Goal: Task Accomplishment & Management: Complete application form

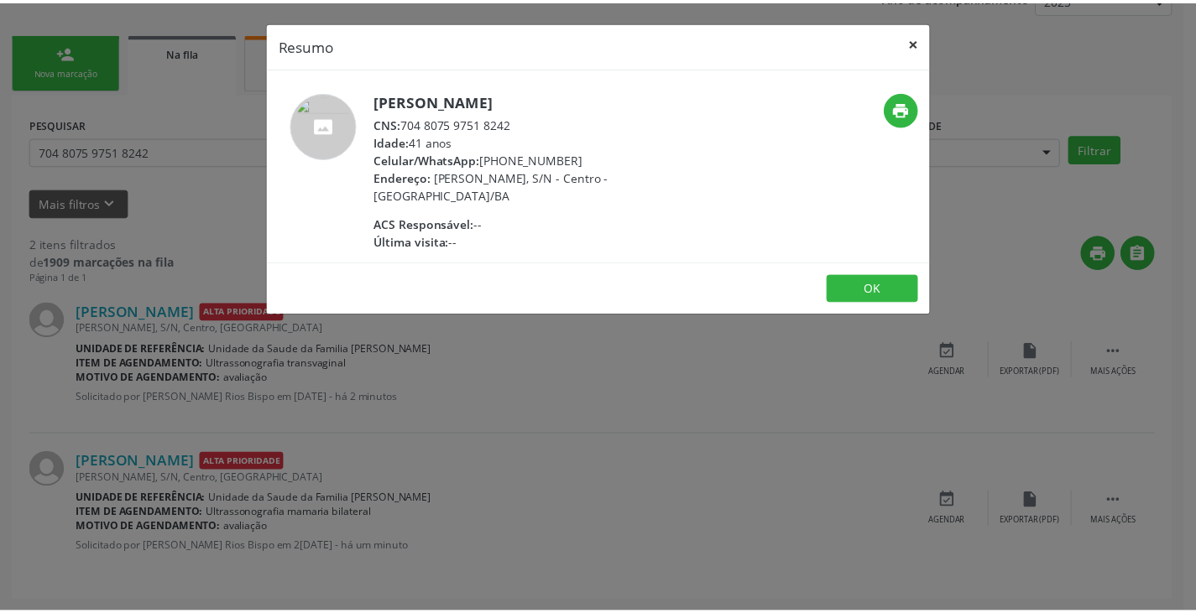
scroll to position [218, 0]
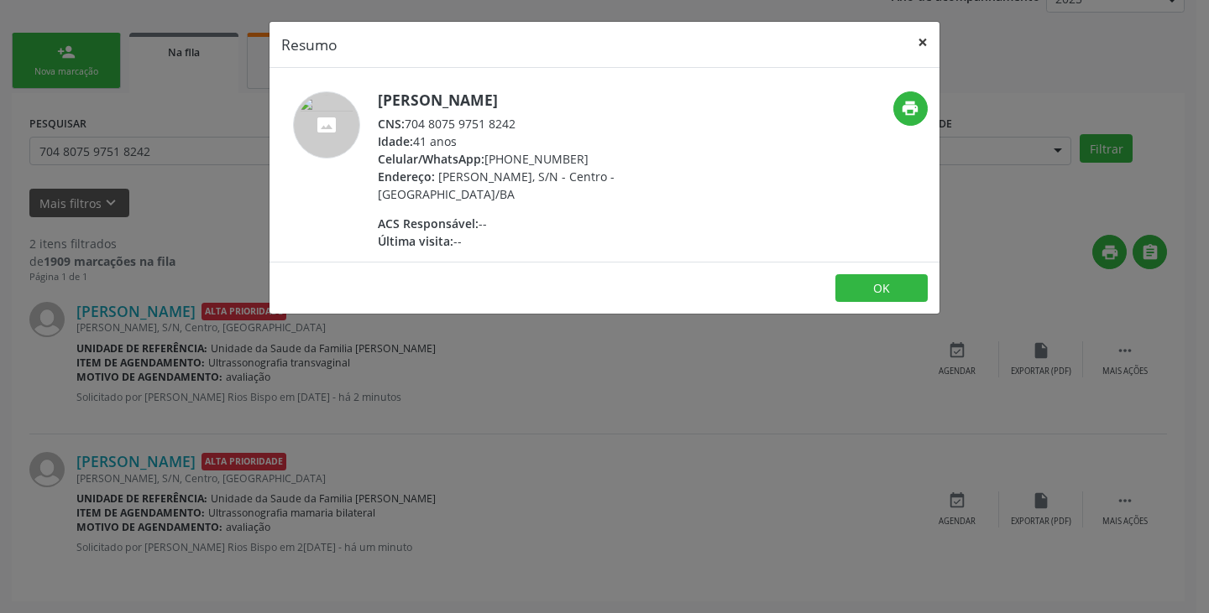
click at [921, 43] on button "×" at bounding box center [923, 42] width 34 height 41
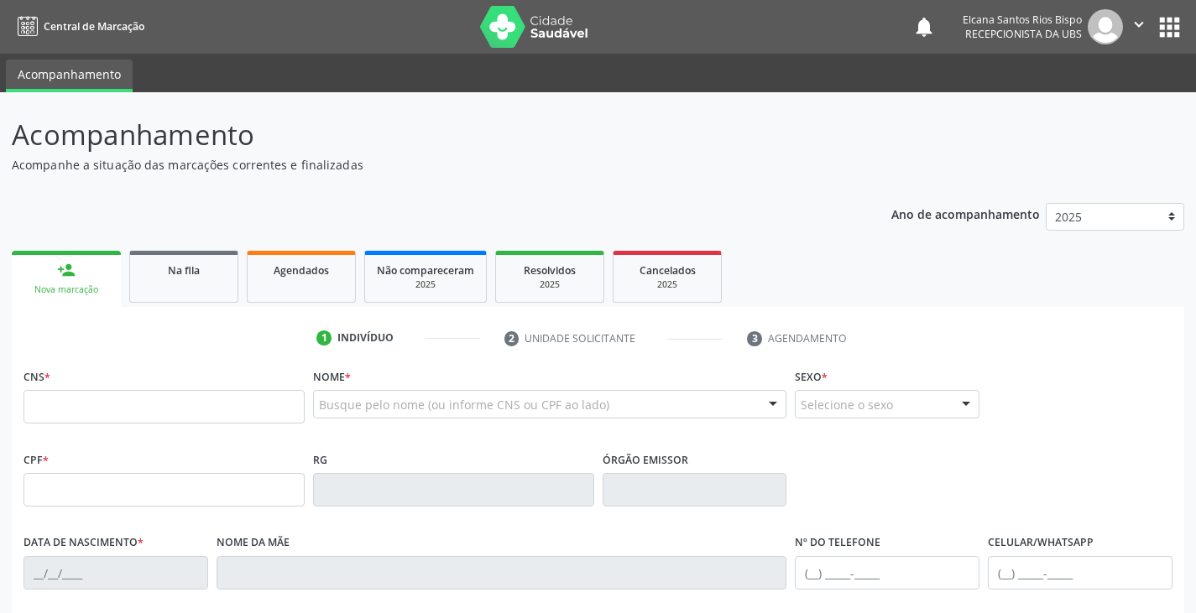
scroll to position [274, 0]
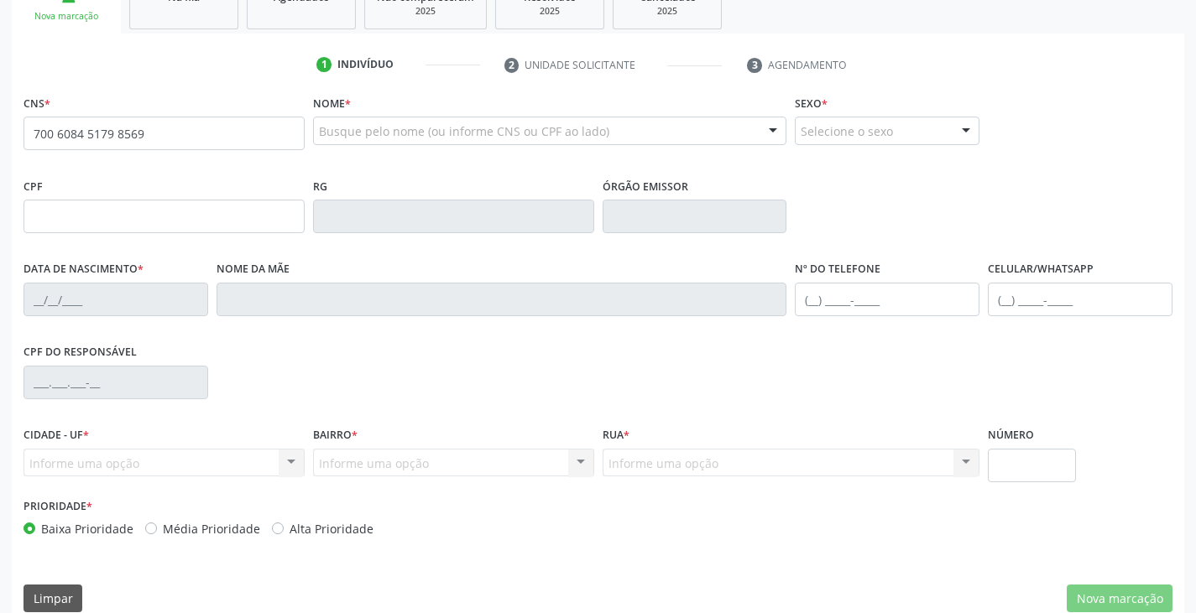
type input "700 6084 5179 8569"
type input "707.628.305-06"
type input "02/07/1973"
type input "Enezia Nascimento da Cruz"
type input "(74) 99998-2617"
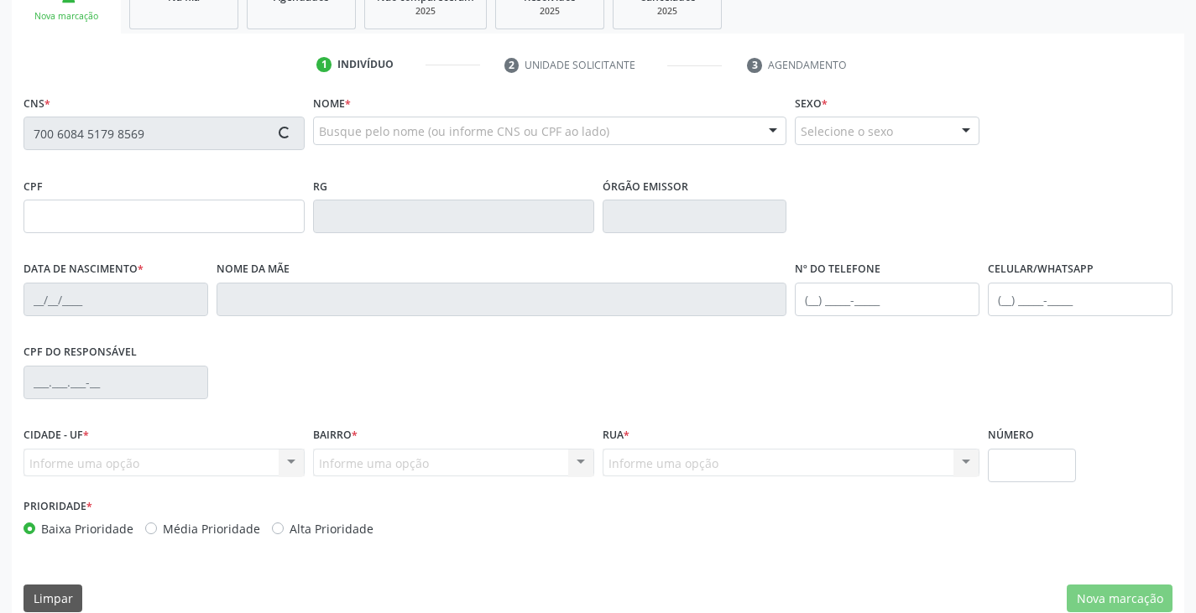
type input "(99) 99999-9999"
type input "18"
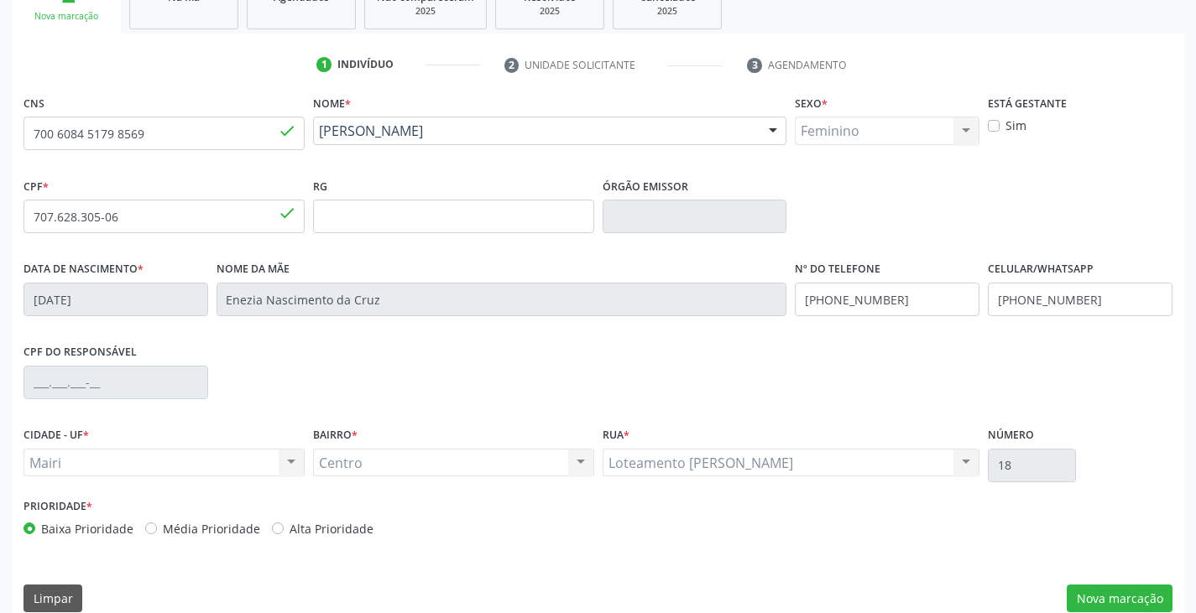
click at [340, 525] on label "Alta Prioridade" at bounding box center [332, 529] width 84 height 18
click at [284, 525] on input "Alta Prioridade" at bounding box center [278, 527] width 12 height 15
radio input "true"
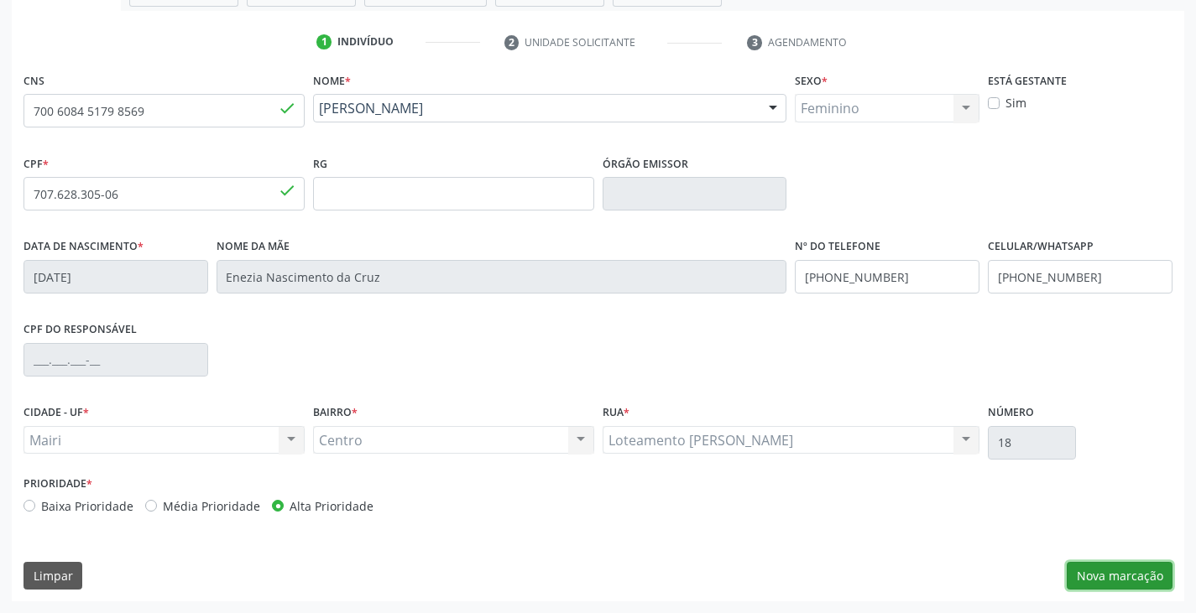
click at [1131, 583] on button "Nova marcação" at bounding box center [1120, 576] width 106 height 29
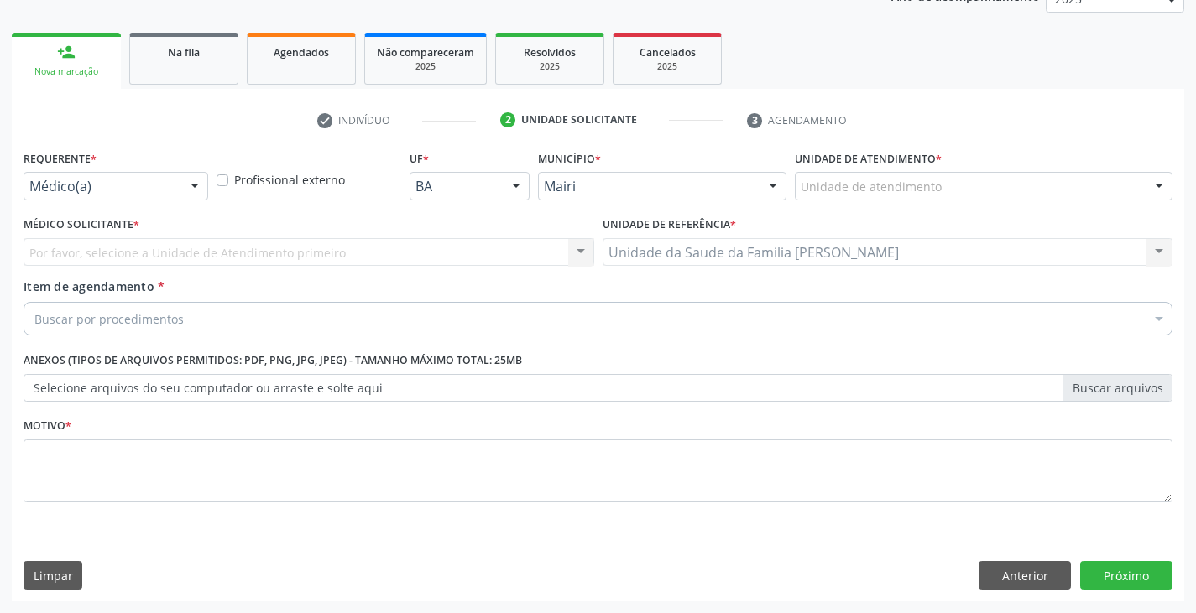
scroll to position [218, 0]
click at [950, 188] on div at bounding box center [984, 186] width 378 height 29
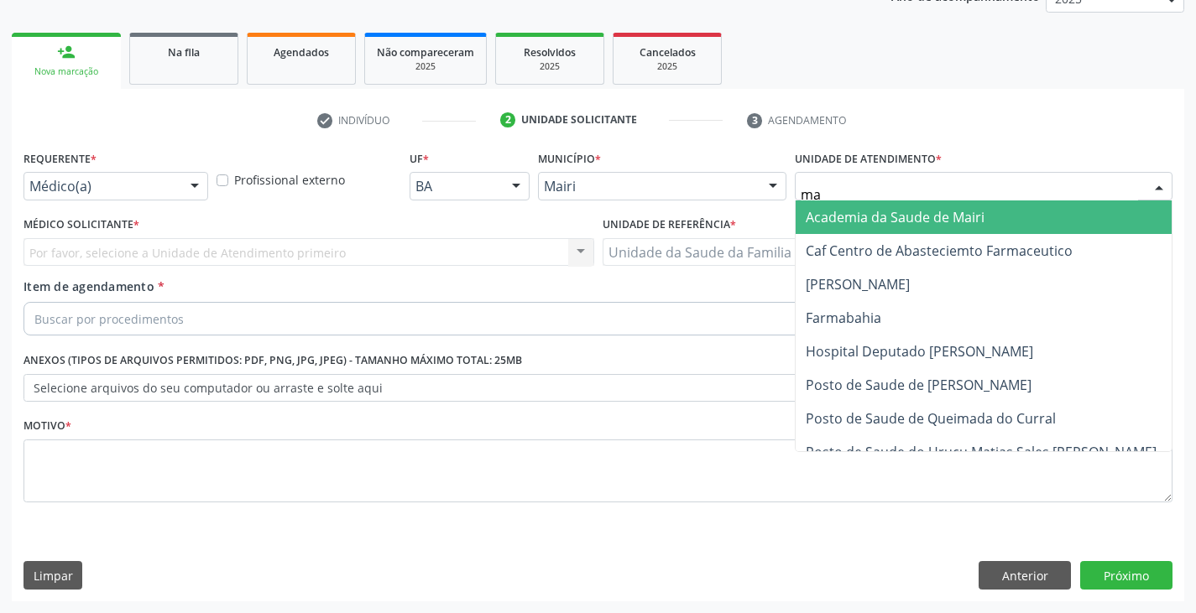
type input "mar"
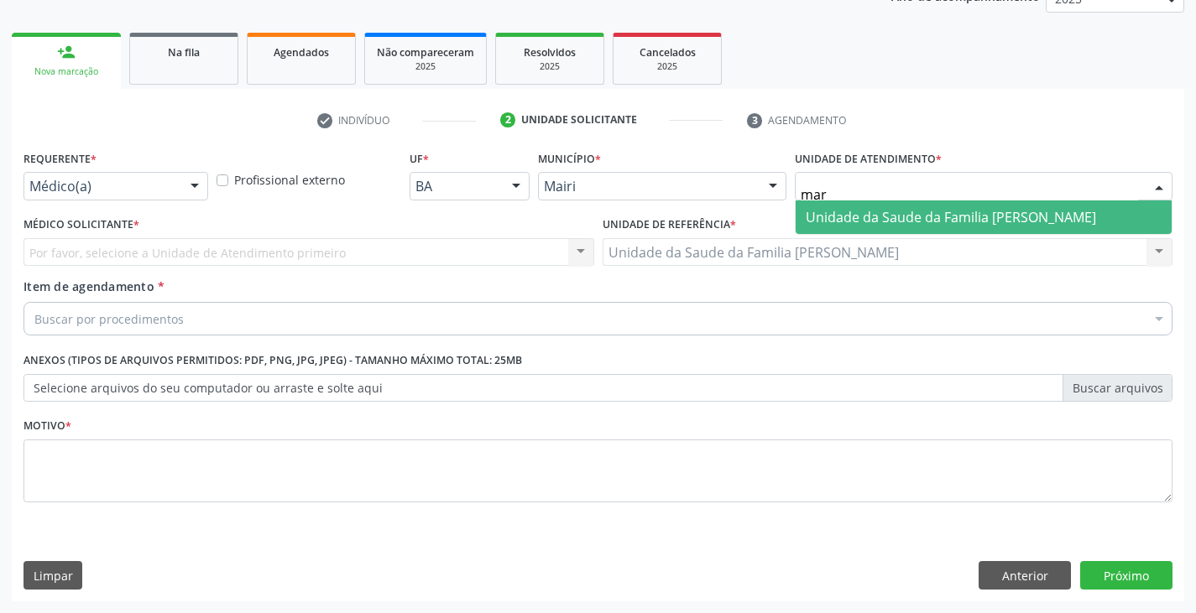
click at [912, 217] on span "Unidade da Saude da Familia [PERSON_NAME]" at bounding box center [951, 217] width 290 height 18
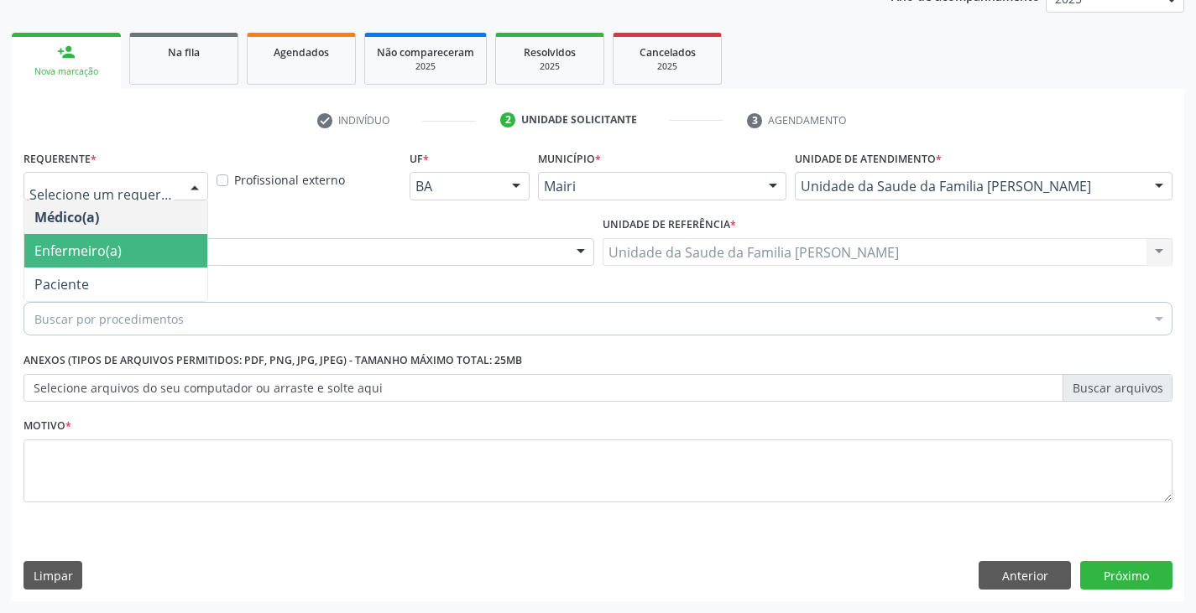
click at [109, 242] on span "Enfermeiro(a)" at bounding box center [77, 251] width 87 height 18
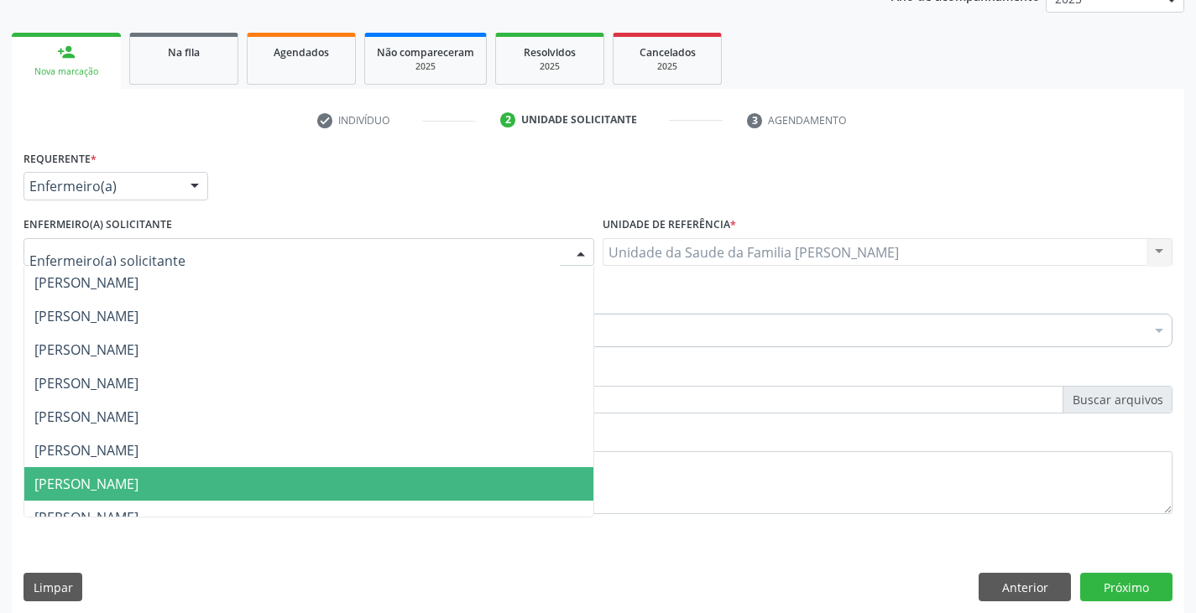
scroll to position [168, 0]
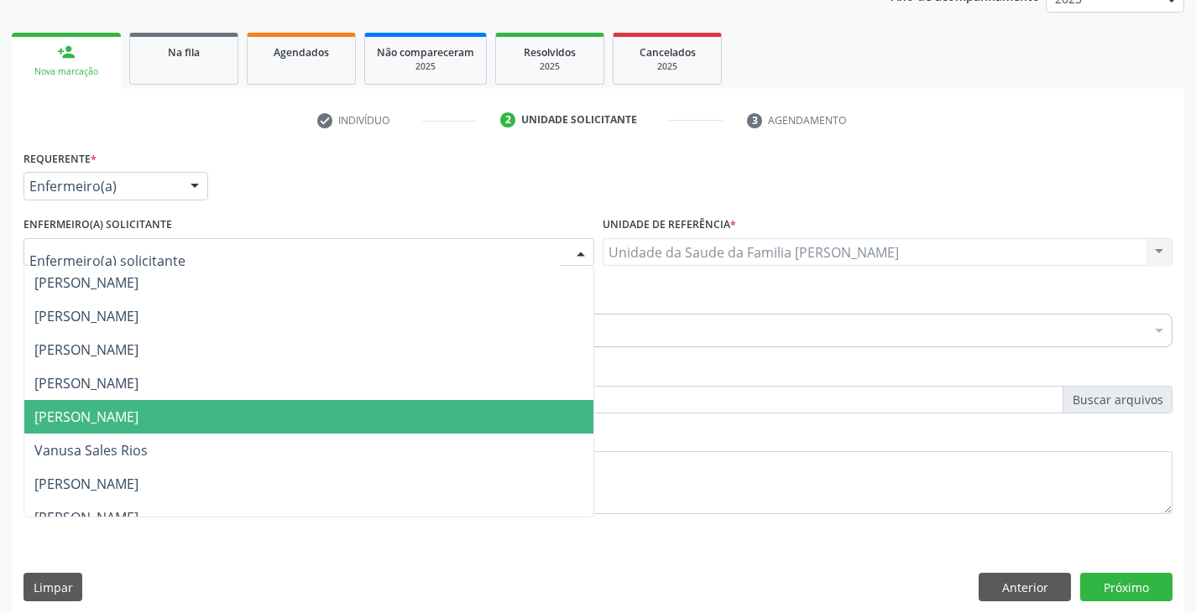
click at [175, 414] on span "Monize Lima Sousa" at bounding box center [308, 417] width 569 height 34
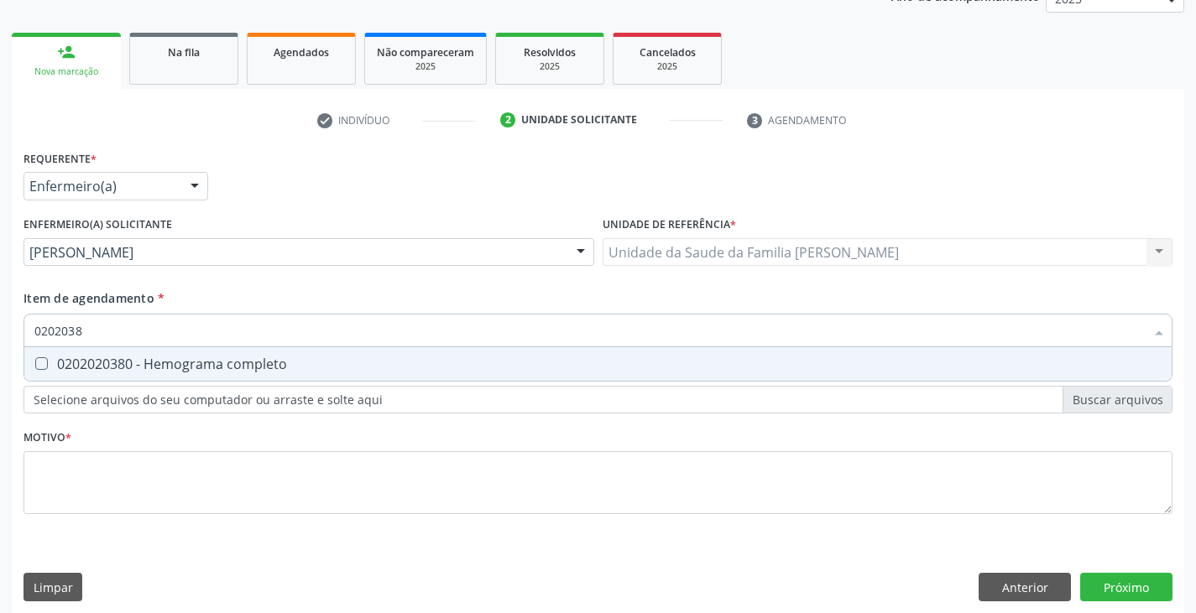
type input "02020380"
click at [172, 363] on div "0202020380 - Hemograma completo" at bounding box center [597, 364] width 1127 height 13
checkbox completo "true"
type input "020203"
checkbox completo "false"
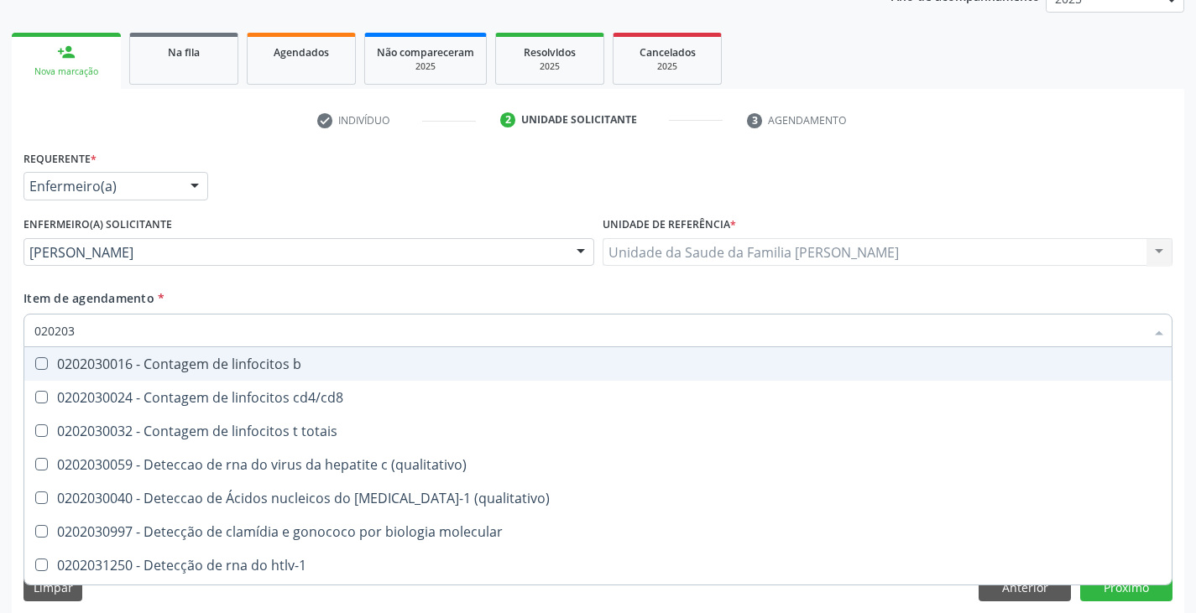
type input "02020"
checkbox completo "false"
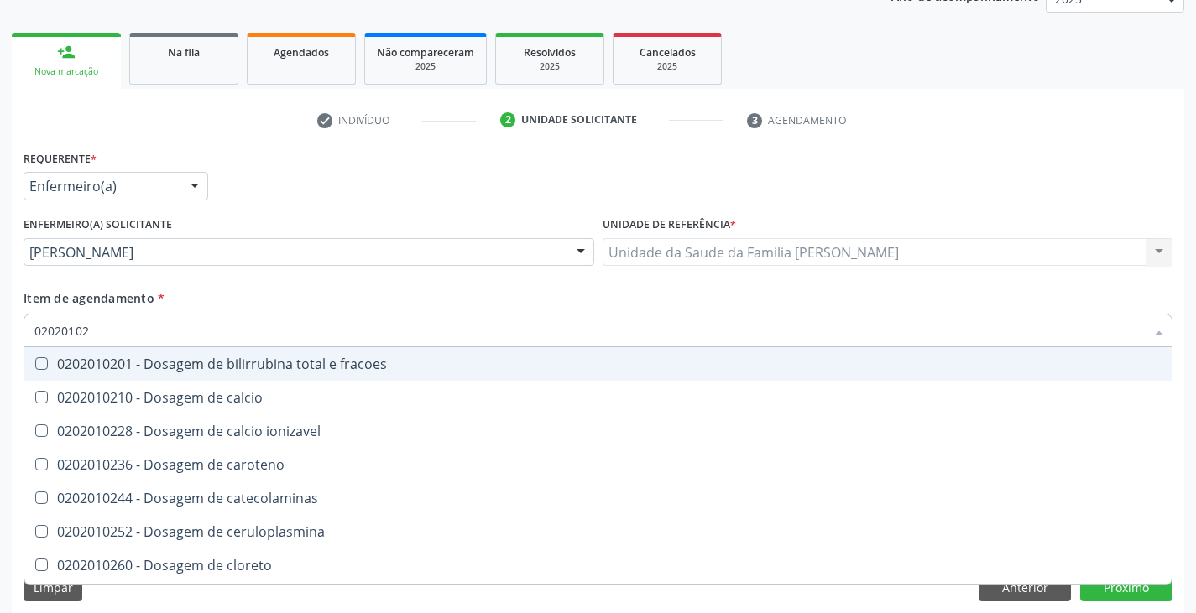
type input "020201029"
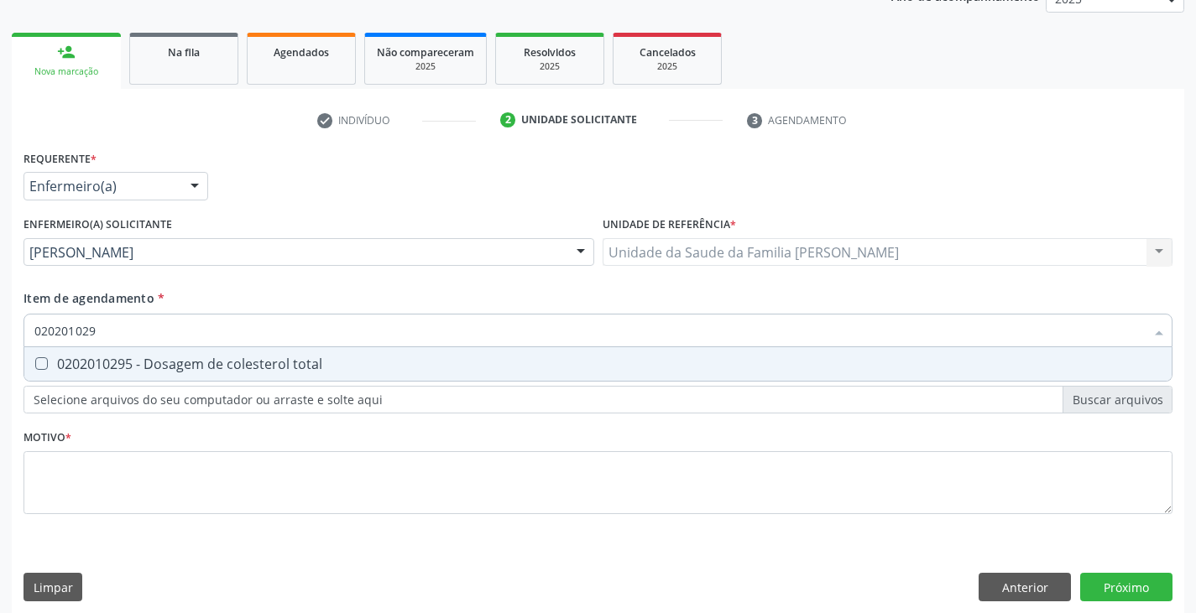
click at [172, 363] on div "0202010295 - Dosagem de colesterol total" at bounding box center [597, 364] width 1127 height 13
checkbox total "true"
type input "02020102"
checkbox total "false"
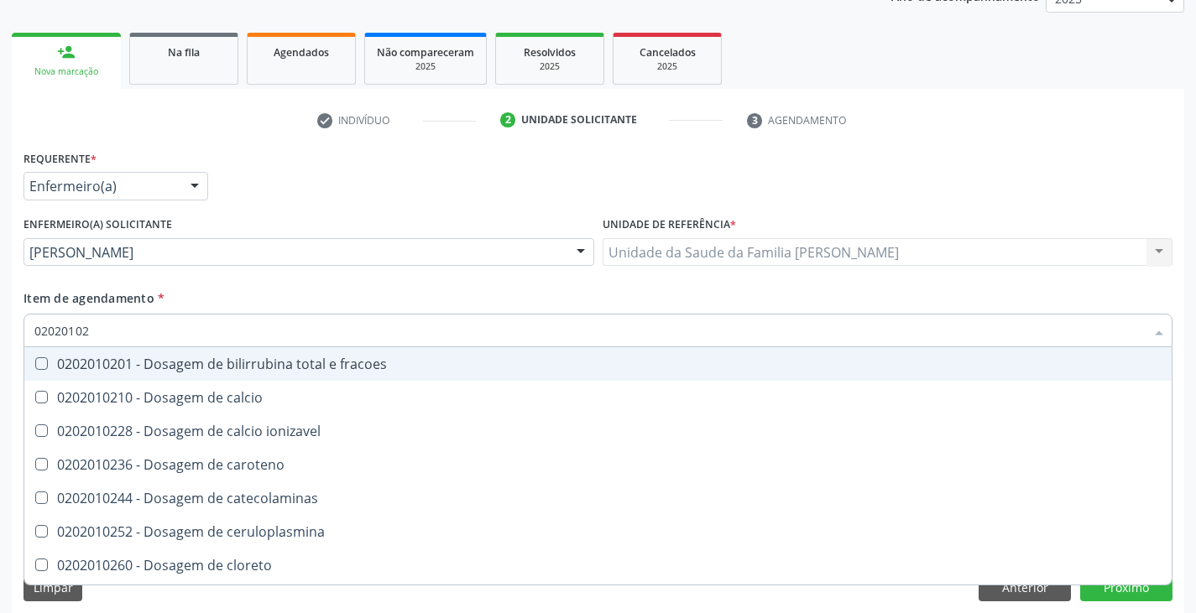
type input "020201028"
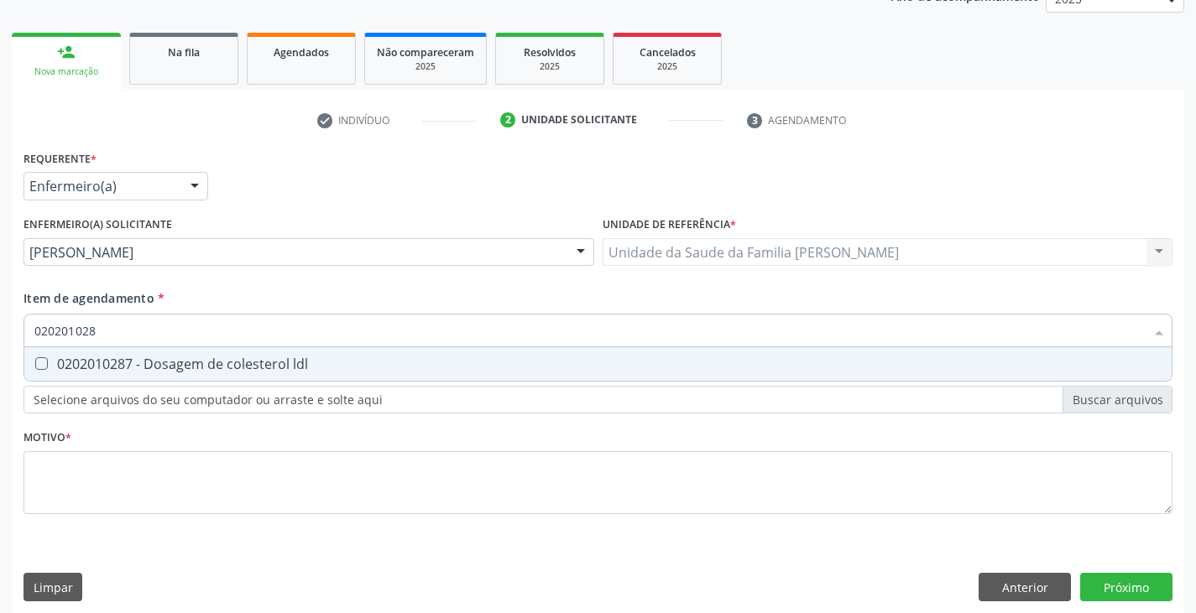
click at [172, 363] on div "0202010287 - Dosagem de colesterol ldl" at bounding box center [597, 364] width 1127 height 13
checkbox ldl "true"
type input "02020102"
checkbox ldl "false"
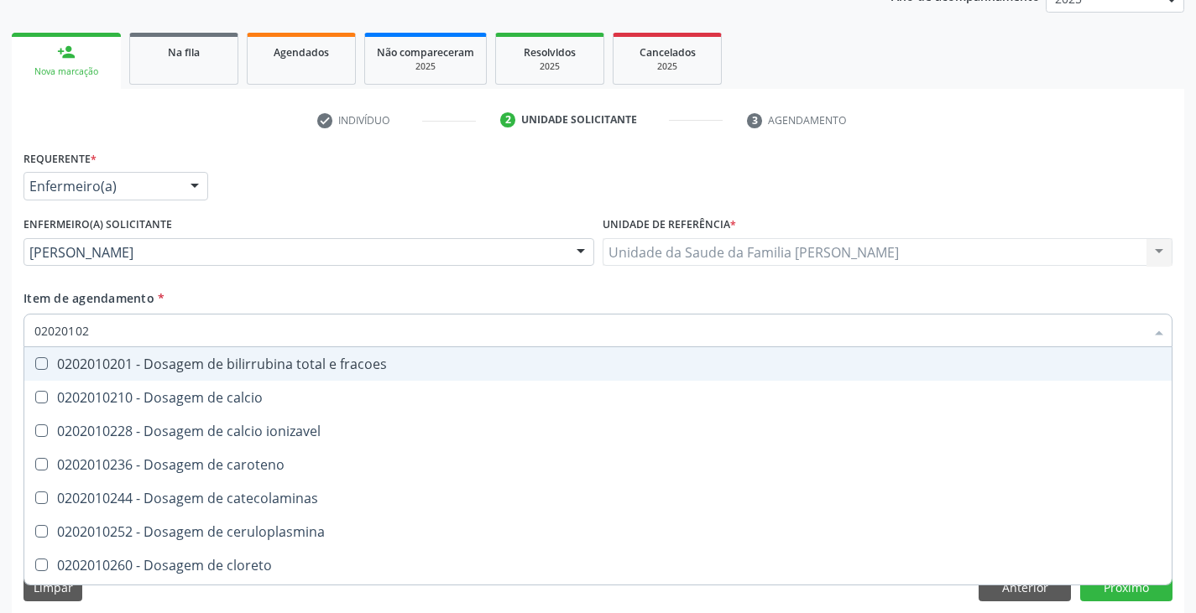
type input "020201027"
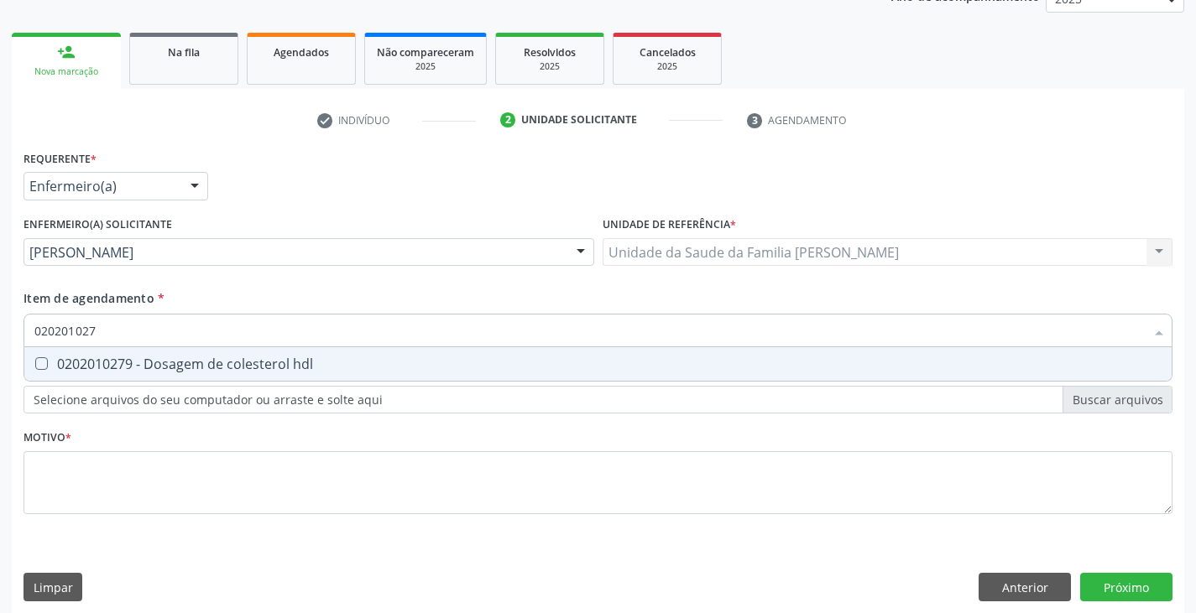
click at [172, 363] on div "0202010279 - Dosagem de colesterol hdl" at bounding box center [597, 364] width 1127 height 13
checkbox hdl "true"
type input "02020102"
checkbox hdl "false"
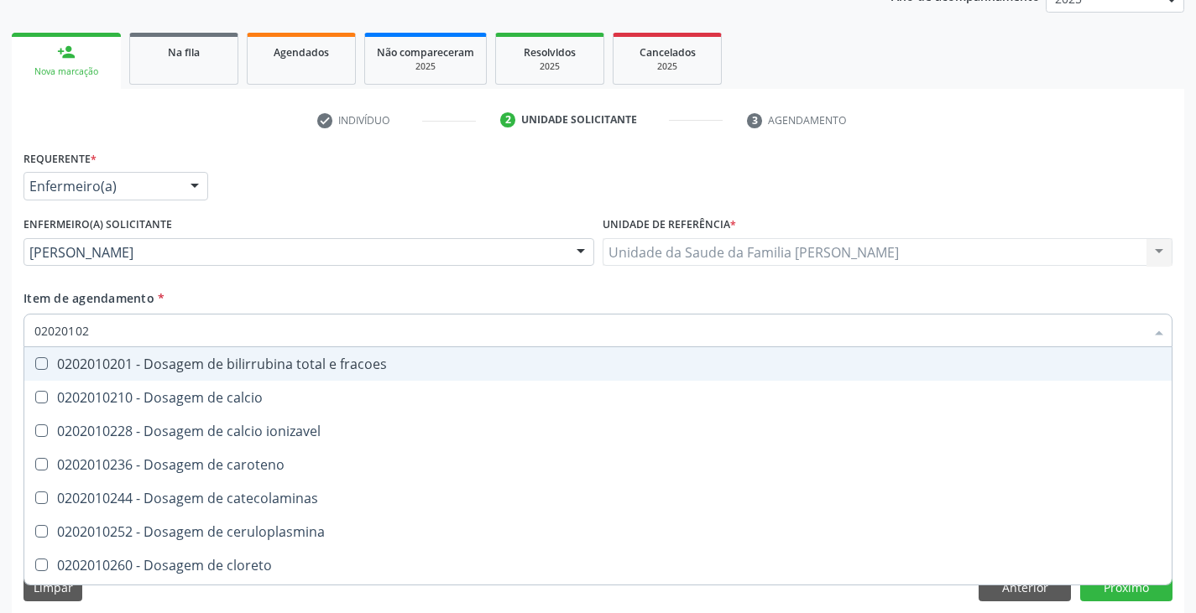
type input "0202010"
checkbox hdl "false"
checkbox ldl "false"
checkbox total "false"
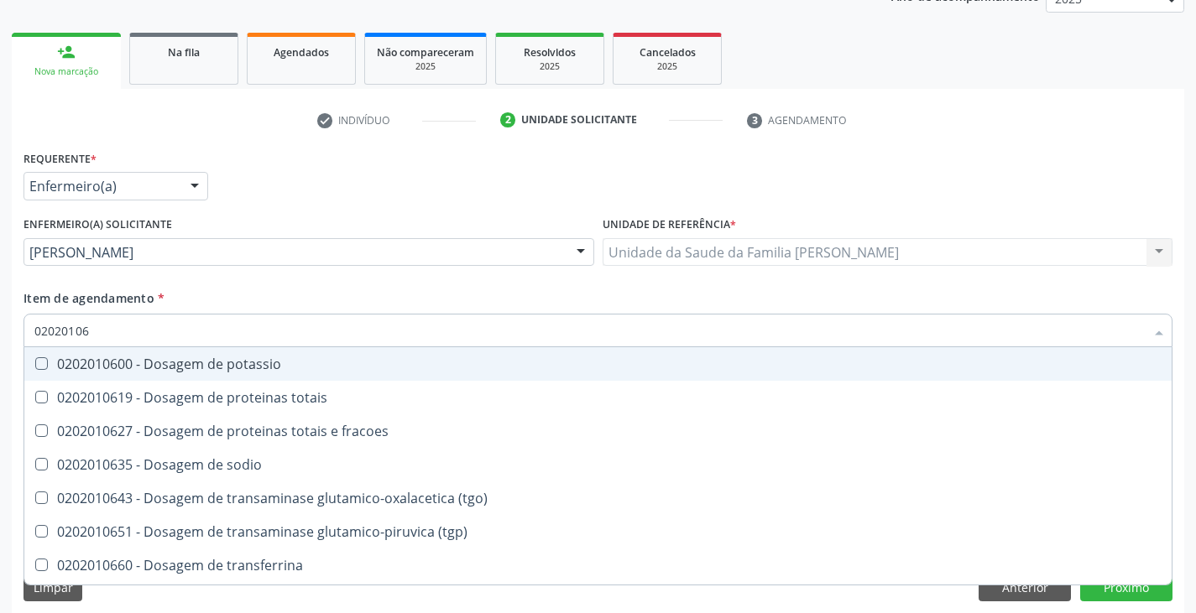
type input "020201067"
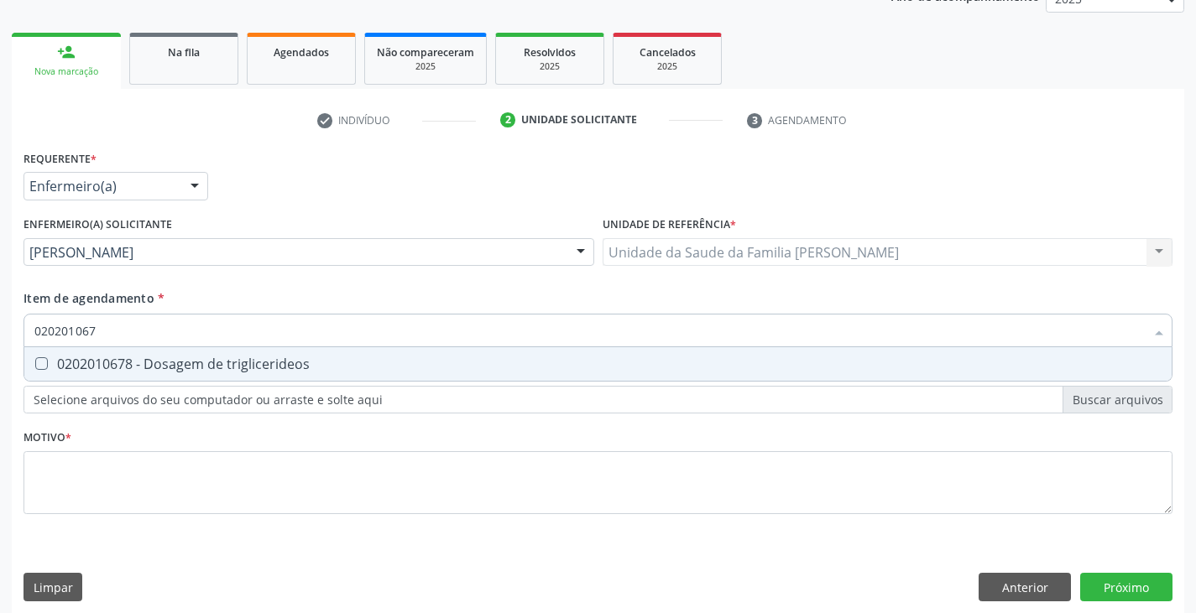
click at [172, 363] on div "0202010678 - Dosagem de triglicerideos" at bounding box center [597, 364] width 1127 height 13
checkbox triglicerideos "true"
type input "02020106"
checkbox triglicerideos "false"
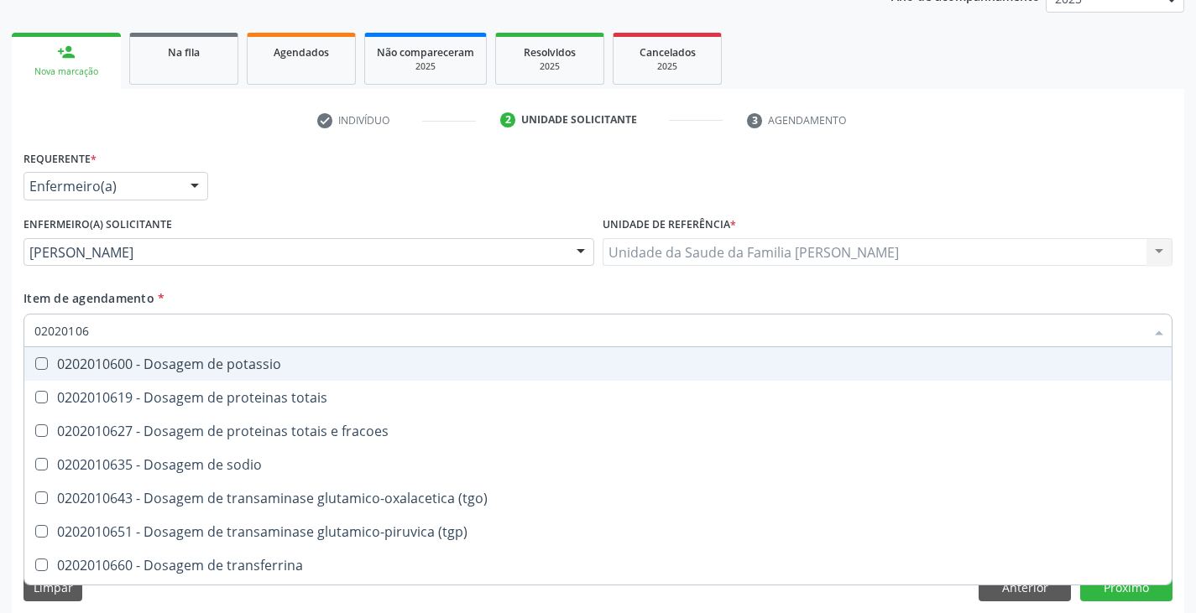
type input "020201069"
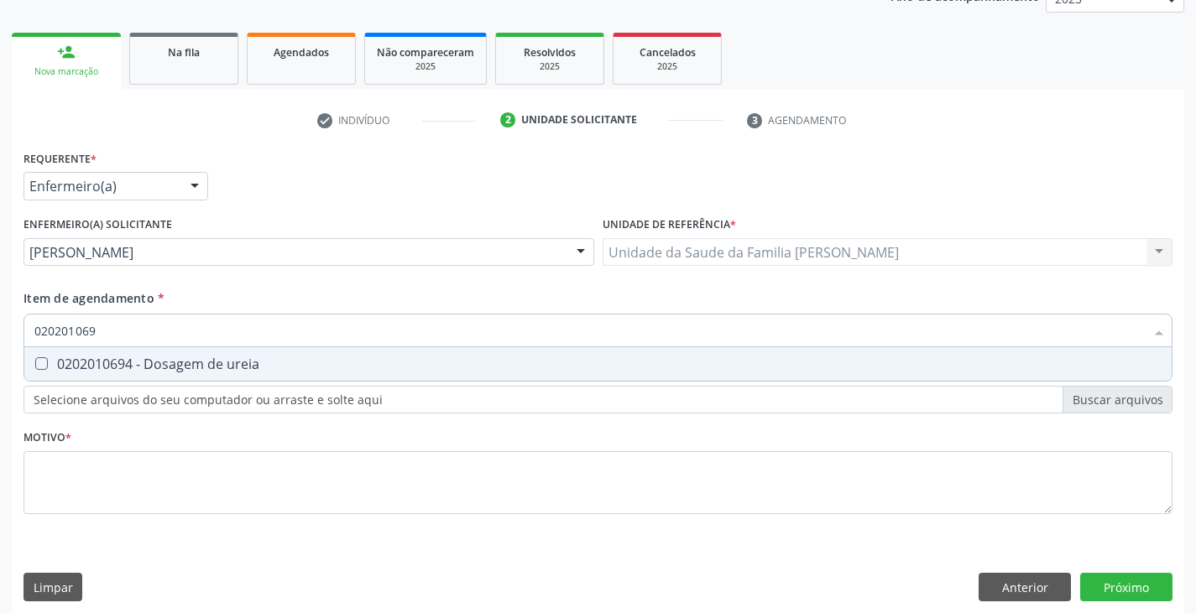
click at [172, 363] on div "0202010694 - Dosagem de ureia" at bounding box center [597, 364] width 1127 height 13
checkbox ureia "true"
type input "02020106"
checkbox ureia "false"
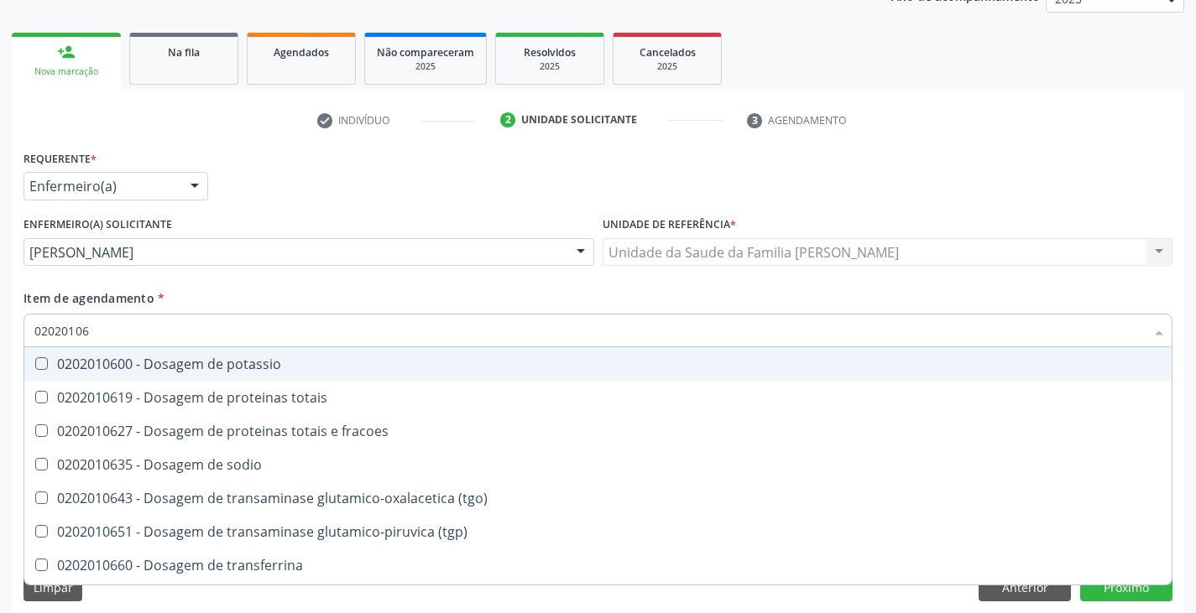
type input "0202010"
checkbox triglicerideos "false"
checkbox ureia "false"
type input "020201031"
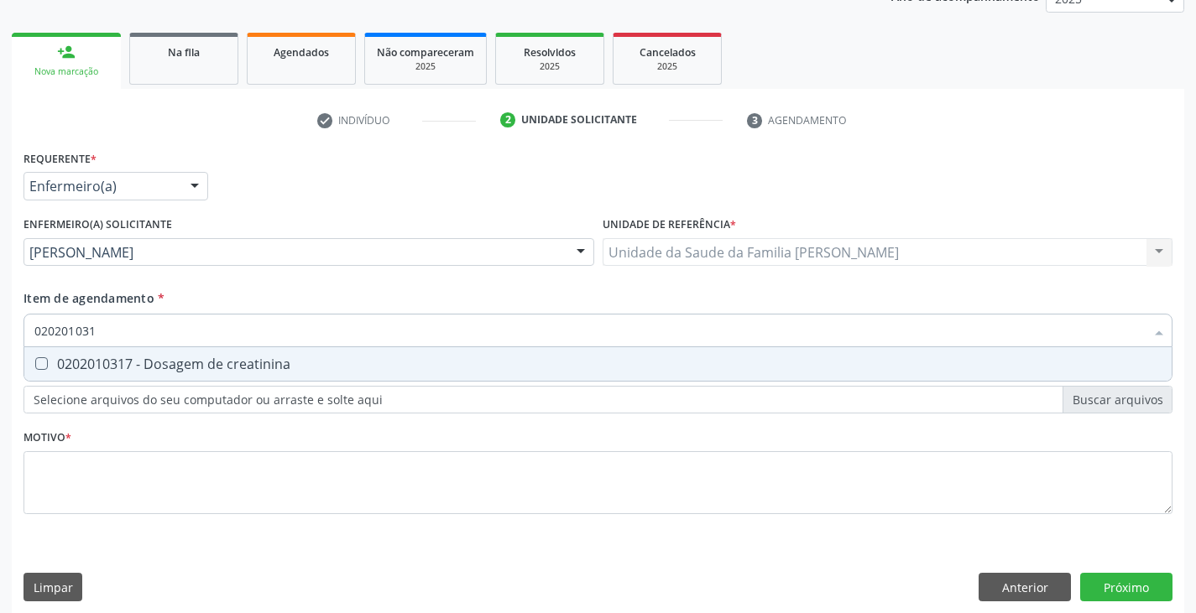
click at [172, 363] on div "0202010317 - Dosagem de creatinina" at bounding box center [597, 364] width 1127 height 13
checkbox creatinina "true"
type input "02020103"
checkbox creatinina "false"
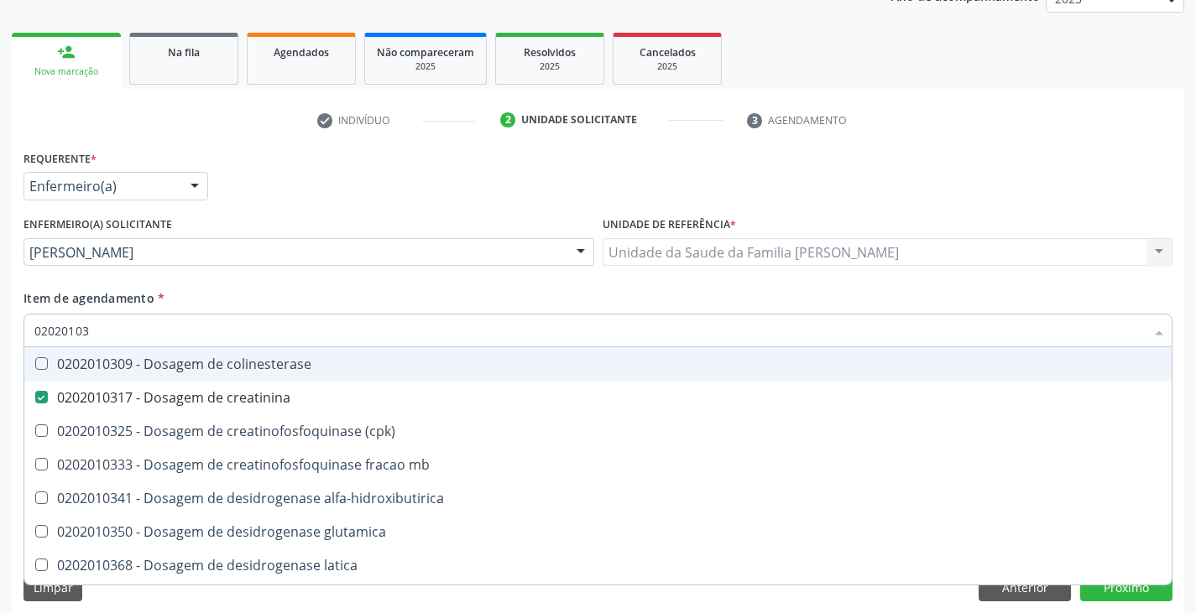
type input "0202010"
checkbox creatinina "false"
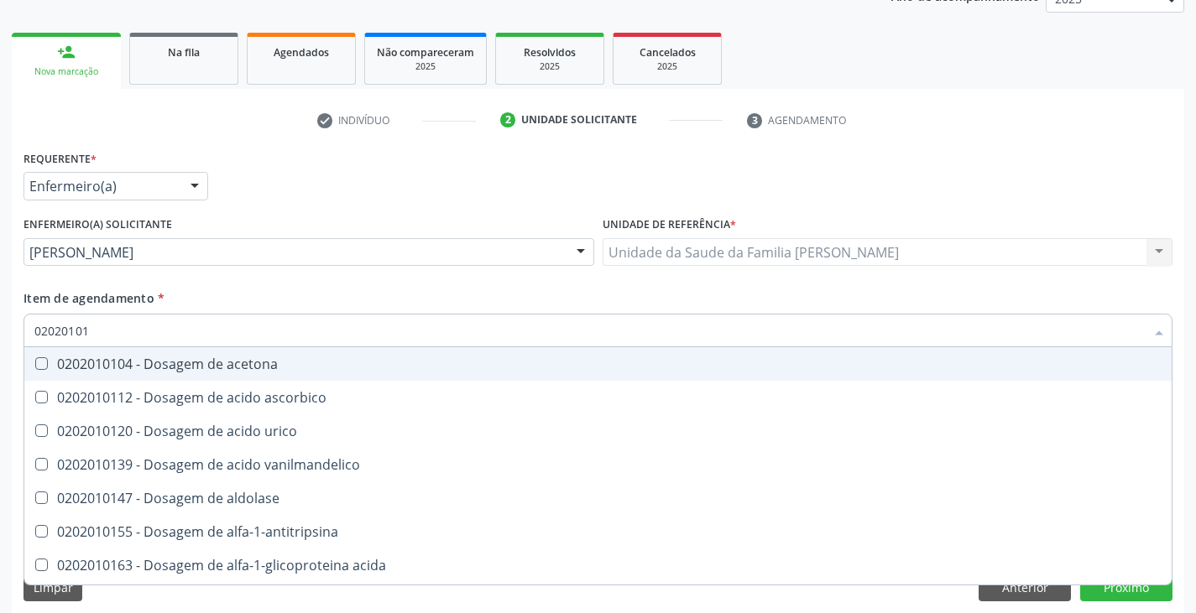
type input "020201012"
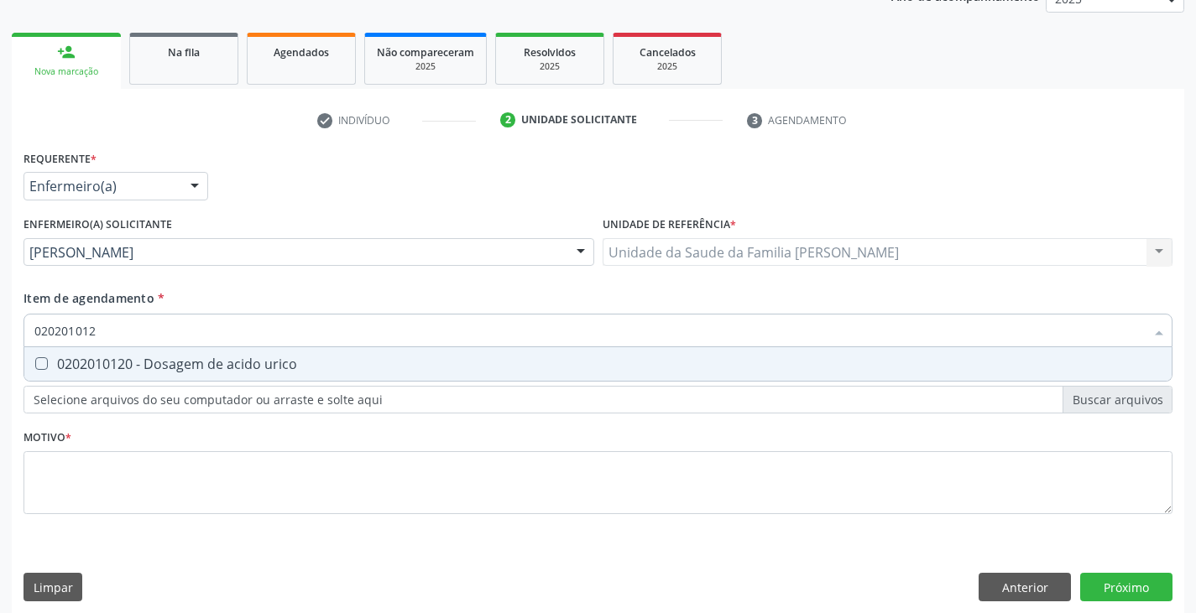
click at [172, 363] on div "0202010120 - Dosagem de acido urico" at bounding box center [597, 364] width 1127 height 13
checkbox urico "true"
type input "02020101"
checkbox urico "false"
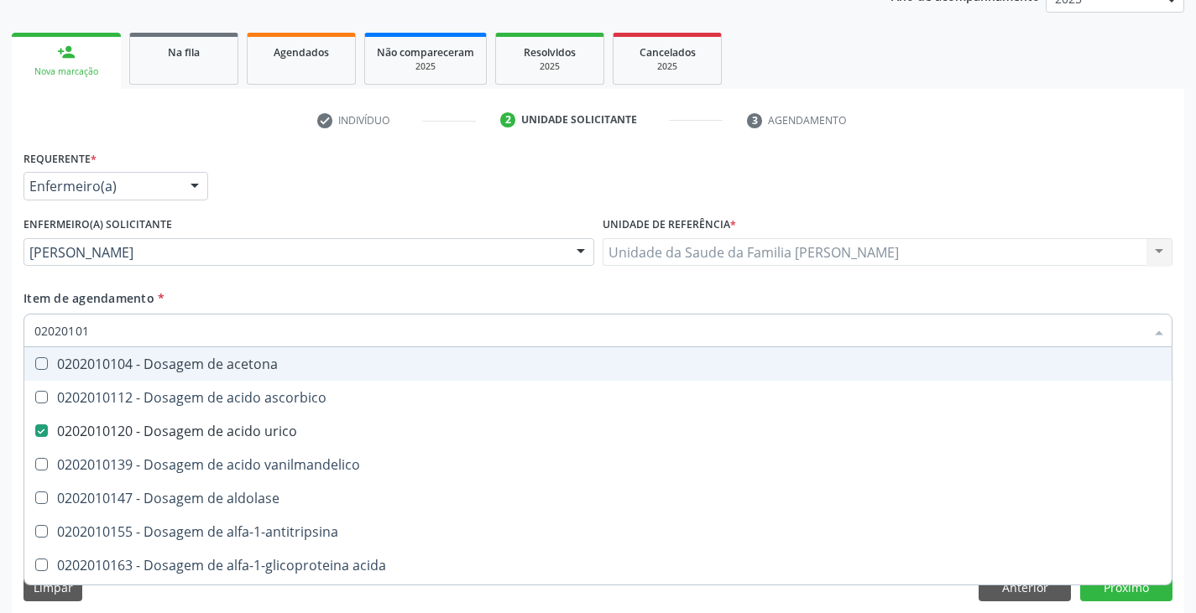
type input "0202010"
checkbox urico "false"
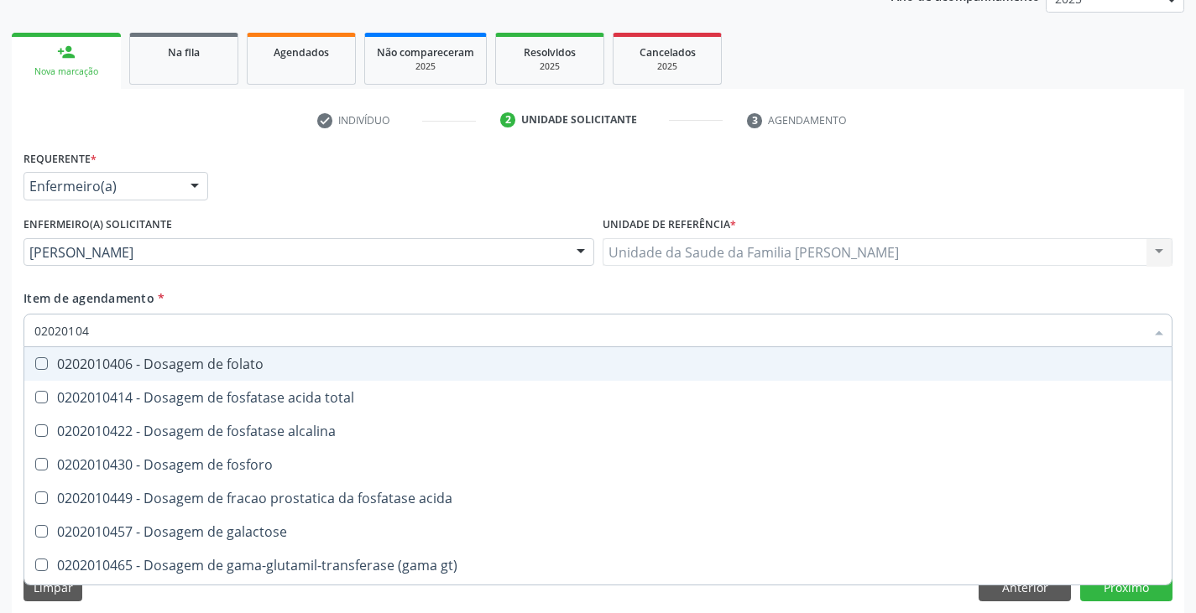
type input "020201047"
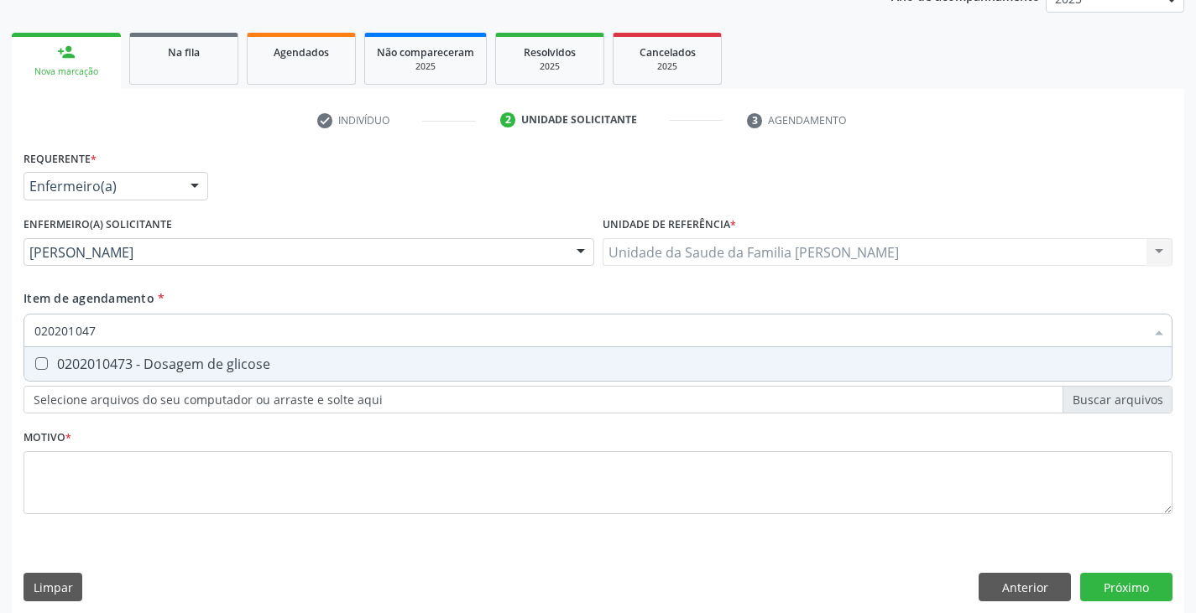
click at [172, 363] on div "0202010473 - Dosagem de glicose" at bounding box center [597, 364] width 1127 height 13
checkbox glicose "true"
type input "02020104"
checkbox glicose "false"
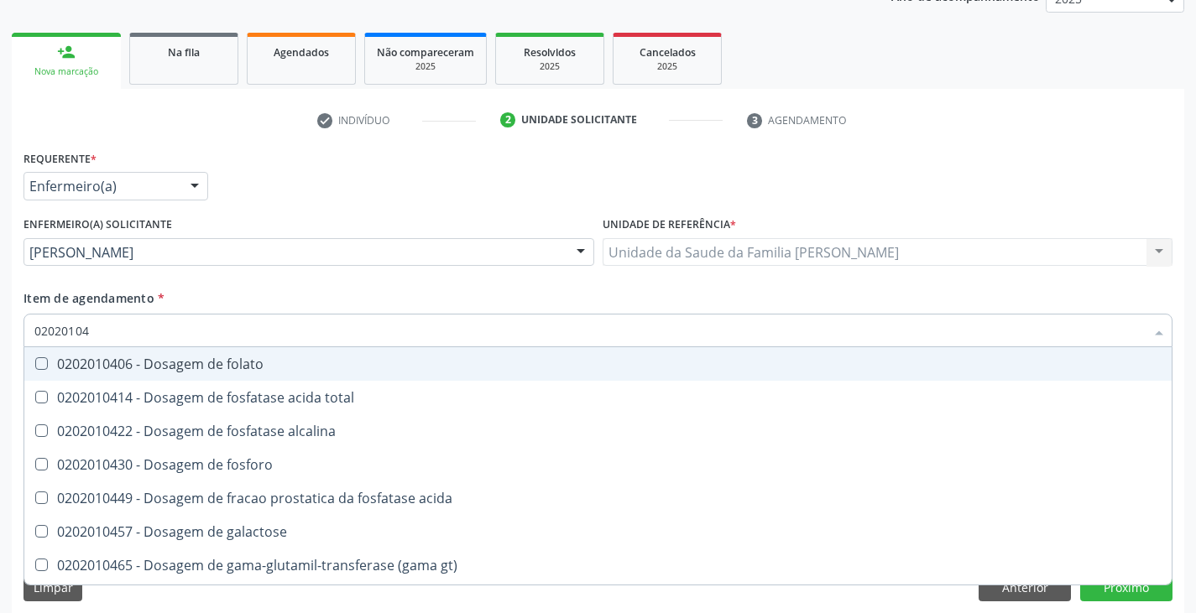
type input "0202010"
checkbox glicose "false"
type input "020201050"
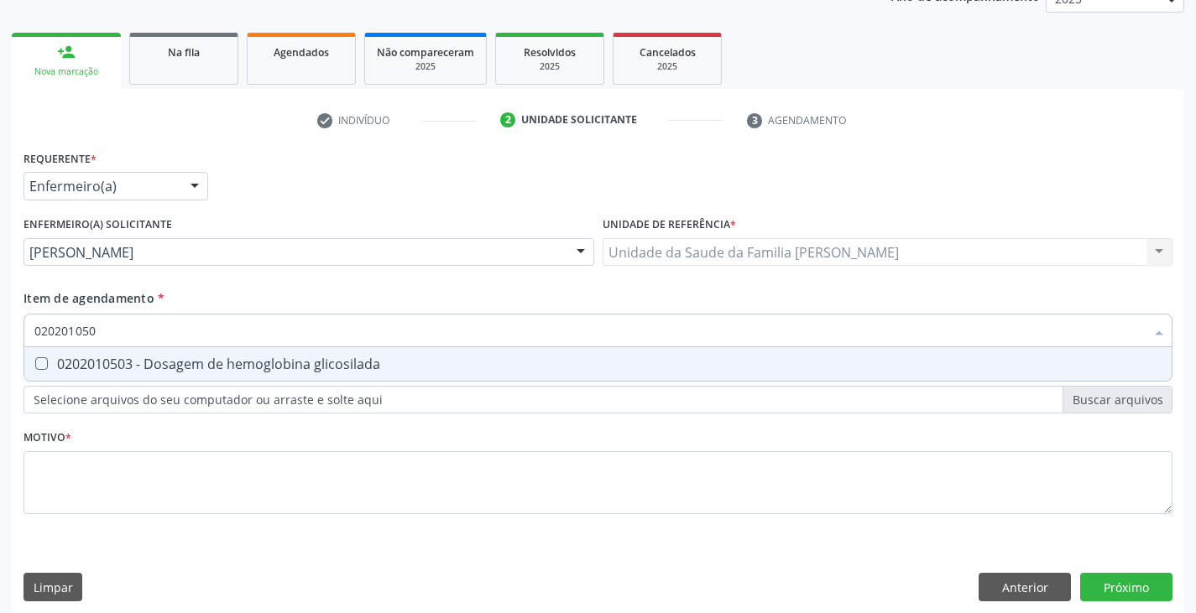
click at [172, 363] on div "0202010503 - Dosagem de hemoglobina glicosilada" at bounding box center [597, 364] width 1127 height 13
checkbox glicosilada "true"
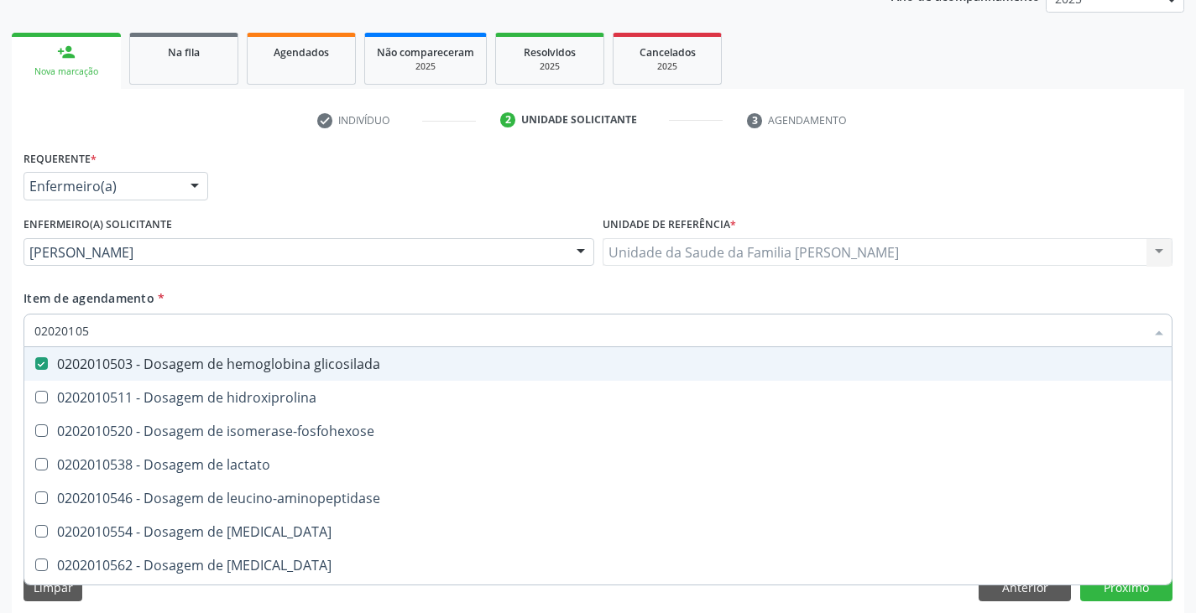
type input "0202010"
checkbox glicosilada "false"
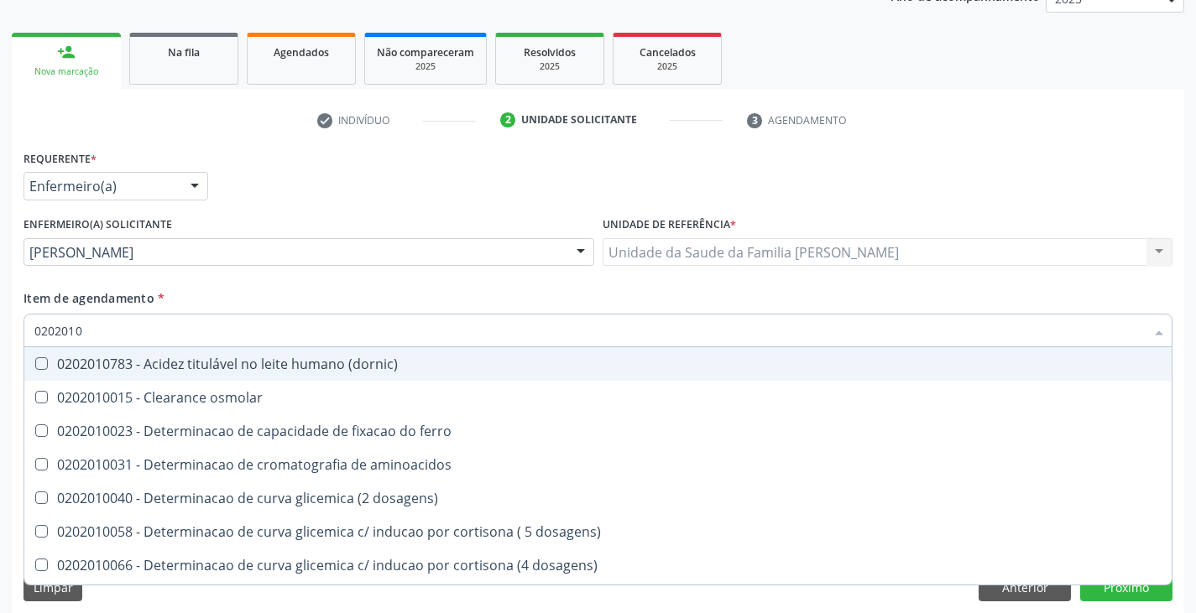
type input "02020102"
checkbox dosagens\) "true"
checkbox osmolaridade "true"
checkbox ivy "true"
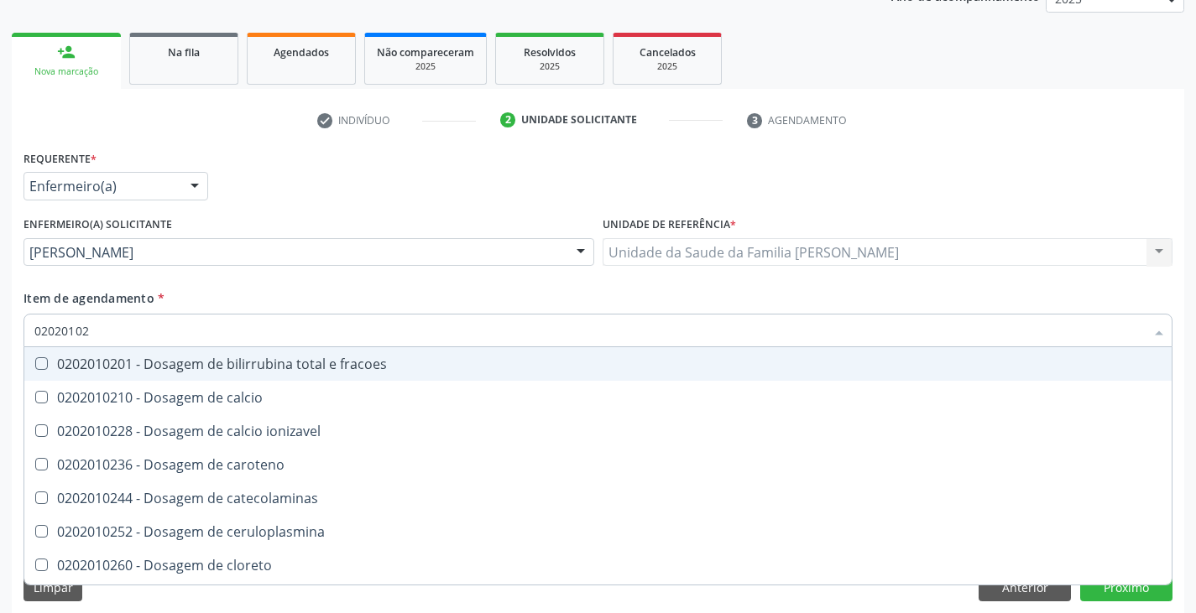
type input "020201021"
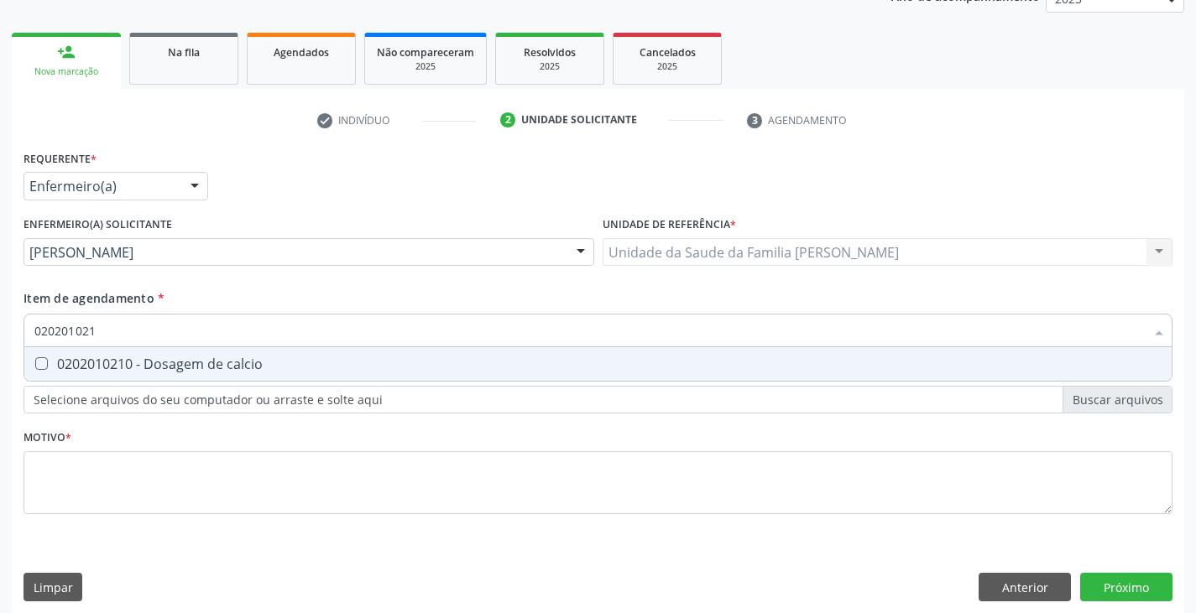
click at [172, 363] on div "0202010210 - Dosagem de calcio" at bounding box center [597, 364] width 1127 height 13
checkbox calcio "true"
type input "02020102"
checkbox calcio "false"
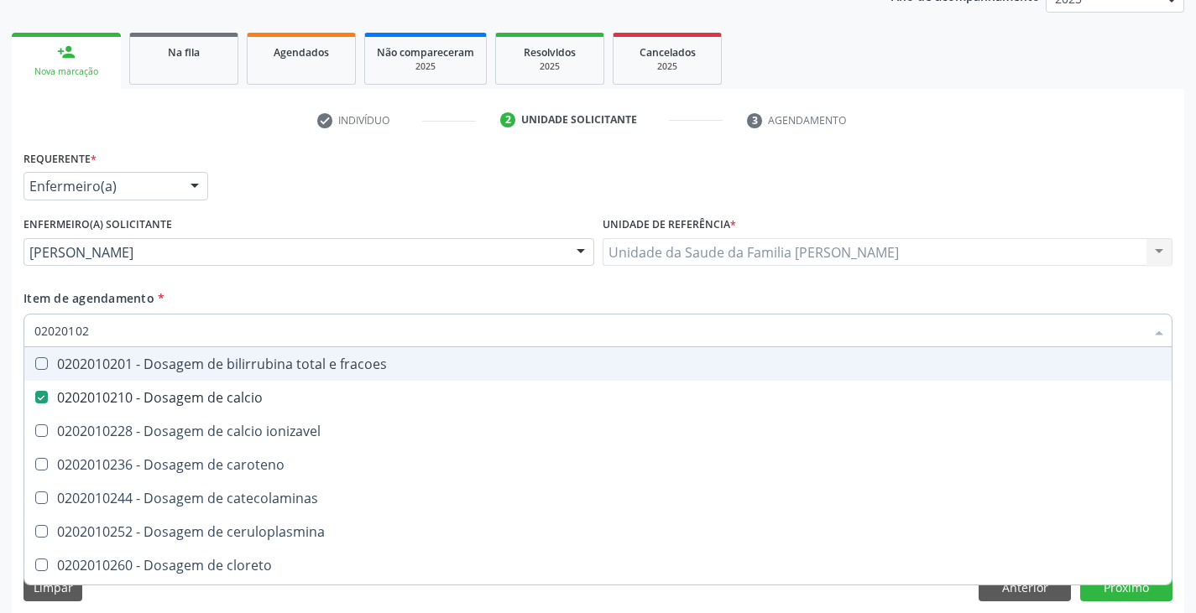
type input "0202010"
checkbox calcio "false"
checkbox hdl "false"
checkbox ldl "false"
checkbox total "false"
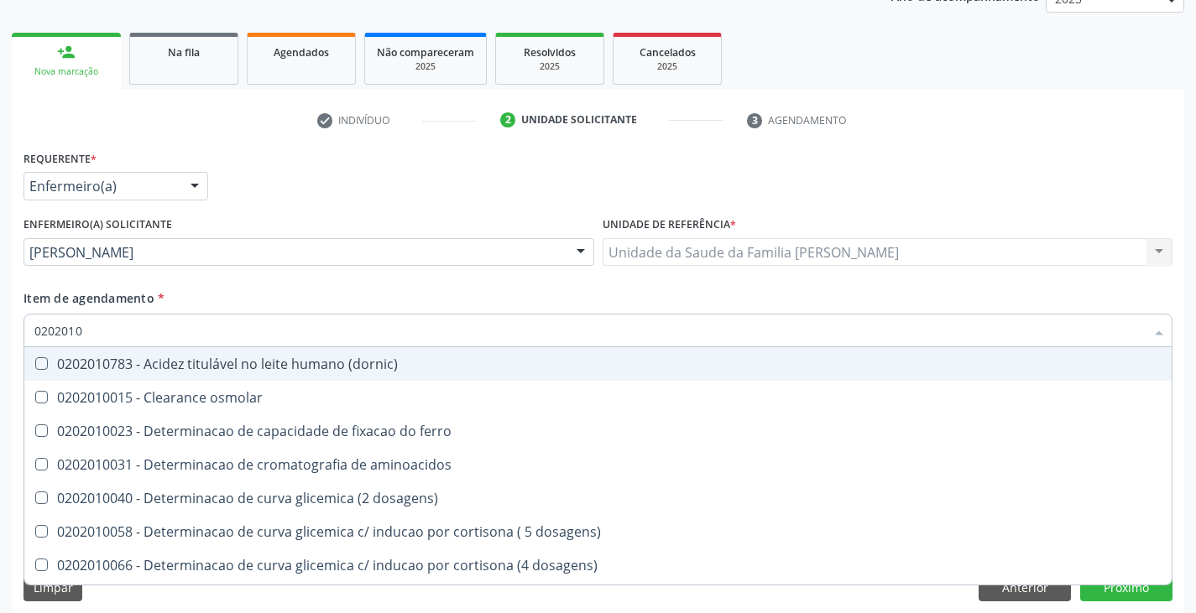
type input "02020106"
checkbox dosagens\) "true"
checkbox ivy "true"
type input "020201063"
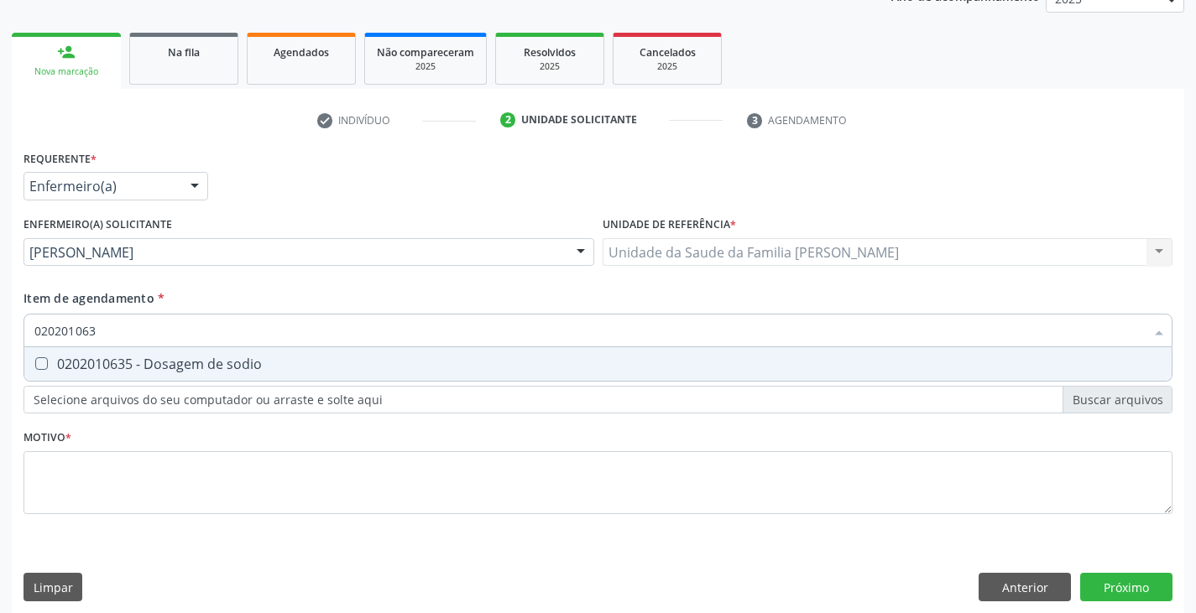
click at [172, 363] on div "0202010635 - Dosagem de sodio" at bounding box center [597, 364] width 1127 height 13
checkbox sodio "true"
type input "02020106"
checkbox sodio "false"
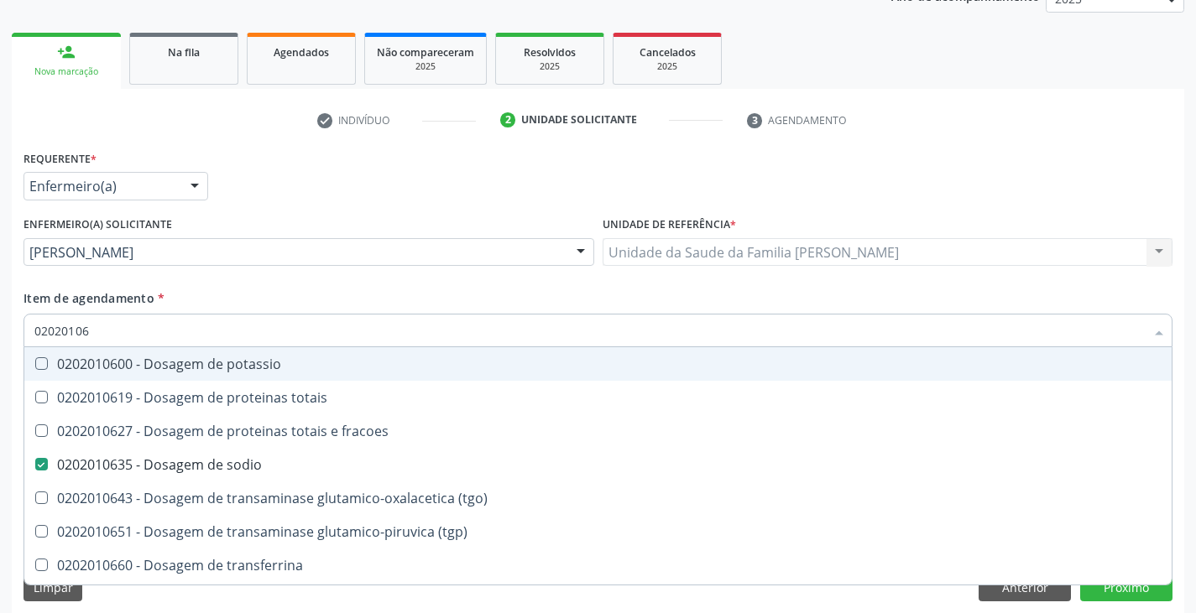
type input "020201060"
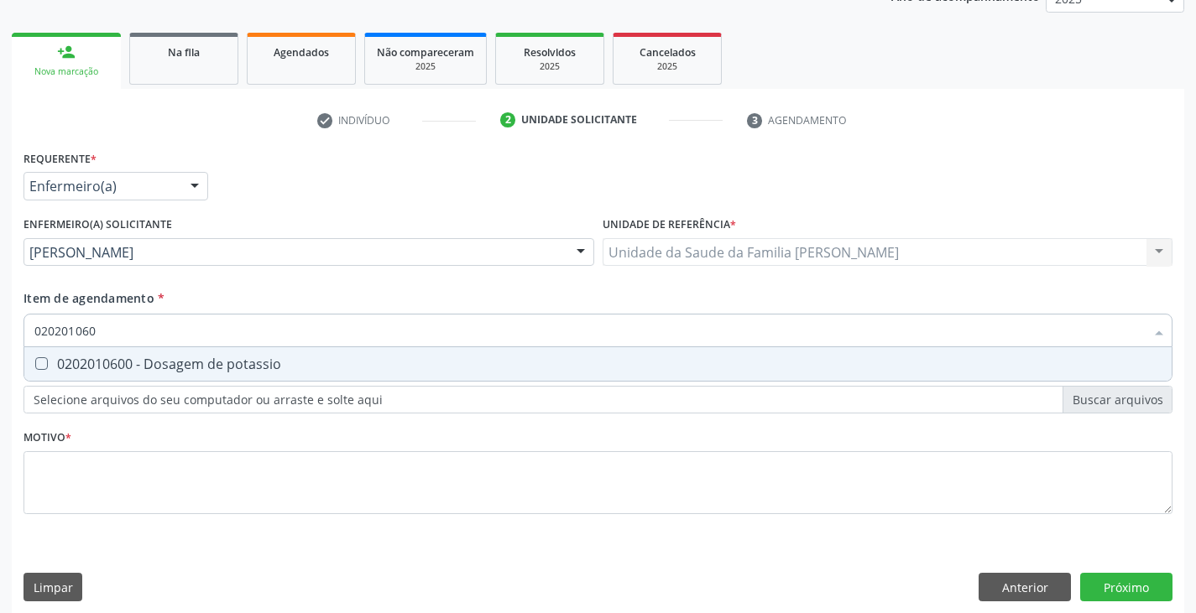
click at [172, 363] on div "0202010600 - Dosagem de potassio" at bounding box center [597, 364] width 1127 height 13
checkbox potassio "true"
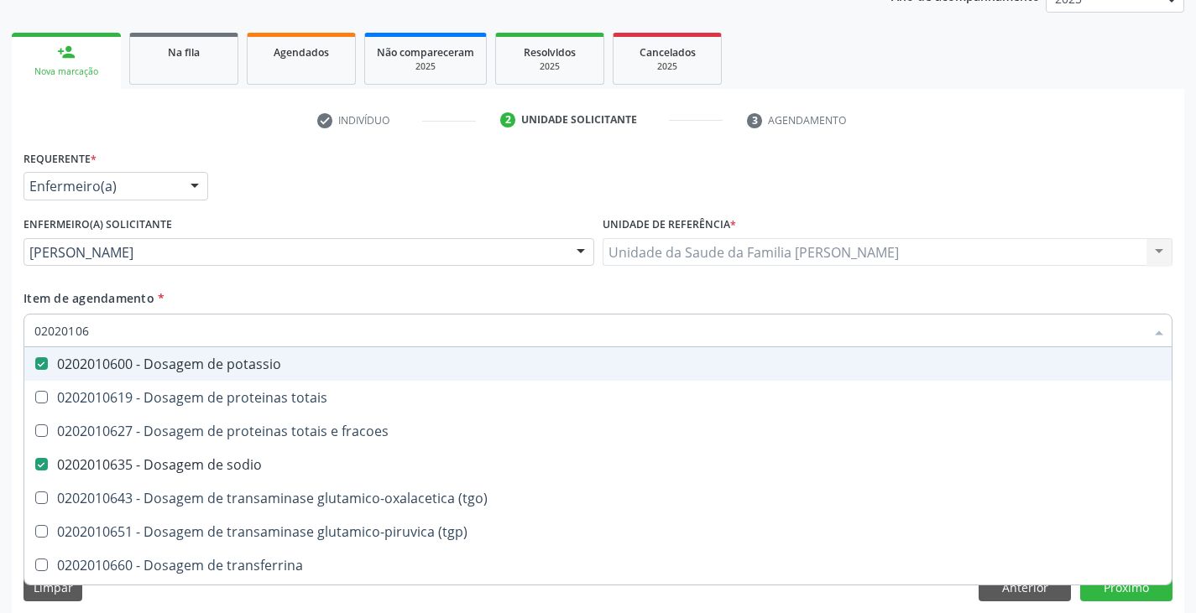
type input "020201064"
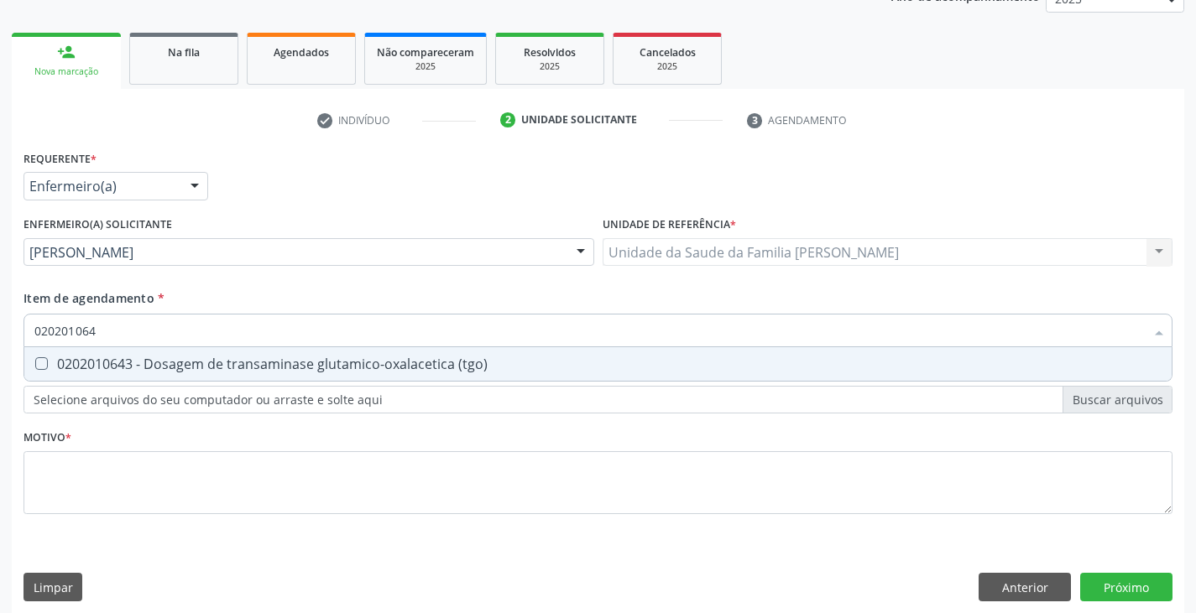
click at [172, 363] on div "0202010643 - Dosagem de transaminase glutamico-oxalacetica (tgo)" at bounding box center [597, 364] width 1127 height 13
checkbox \(tgo\) "true"
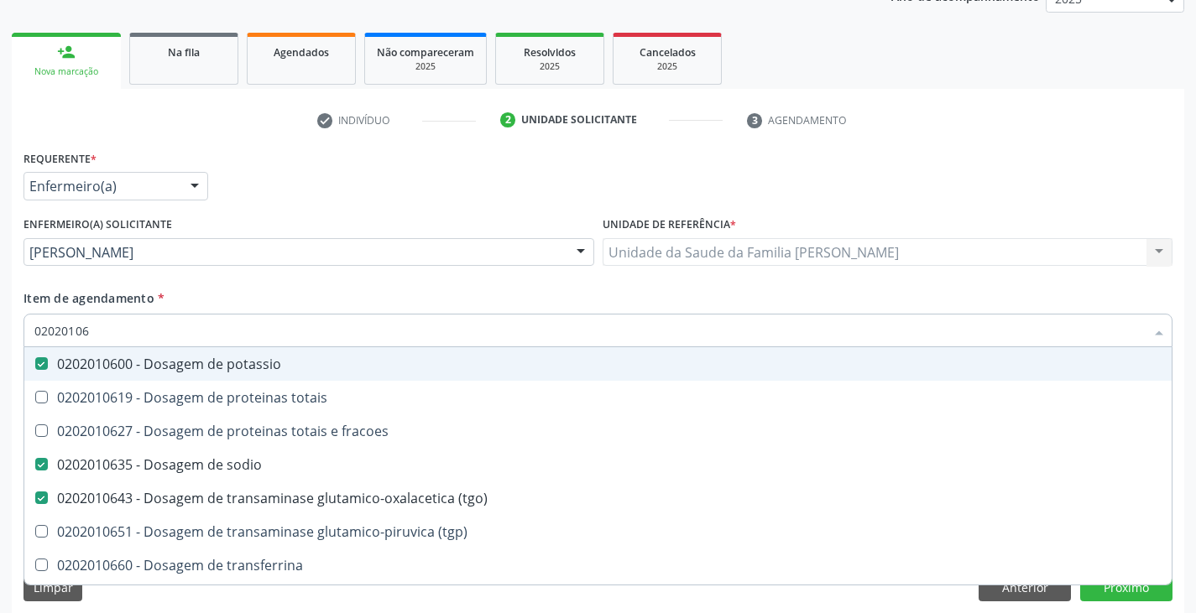
type input "020201065"
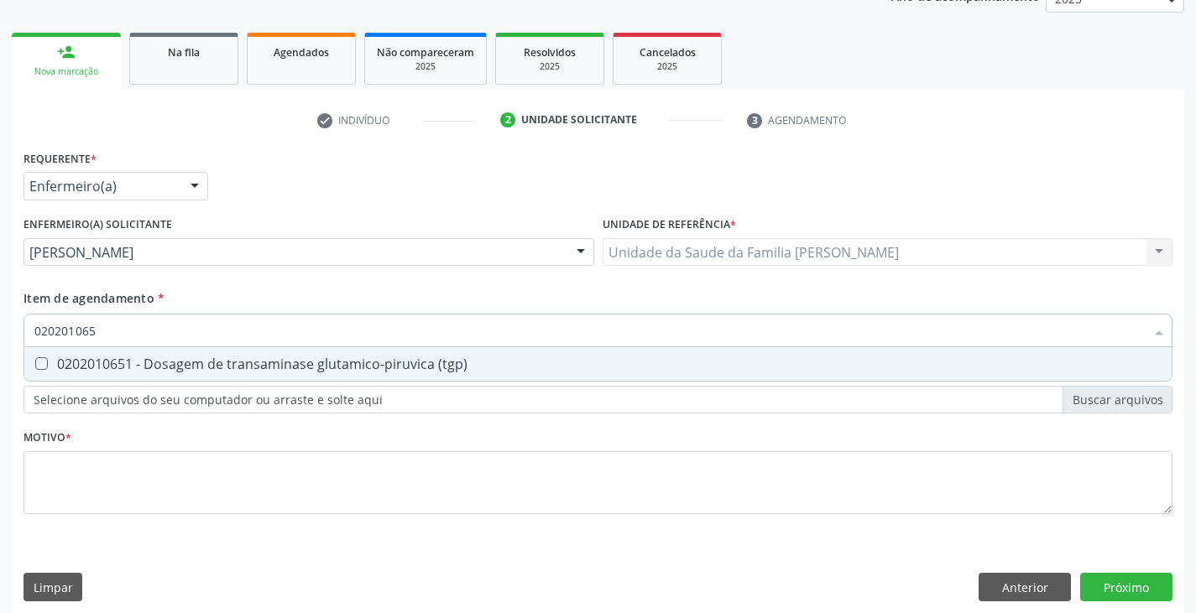
click at [172, 363] on div "0202010651 - Dosagem de transaminase glutamico-piruvica (tgp)" at bounding box center [597, 364] width 1127 height 13
checkbox \(tgp\) "true"
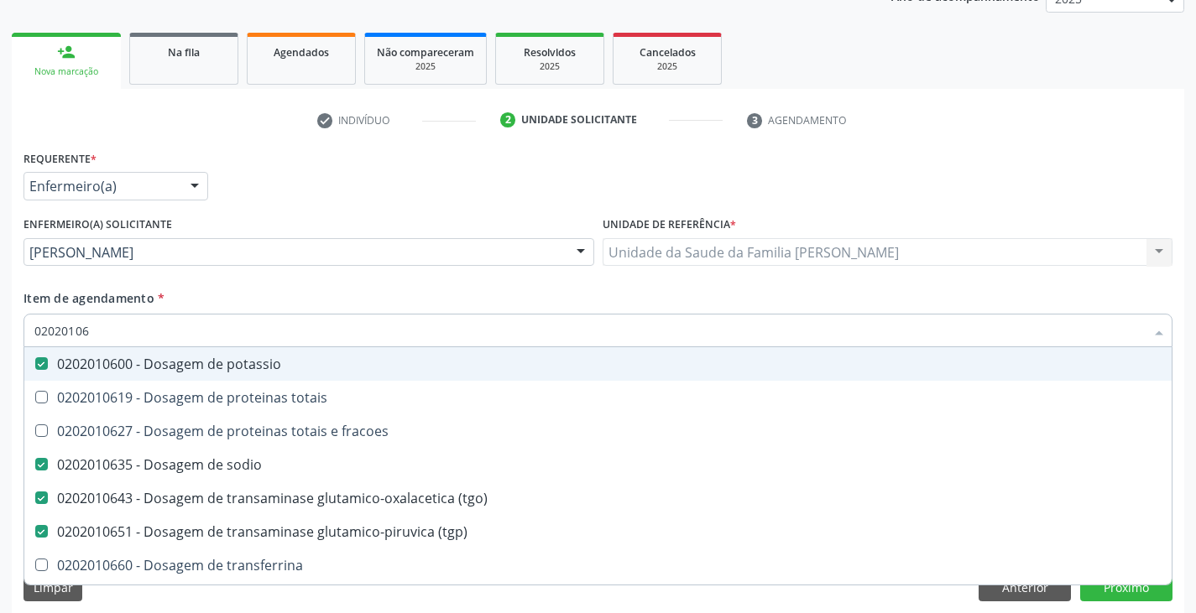
type input "0202010"
checkbox potassio "false"
checkbox sodio "false"
checkbox \(tgo\) "false"
checkbox \(tgp\) "false"
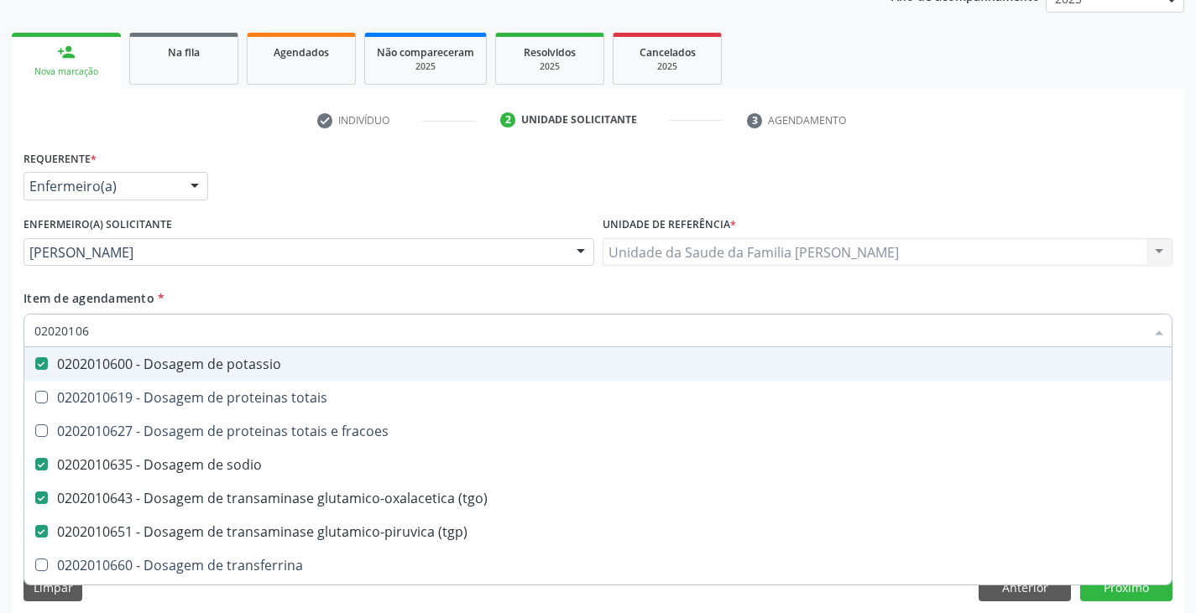
checkbox triglicerideos "false"
checkbox ureia "false"
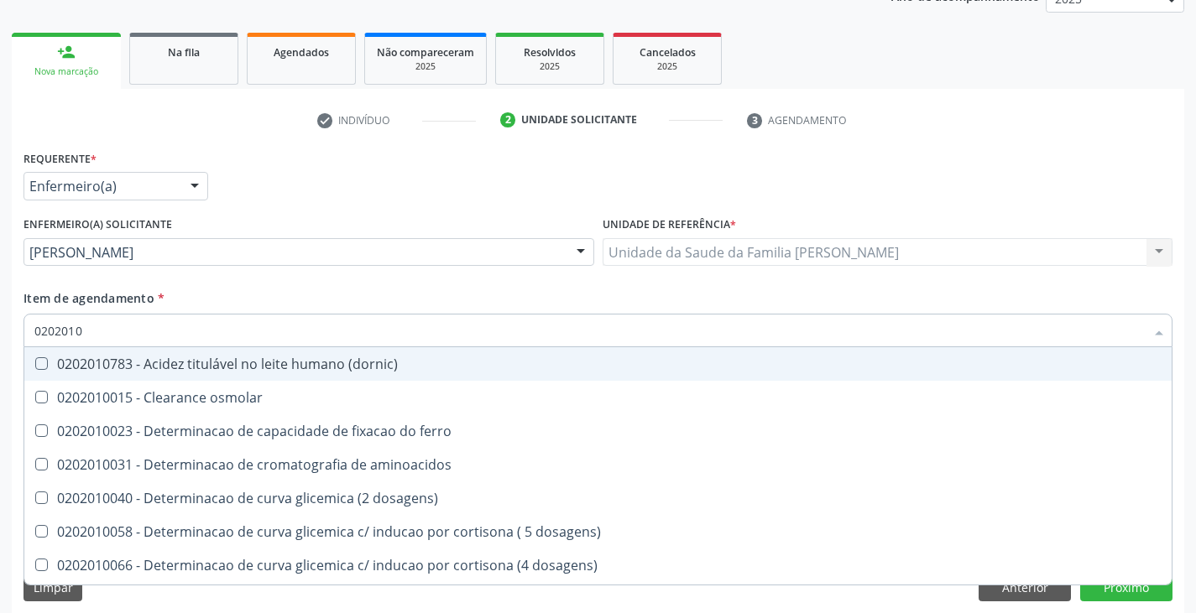
type input "020201"
checkbox urico "false"
checkbox alfa-2-macroglobulina "true"
checkbox calcio "false"
checkbox hdl "false"
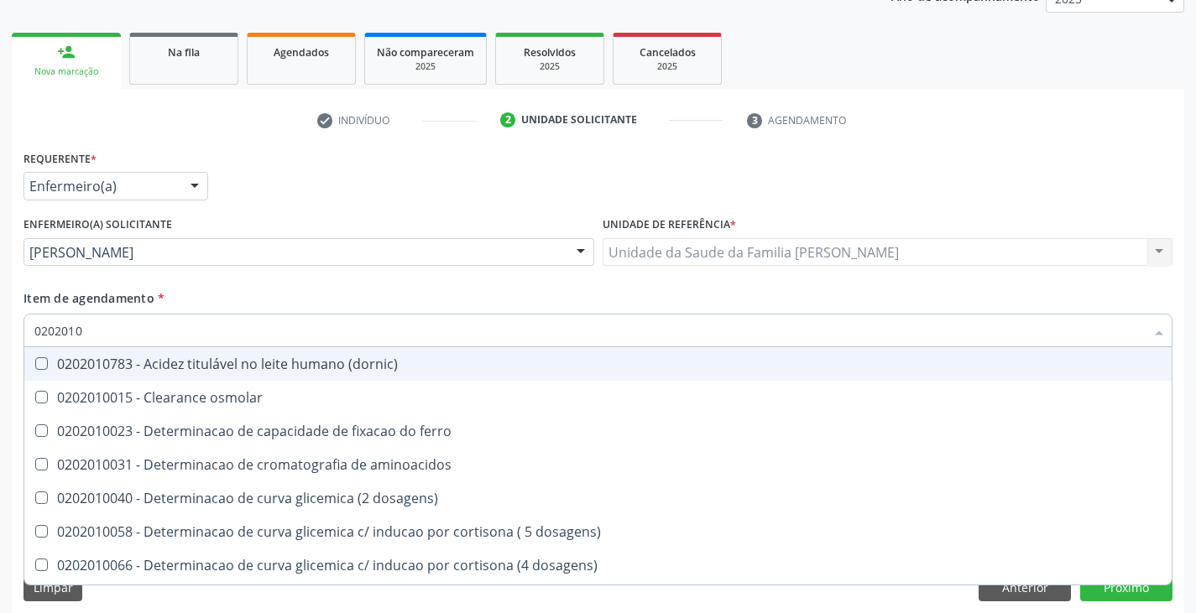
checkbox total "false"
checkbox creatinina "false"
checkbox alfa-hidroxibutirica "true"
checkbox glutamica "true"
checkbox latica "true"
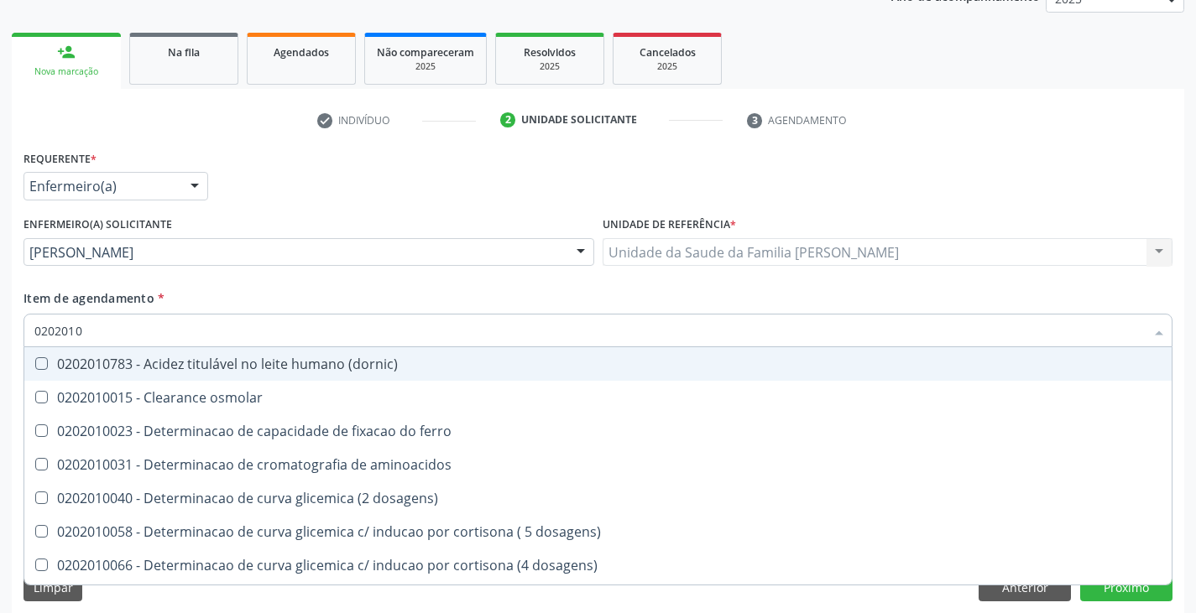
checkbox ferritina "true"
checkbox glicose "false"
checkbox glicosilada "false"
checkbox magnesio "true"
checkbox porfirinas "true"
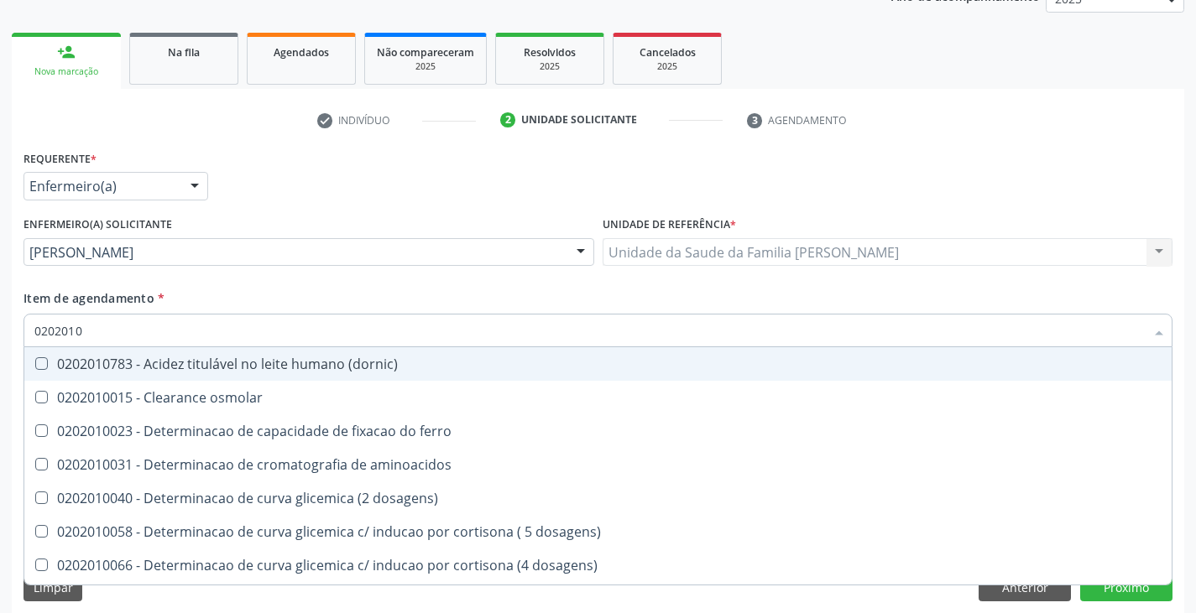
checkbox potassio "false"
checkbox sodio "false"
checkbox \(tgo\) "false"
checkbox \(tgp\) "false"
checkbox triglicerideos "false"
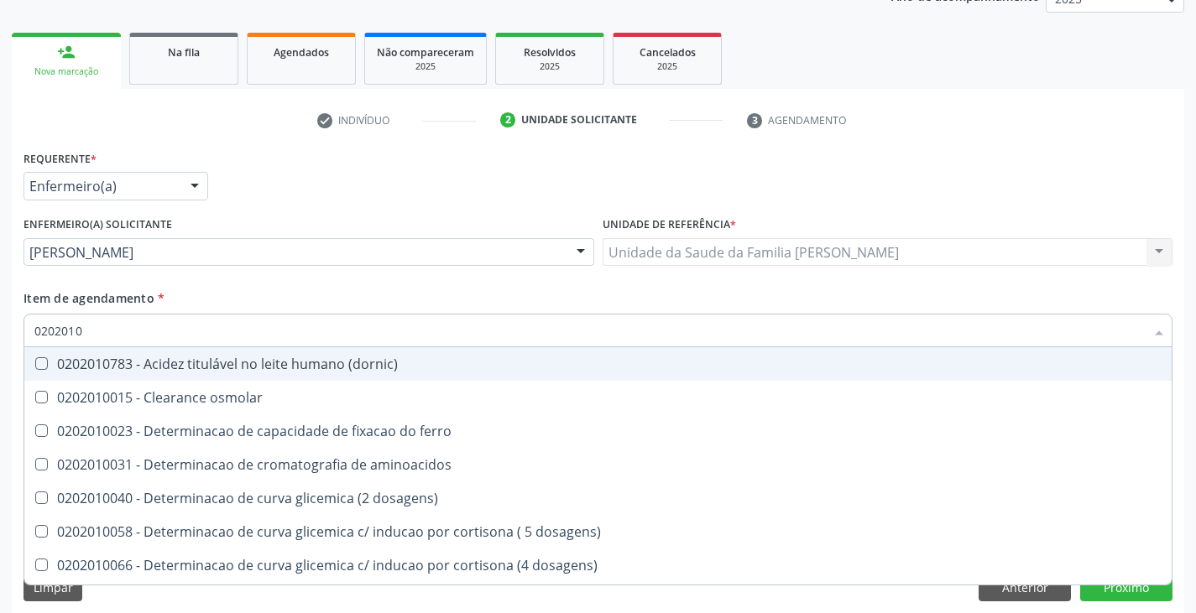
checkbox proteinas "true"
checkbox \) "true"
checkbox d-xilose "true"
type input "02020"
checkbox urico "false"
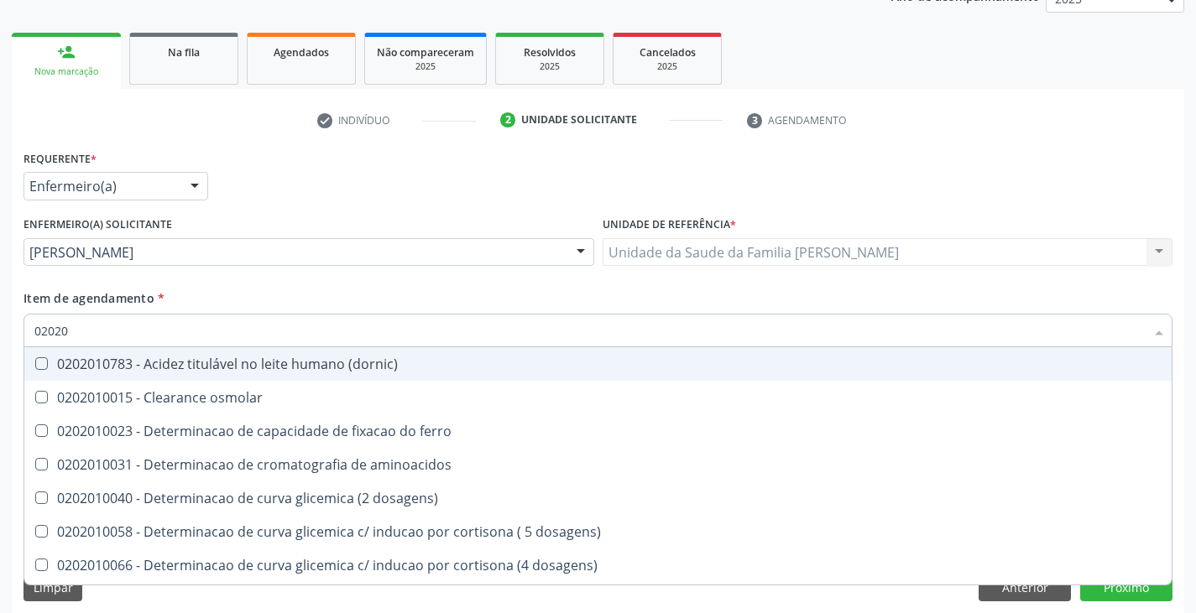
checkbox calcio "false"
checkbox hdl "false"
checkbox ldl "false"
checkbox total "false"
checkbox creatinina "false"
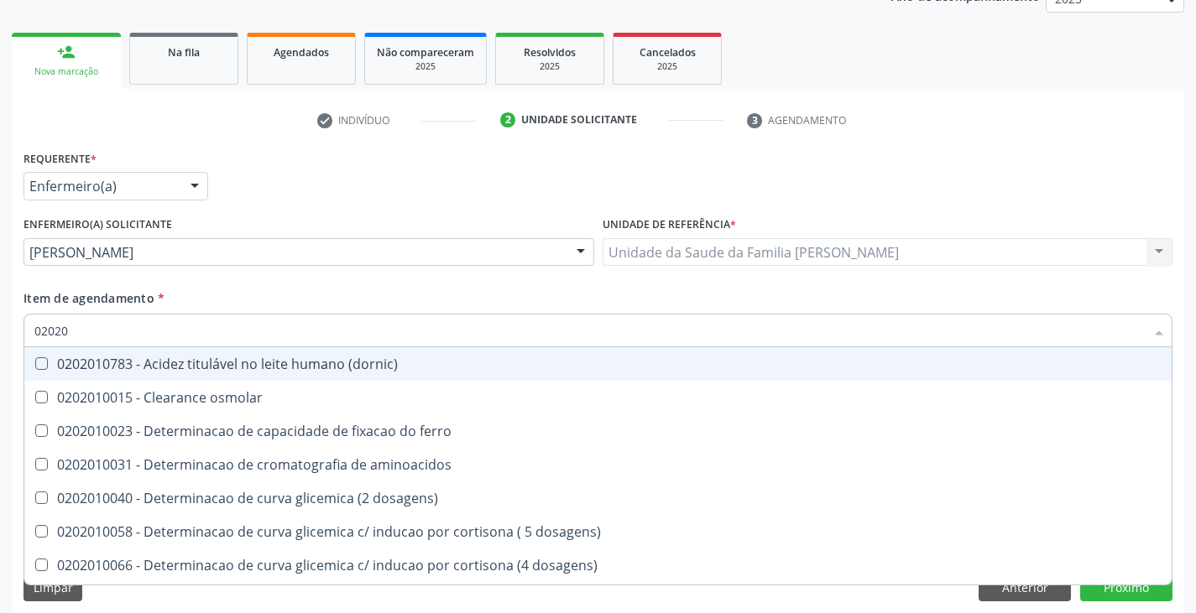
checkbox glicose "false"
checkbox glicosilada "false"
checkbox potassio "false"
checkbox sodio "false"
checkbox \(tgo\) "false"
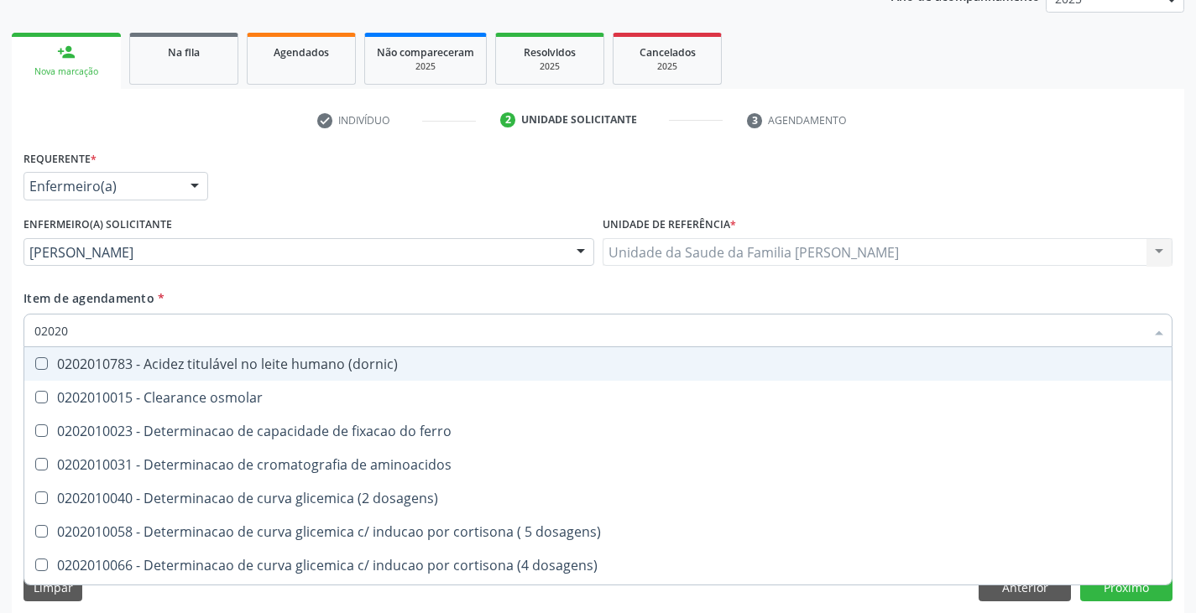
checkbox \(tgp\) "false"
checkbox triglicerideos "false"
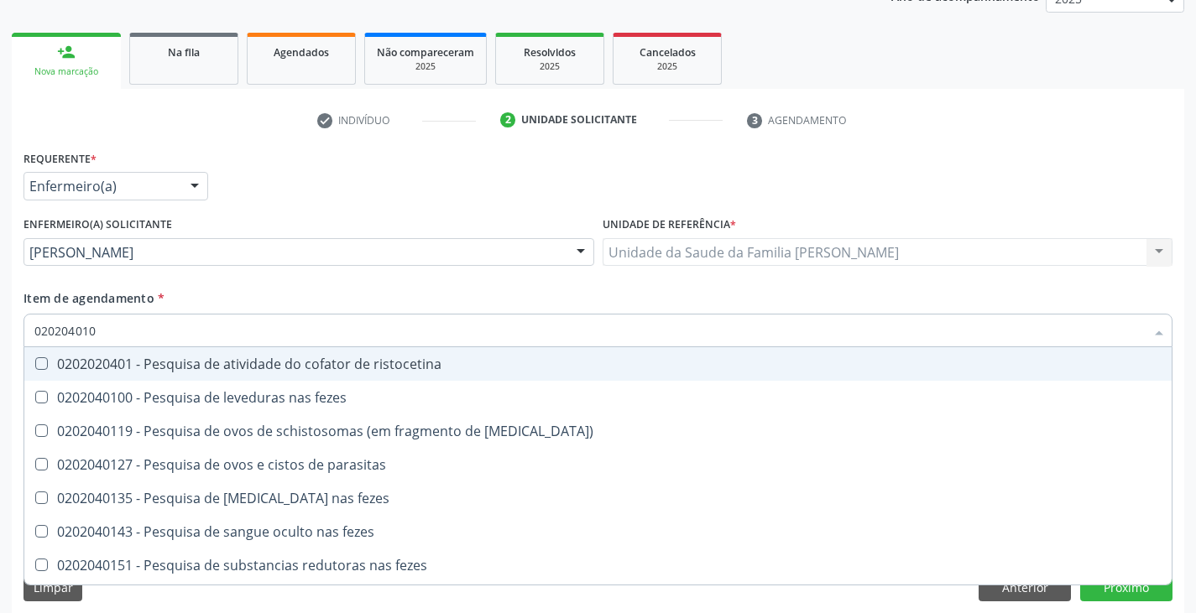
type input "0202040100"
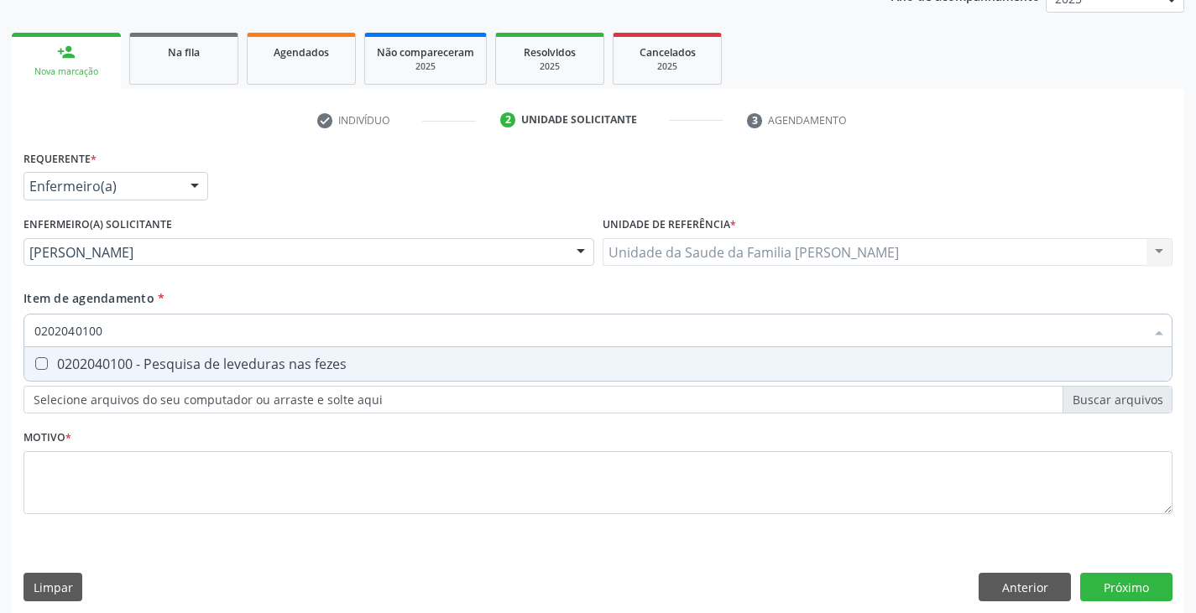
click at [172, 363] on div "0202040100 - Pesquisa de leveduras nas fezes" at bounding box center [597, 364] width 1127 height 13
checkbox fezes "true"
type input "02020401"
checkbox fezes "false"
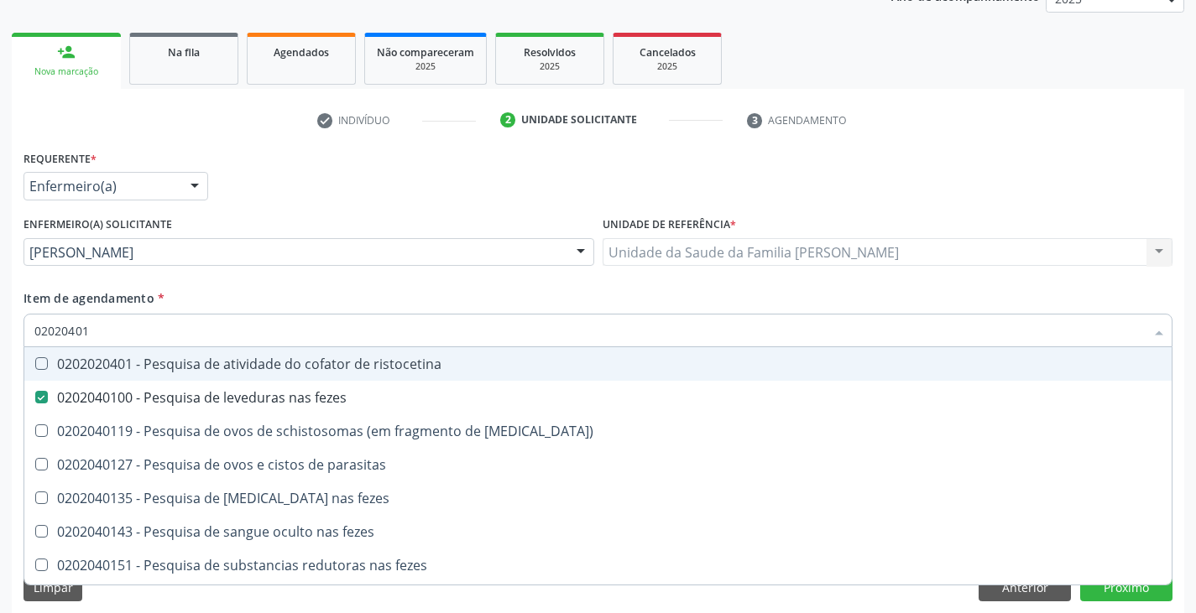
type input "0202040"
checkbox fezes "false"
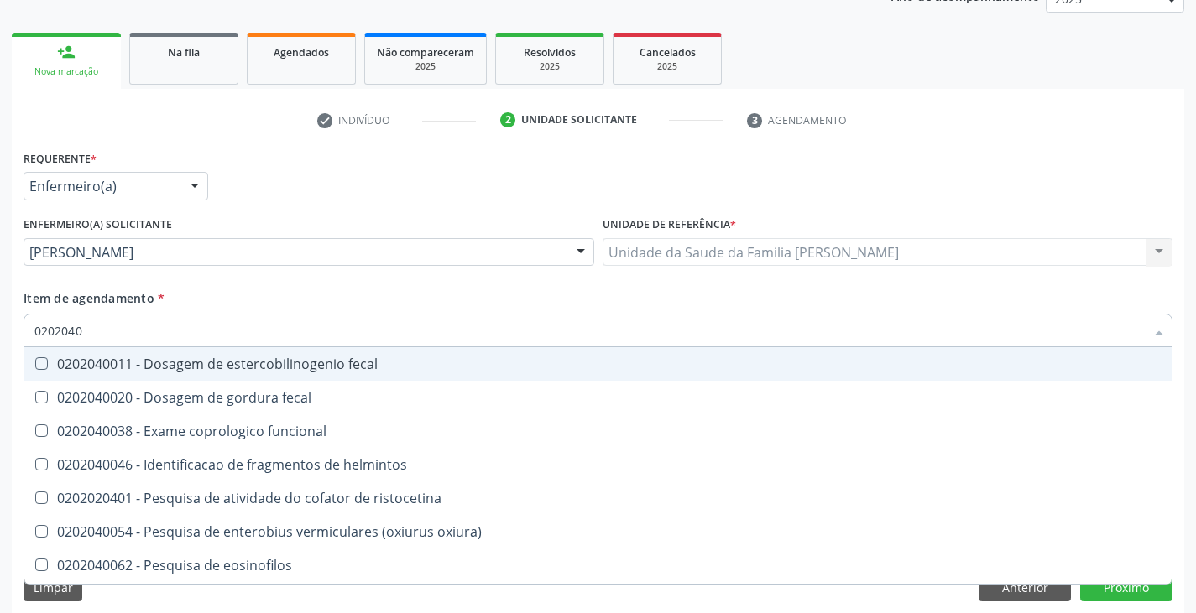
type input "020204"
checkbox fezes "false"
checkbox fezes "true"
type input "02020"
checkbox fezes "false"
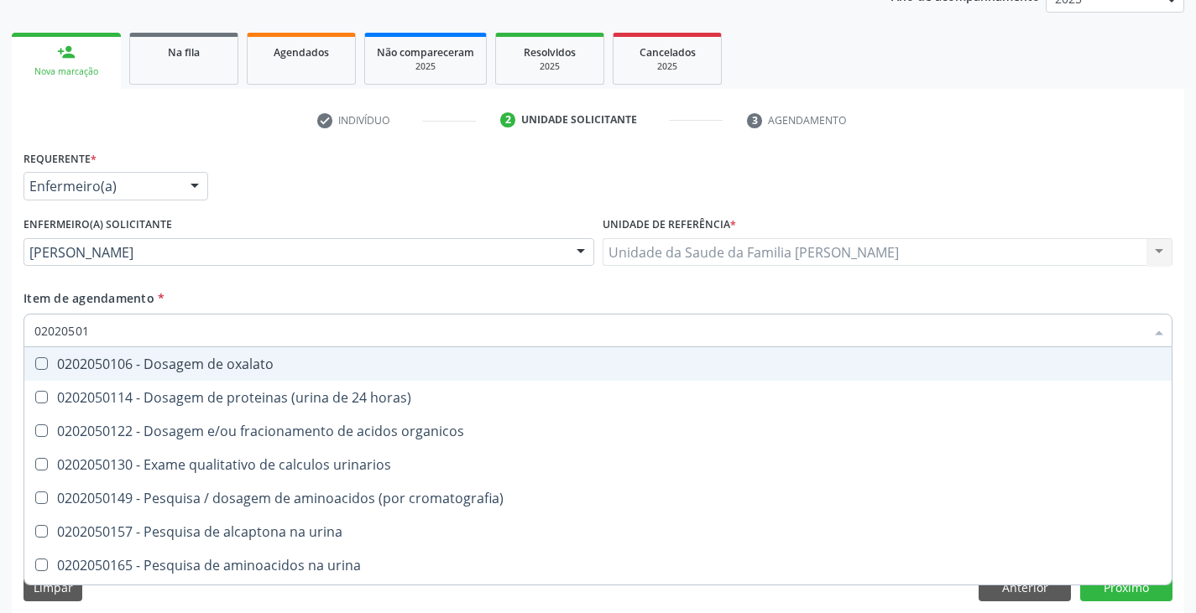
type input "020205017"
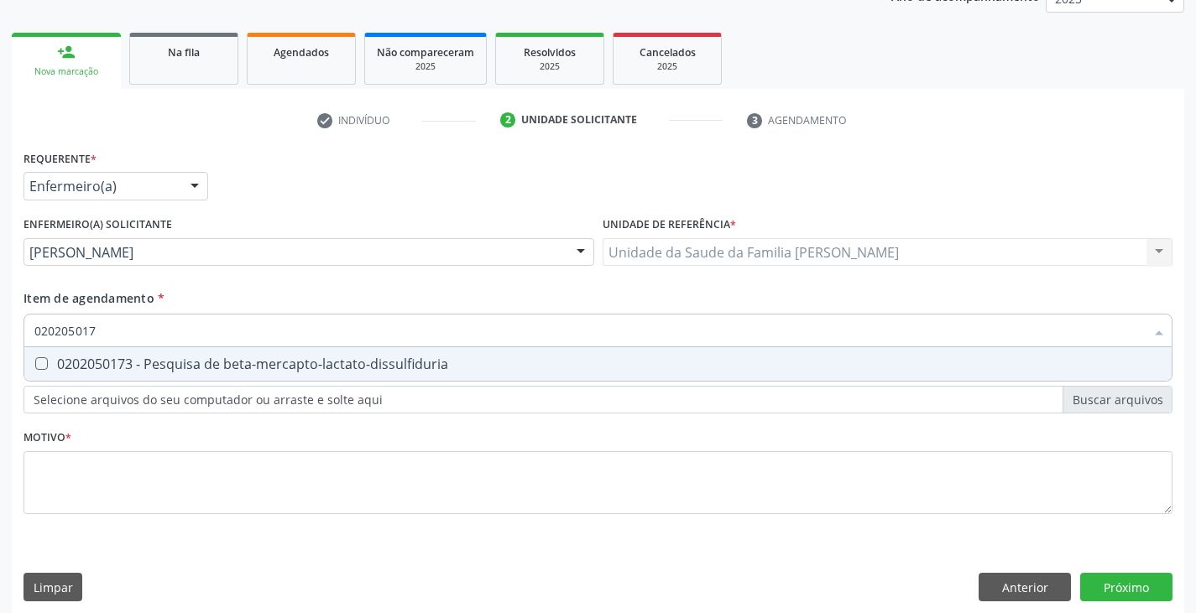
click at [172, 363] on div "0202050173 - Pesquisa de beta-mercapto-lactato-dissulfiduria" at bounding box center [597, 364] width 1127 height 13
checkbox beta-mercapto-lactato-dissulfiduria "false"
type input "0202050017"
click at [172, 363] on div "0202050017 - Analise de caracteres fisicos, elementos e sedimento da urina" at bounding box center [597, 364] width 1127 height 13
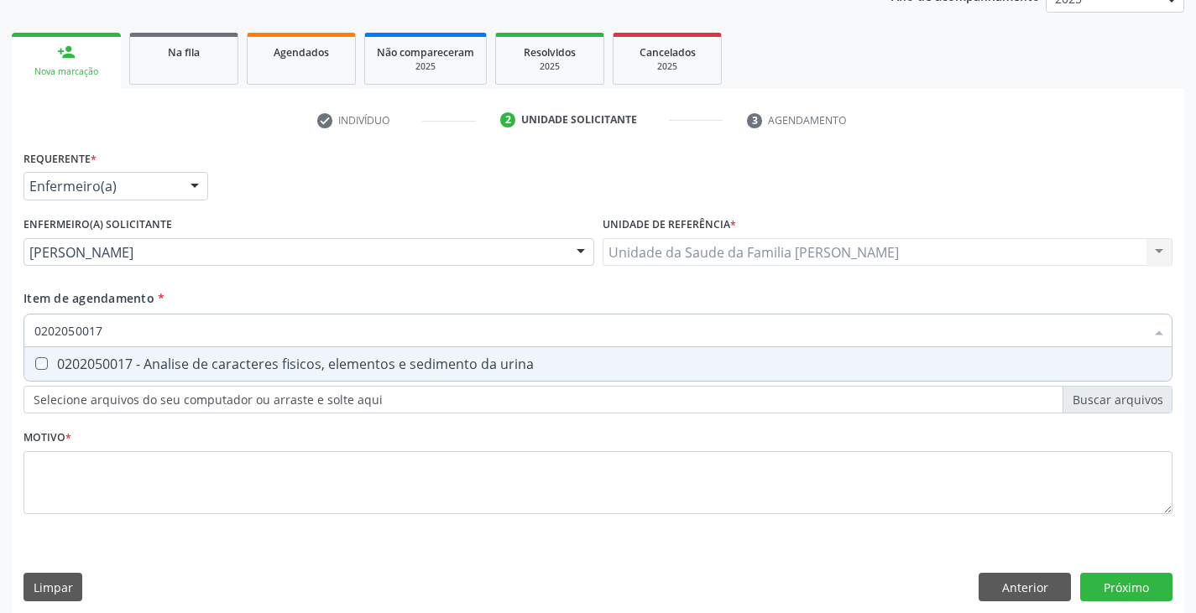
checkbox urina "true"
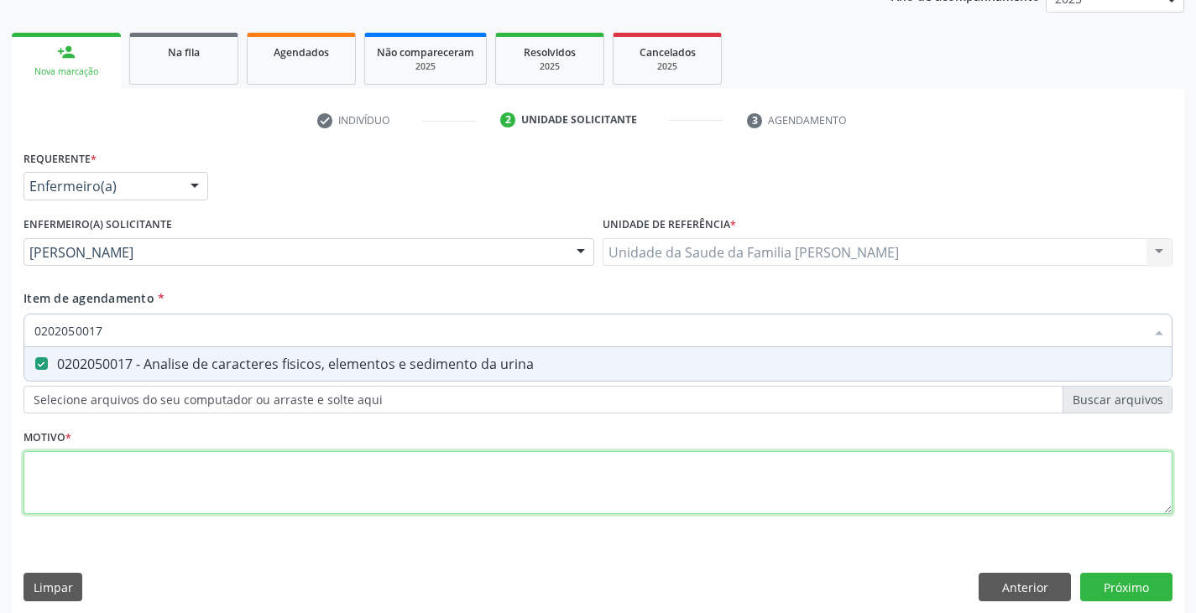
click at [212, 467] on div "Requerente * Enfermeiro(a) Médico(a) Enfermeiro(a) Paciente Nenhum resultado en…" at bounding box center [597, 342] width 1149 height 392
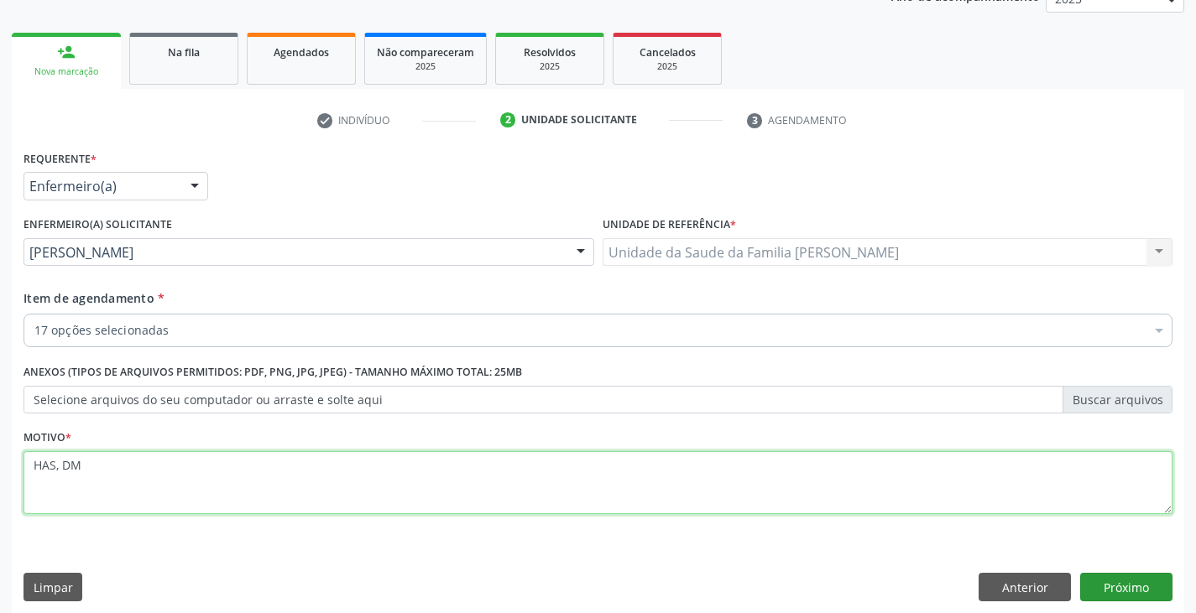
type textarea "HAS, DM"
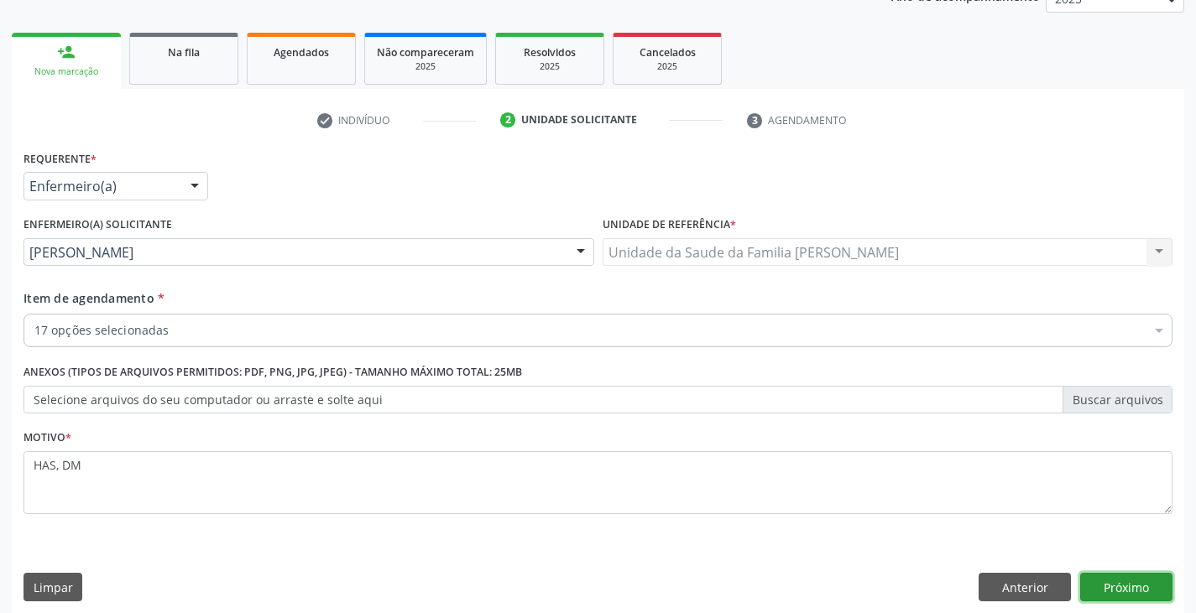
click at [1109, 581] on button "Próximo" at bounding box center [1126, 587] width 92 height 29
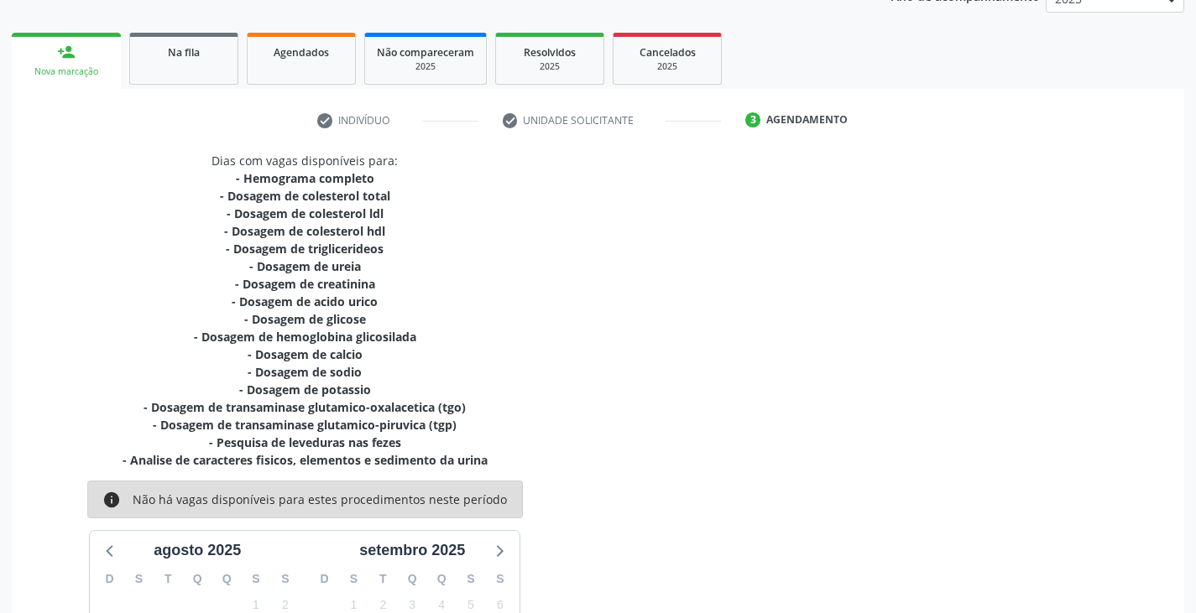
scroll to position [448, 0]
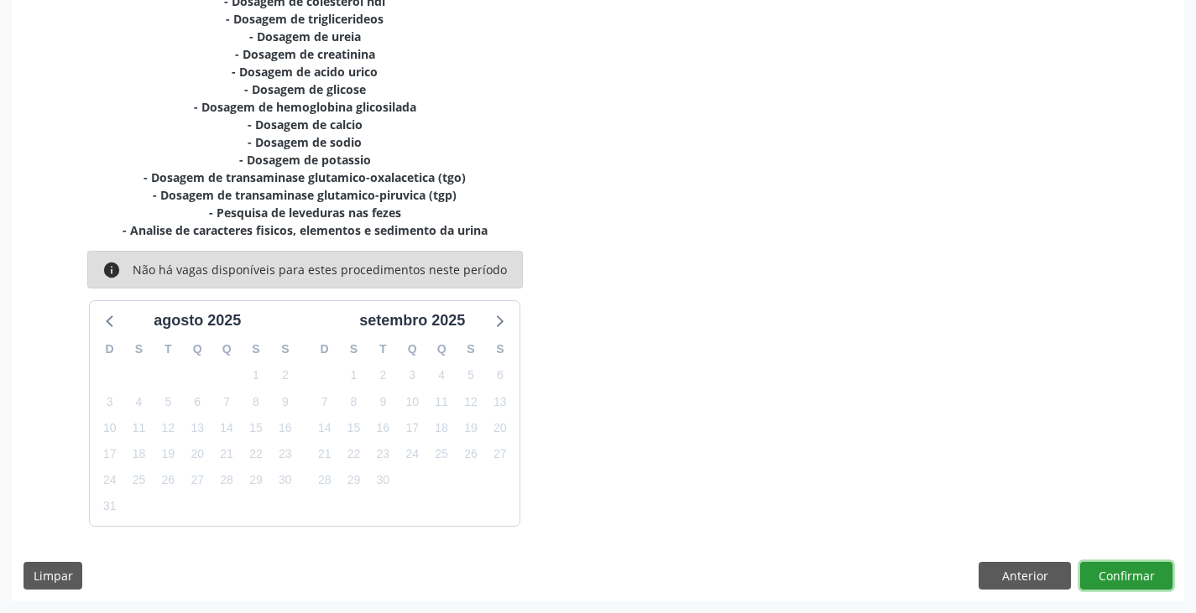
click at [1129, 569] on button "Confirmar" at bounding box center [1126, 576] width 92 height 29
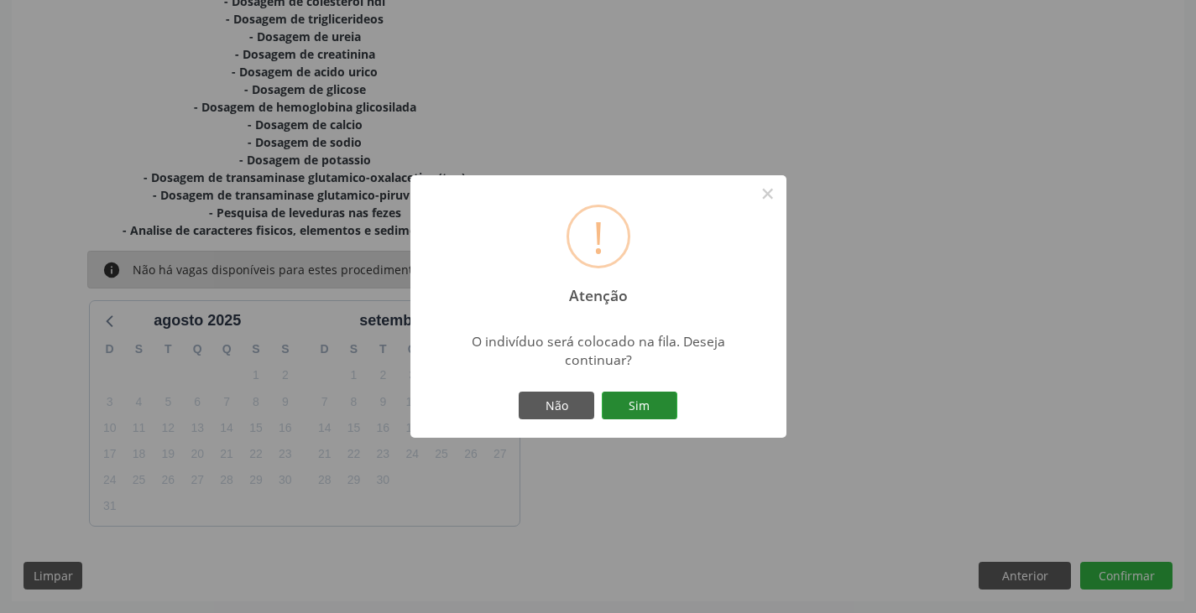
click at [641, 409] on button "Sim" at bounding box center [640, 406] width 76 height 29
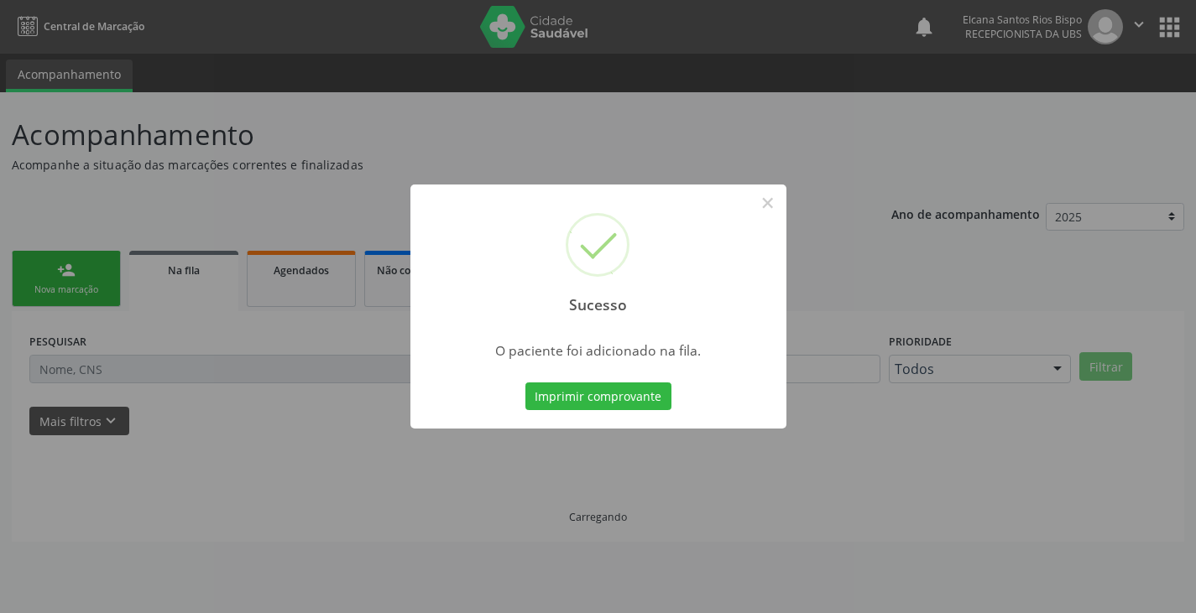
scroll to position [0, 0]
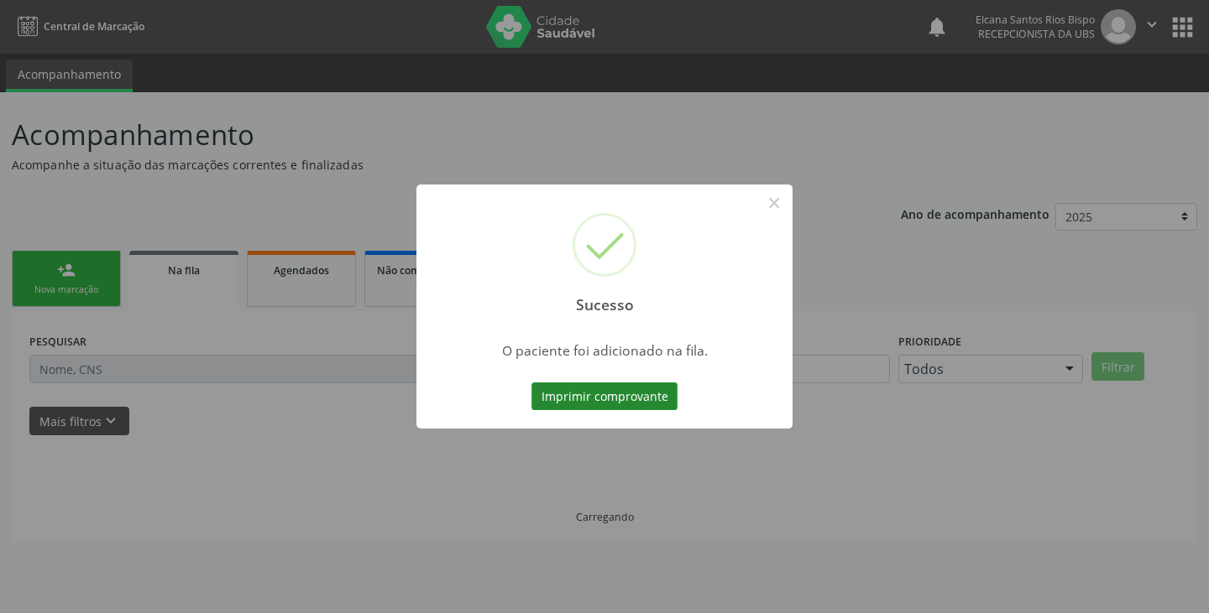
click at [647, 393] on button "Imprimir comprovante" at bounding box center [604, 397] width 146 height 29
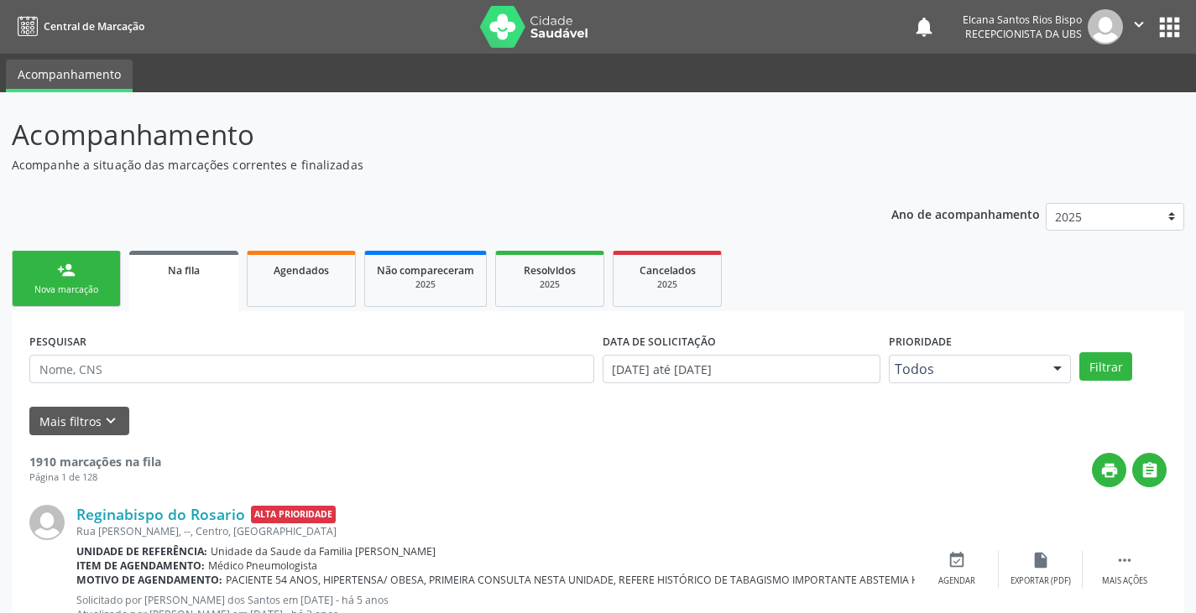
click at [107, 289] on div "Nova marcação" at bounding box center [66, 290] width 84 height 13
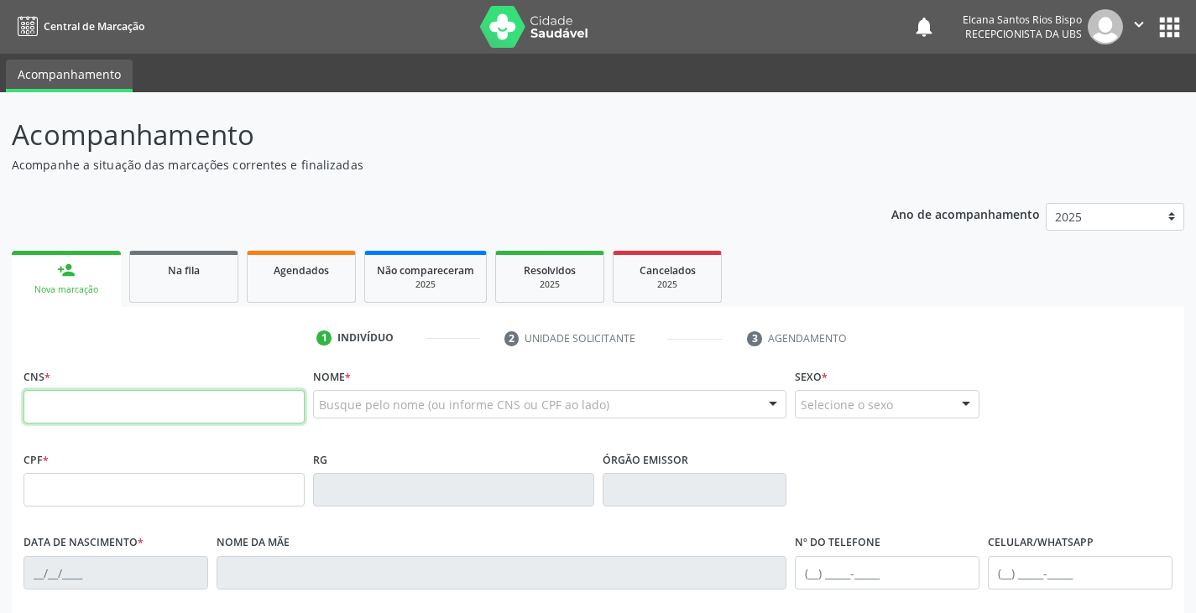
click at [140, 407] on input "text" at bounding box center [163, 407] width 281 height 34
paste input "700 6084 5179 8569"
type input "700 6084 5179 8569"
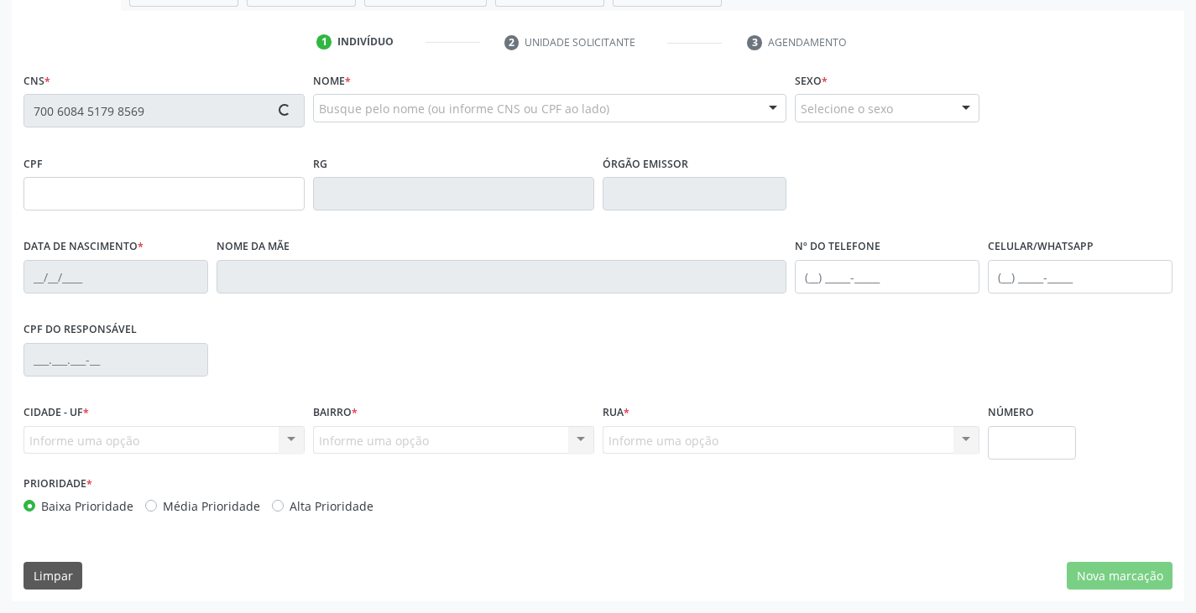
type input "707.628.305-06"
type input "02/07/1973"
type input "Enezia Nascimento da Cruz"
type input "(99) 99999-9999"
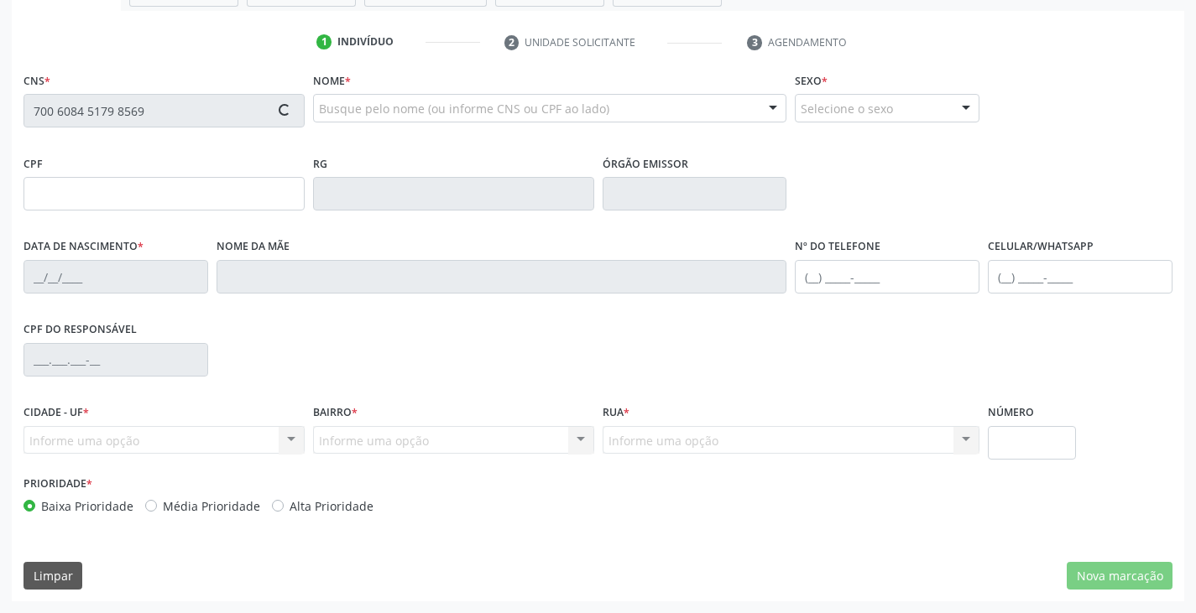
type input "18"
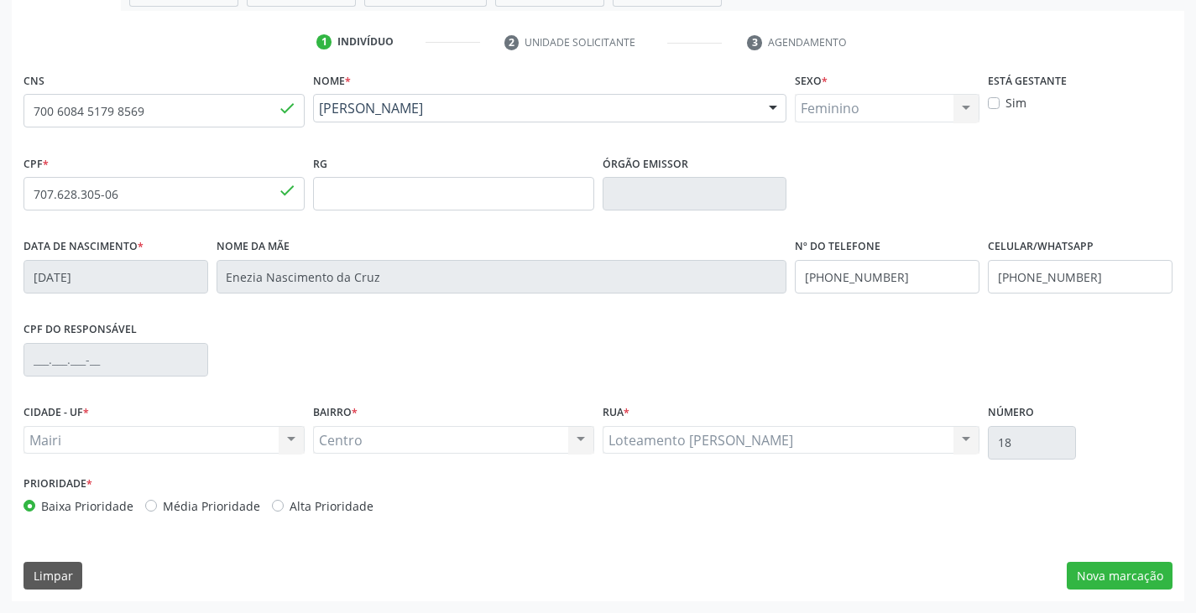
click at [312, 509] on label "Alta Prioridade" at bounding box center [332, 507] width 84 height 18
click at [284, 509] on input "Alta Prioridade" at bounding box center [278, 505] width 12 height 15
radio input "true"
drag, startPoint x: 1070, startPoint y: 285, endPoint x: 976, endPoint y: 289, distance: 94.1
click at [976, 289] on div "Data de nascimento * 02/07/1973 Nome da mãe Enezia Nascimento da Cruz Nº do Tel…" at bounding box center [597, 275] width 1157 height 83
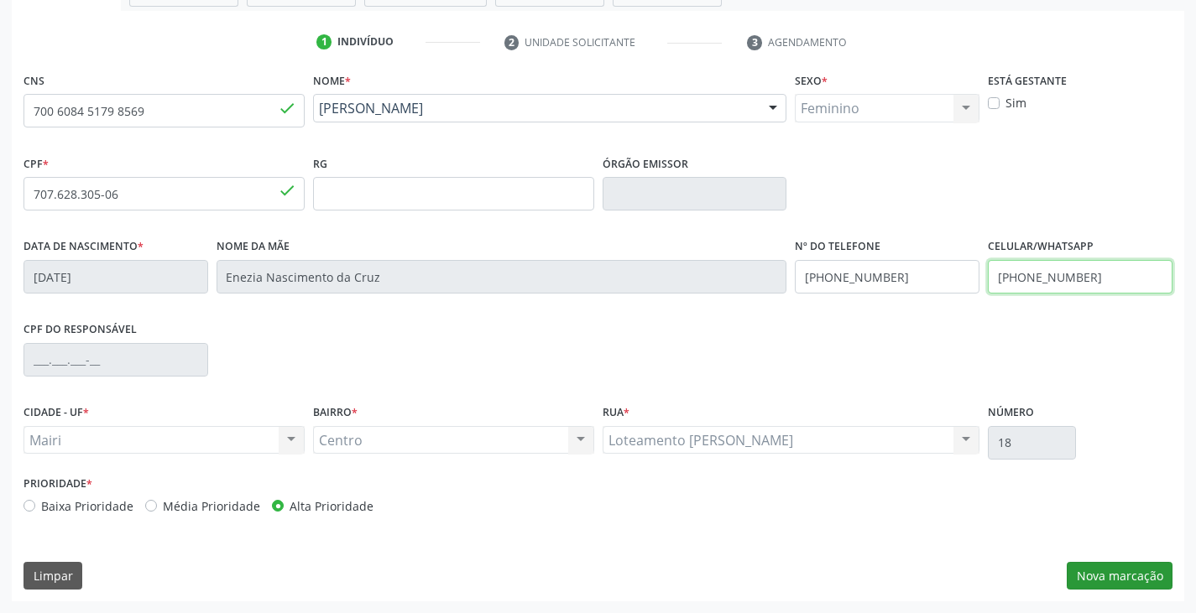
type input "(74) 99998-2617"
click at [1093, 581] on button "Nova marcação" at bounding box center [1120, 576] width 106 height 29
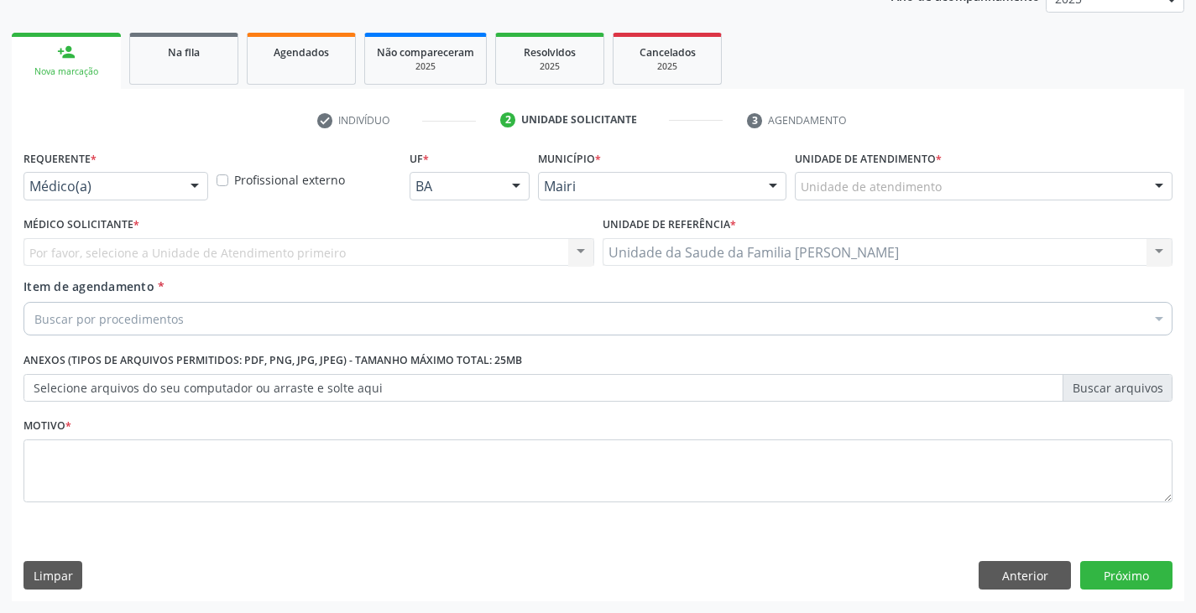
scroll to position [218, 0]
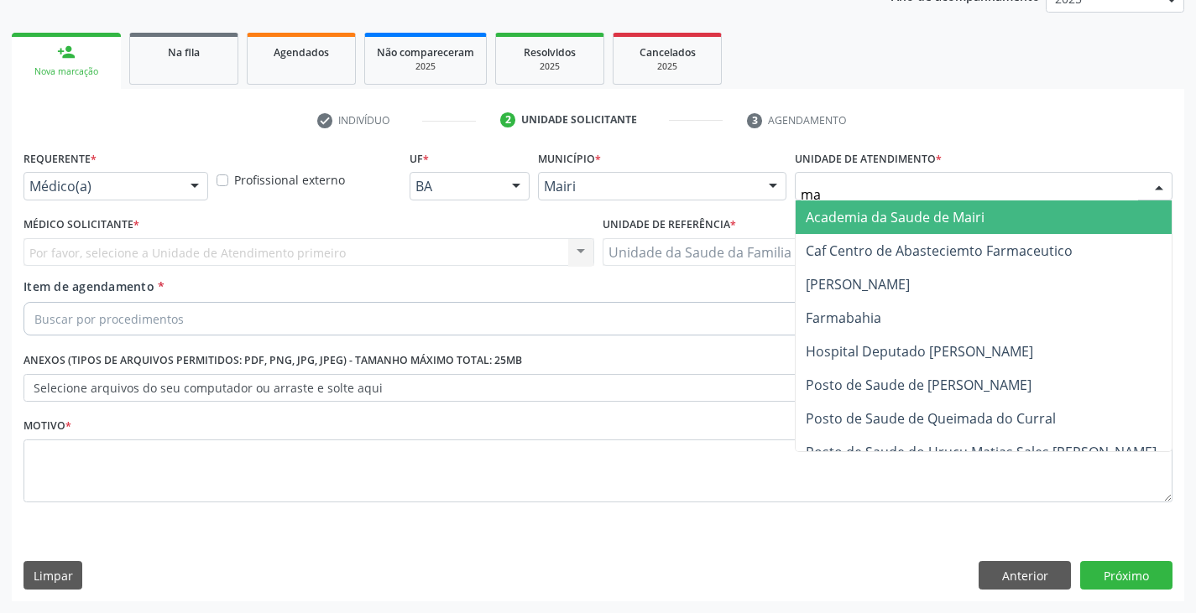
type input "mar"
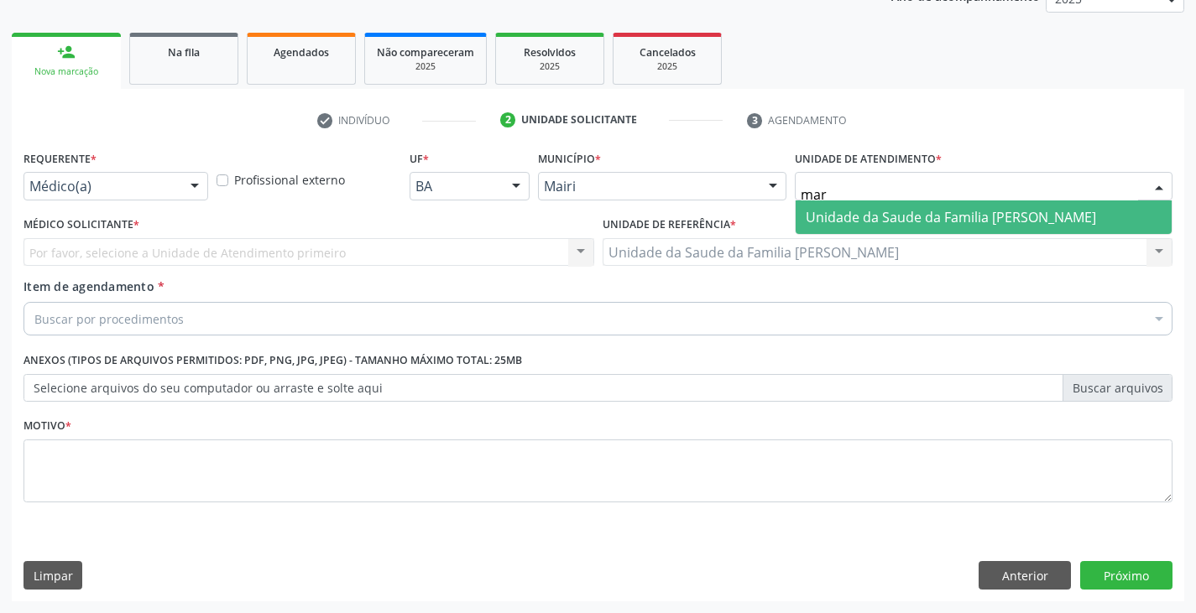
click at [885, 208] on span "Unidade da Saude da Familia [PERSON_NAME]" at bounding box center [951, 217] width 290 height 18
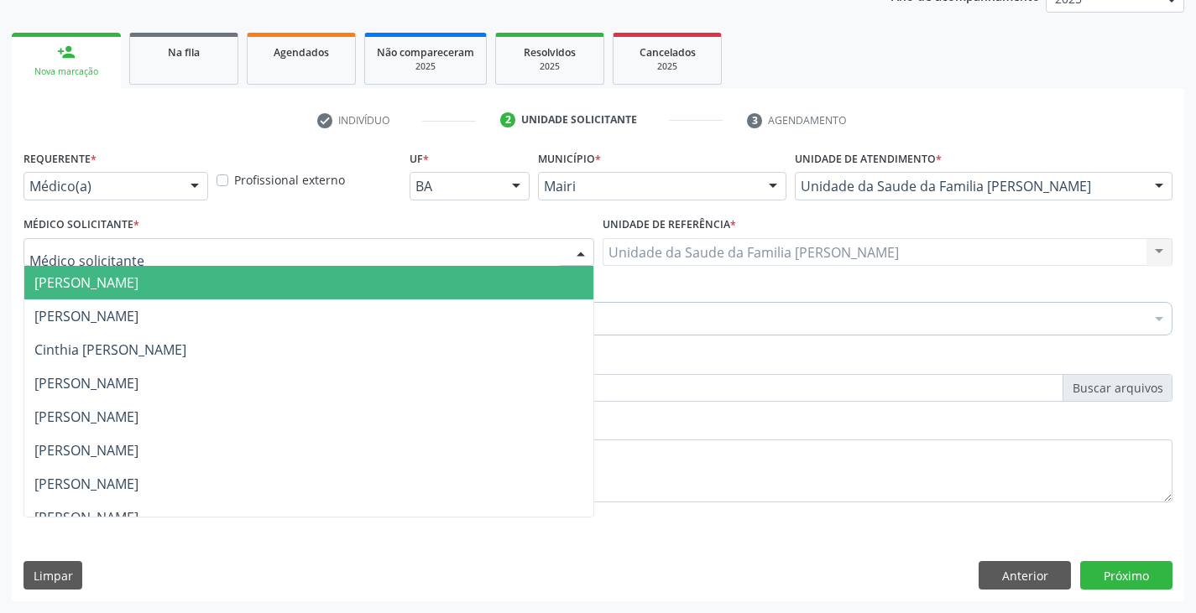
scroll to position [219, 0]
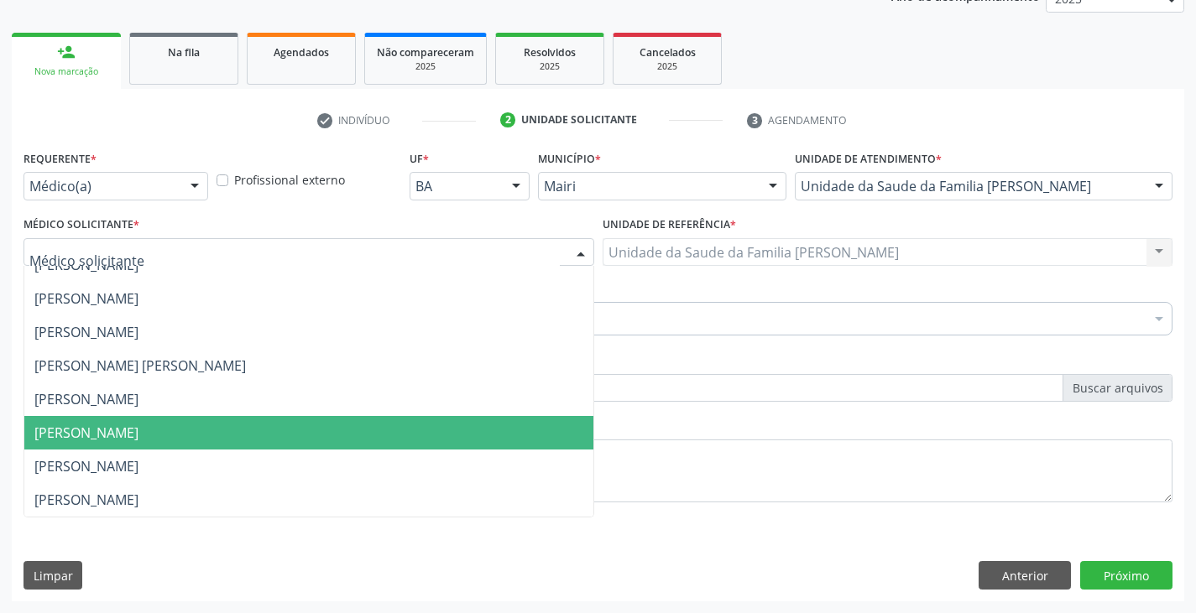
click at [119, 432] on span "Marilia Sodre Barreto" at bounding box center [86, 433] width 104 height 18
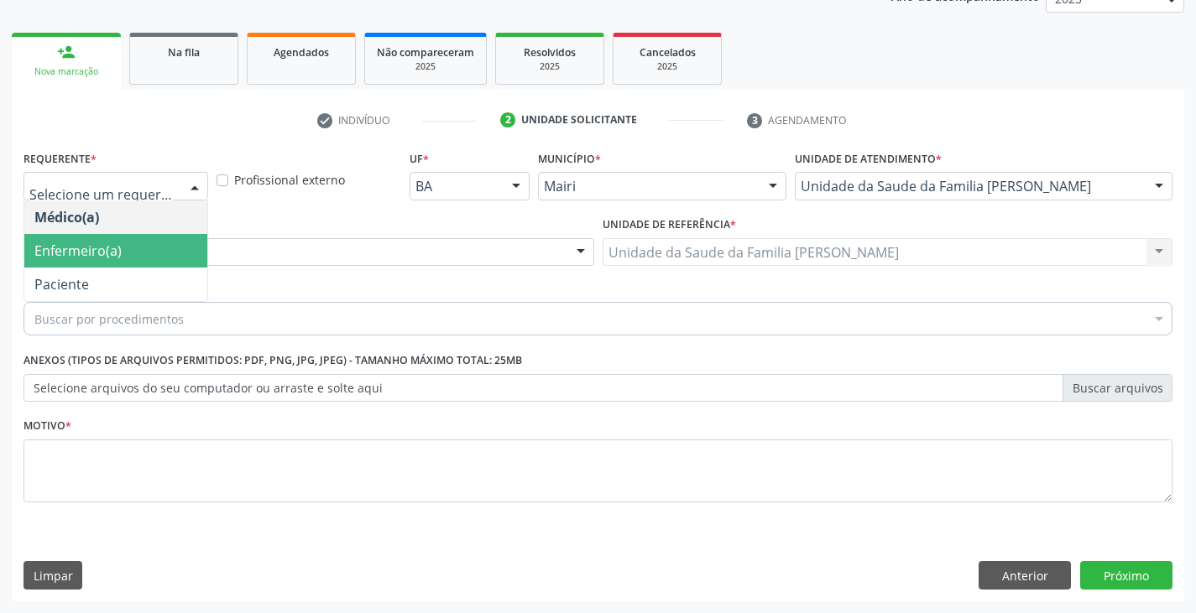
click at [119, 246] on span "Enfermeiro(a)" at bounding box center [77, 251] width 87 height 18
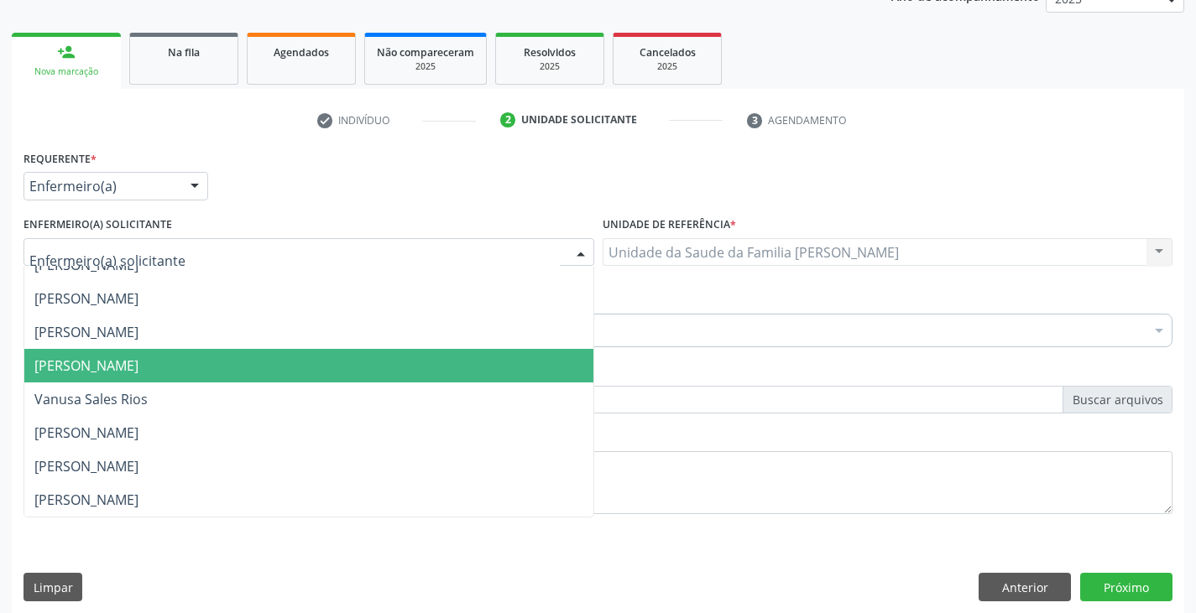
click at [138, 359] on span "Monize Lima Sousa" at bounding box center [86, 366] width 104 height 18
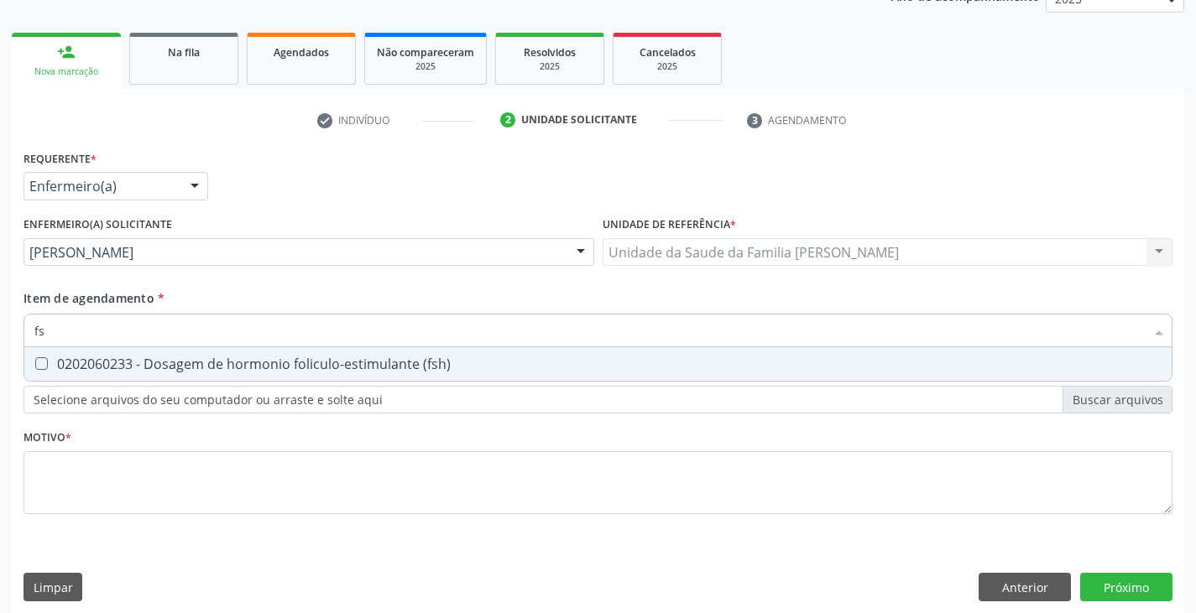
type input "fsh"
click at [154, 371] on div "0202060233 - Dosagem de hormonio foliculo-estimulante (fsh)" at bounding box center [597, 364] width 1127 height 13
checkbox \(fsh\) "true"
type input "f"
checkbox \(fsh\) "false"
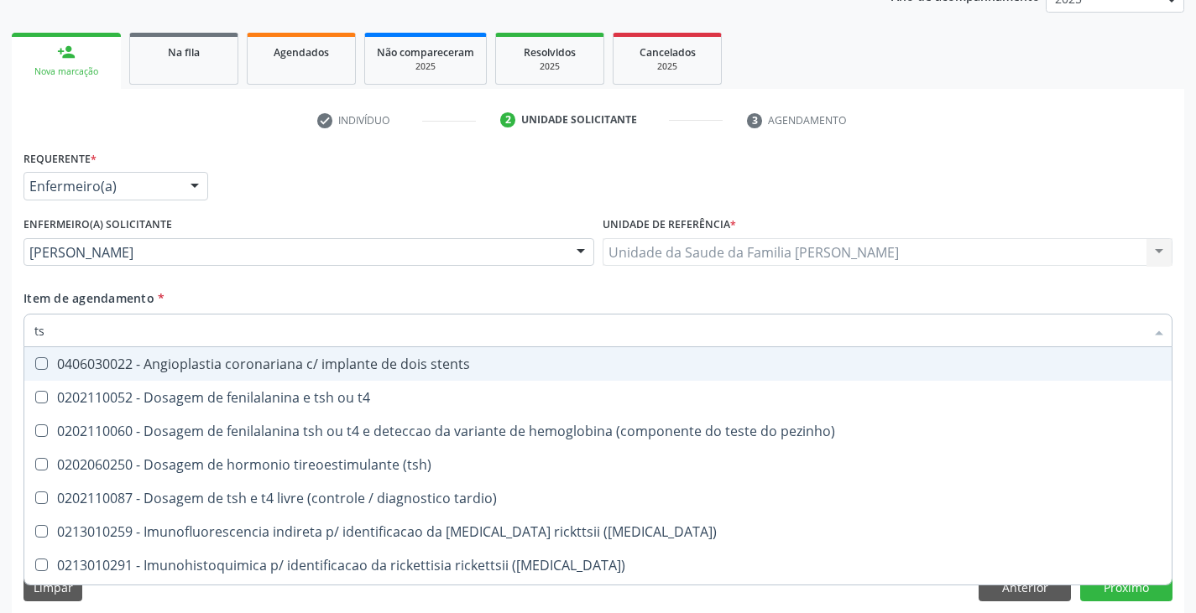
type input "tsh"
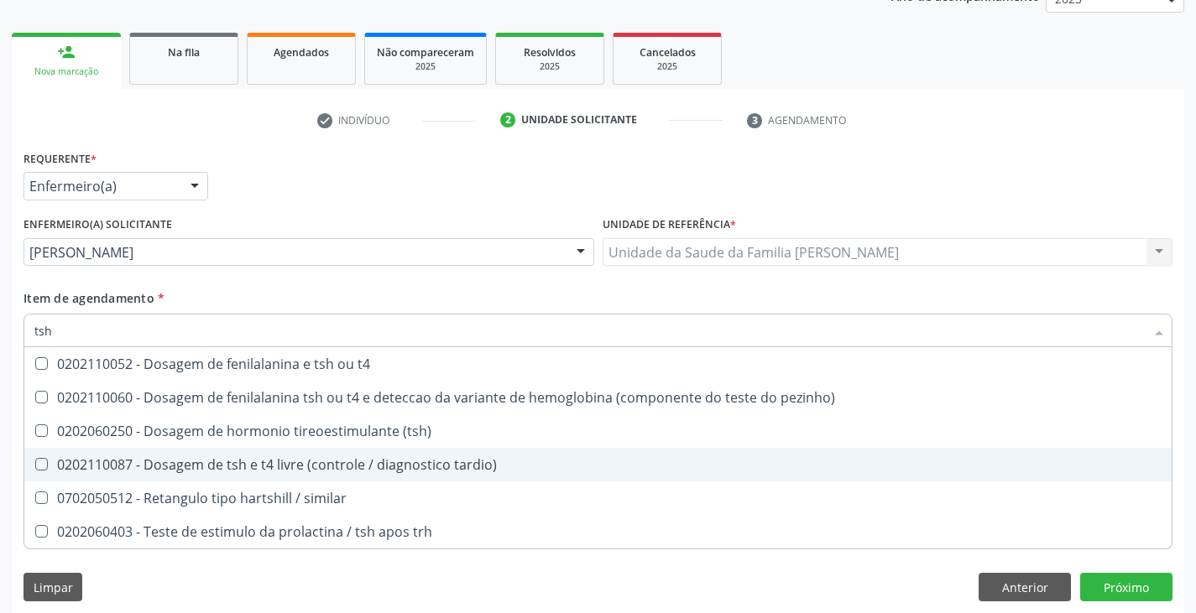
click at [172, 458] on div "0202110087 - Dosagem de tsh e t4 livre (controle / diagnostico tardio)" at bounding box center [597, 464] width 1127 height 13
checkbox tardio\) "true"
type input "ts"
checkbox tardio\) "false"
checkbox similar "true"
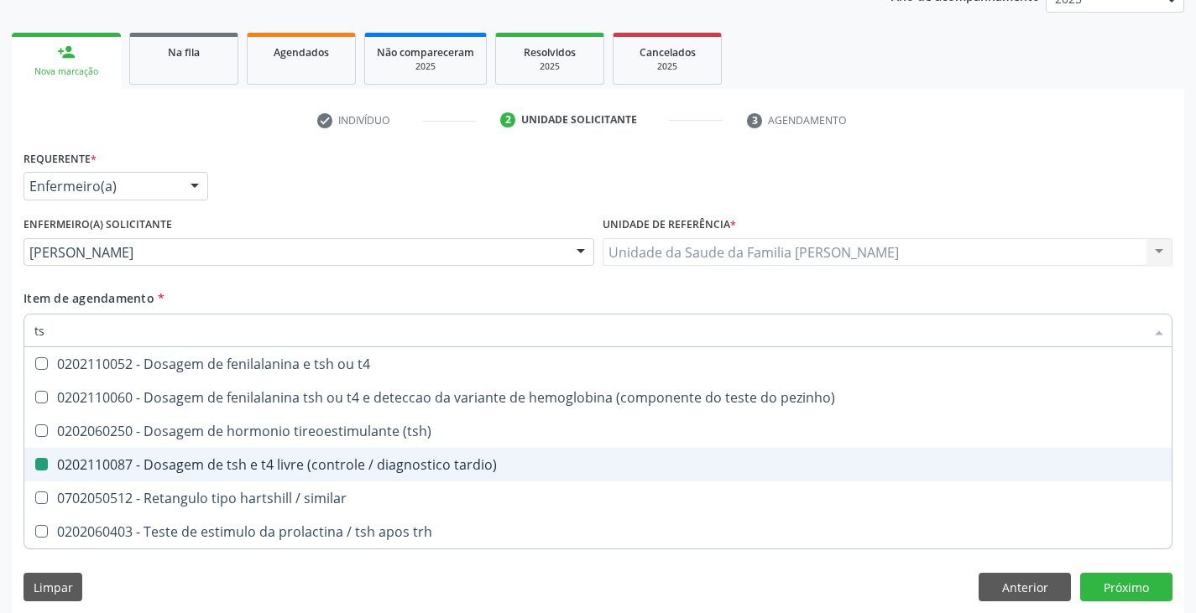
type input "t"
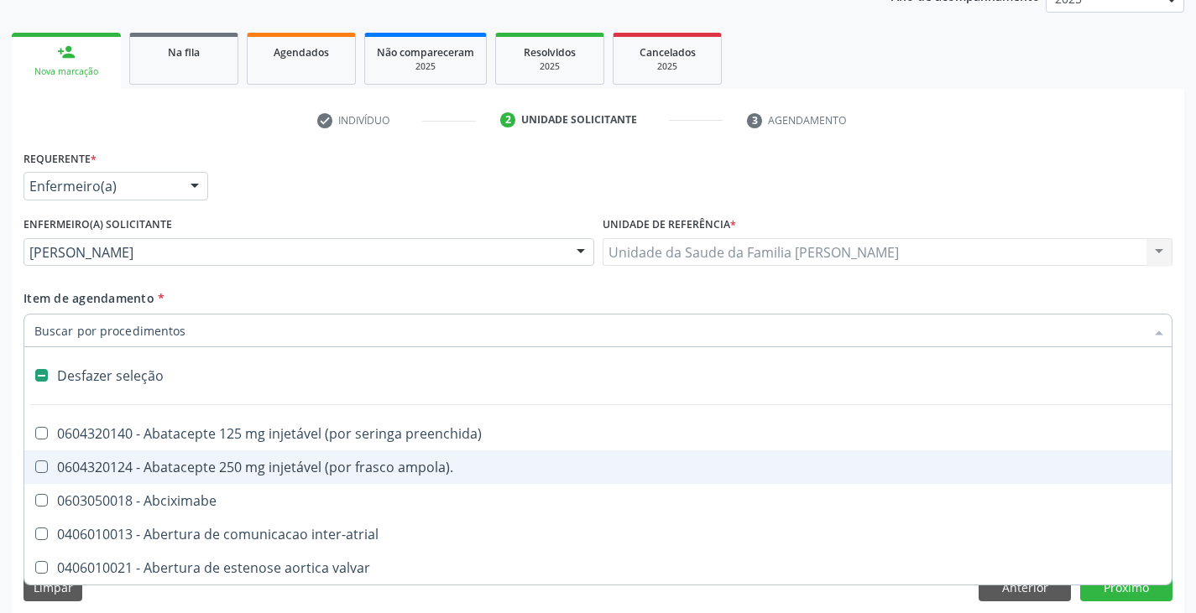
checkbox valvar "false"
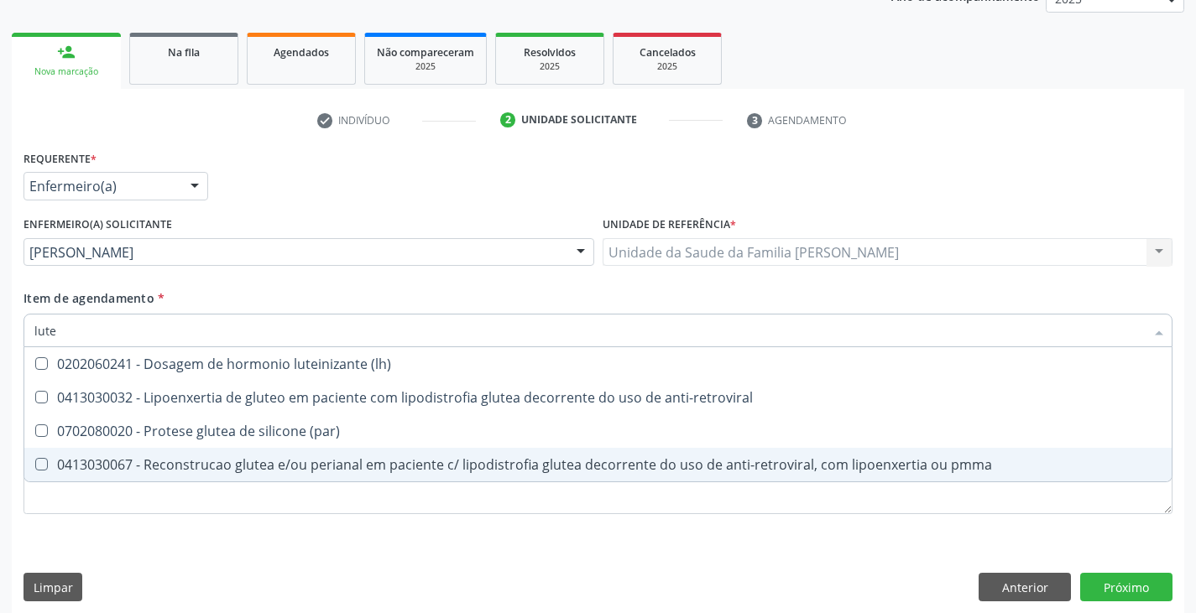
type input "lutei"
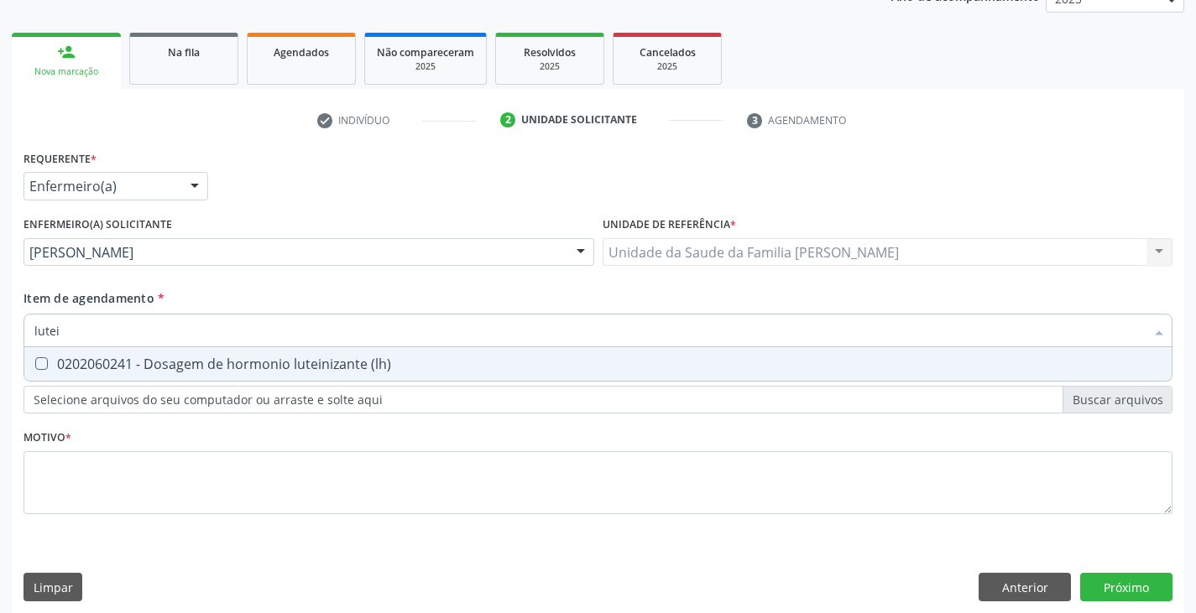
click at [187, 359] on div "0202060241 - Dosagem de hormonio luteinizante (lh)" at bounding box center [597, 364] width 1127 height 13
checkbox \(lh\) "true"
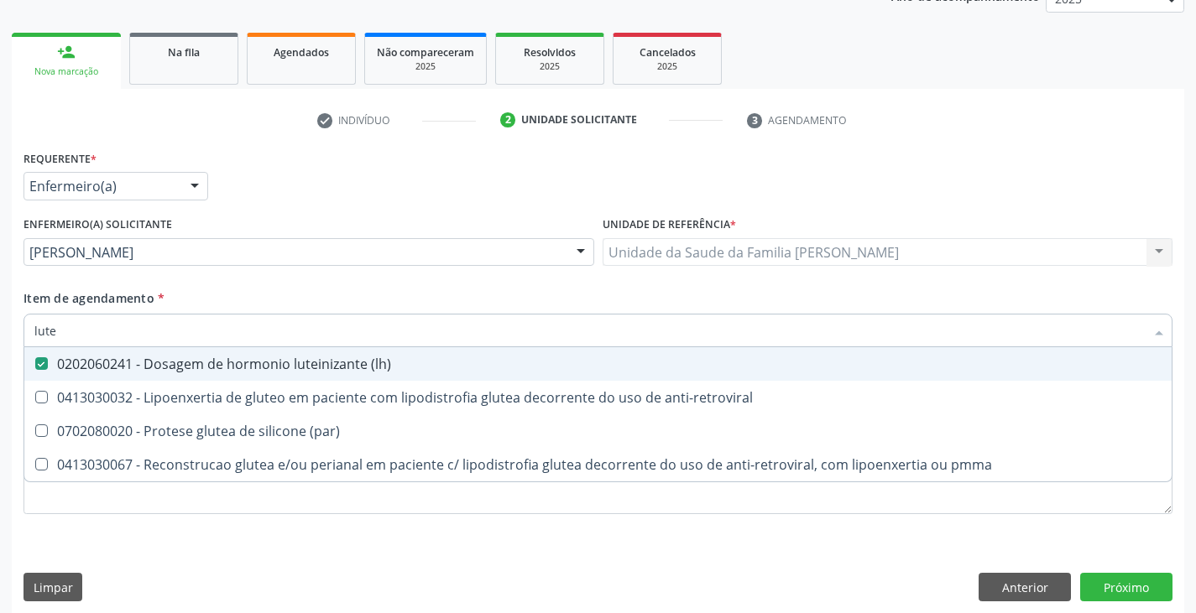
type input "lut"
checkbox \(lh\) "false"
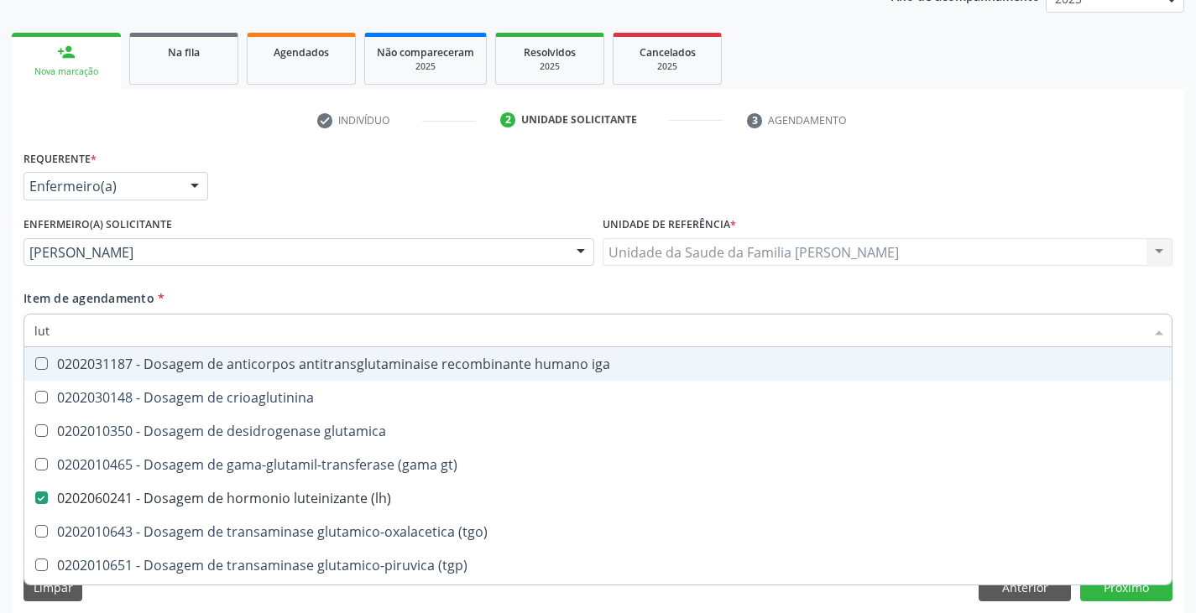
type input "lu"
checkbox \(lh\) "false"
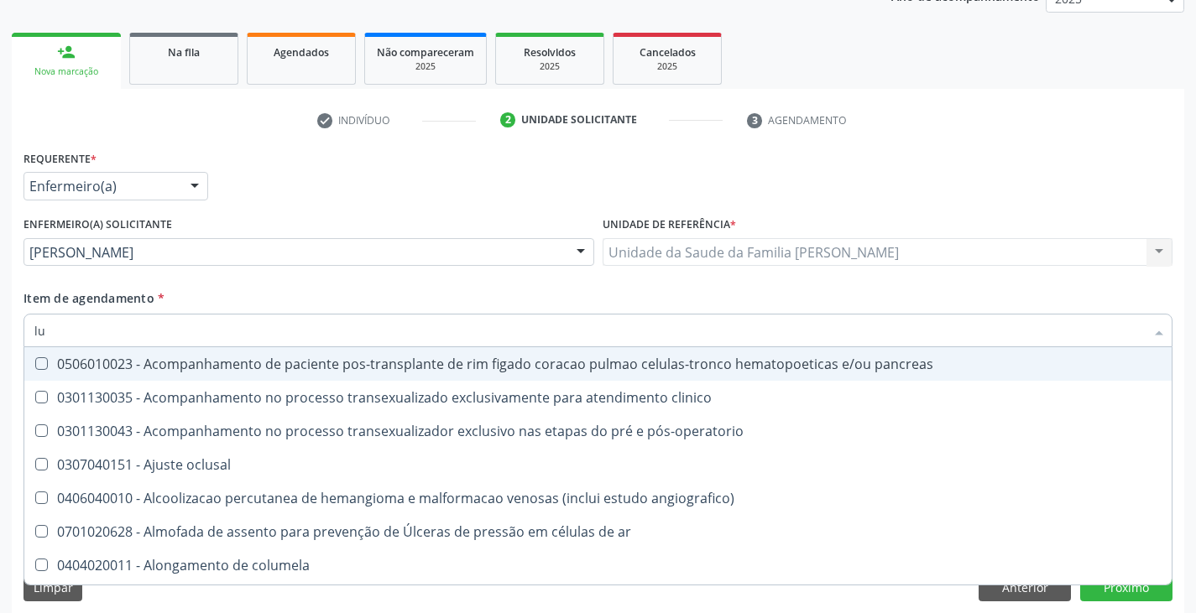
type input "l"
checkbox \(lh\) "false"
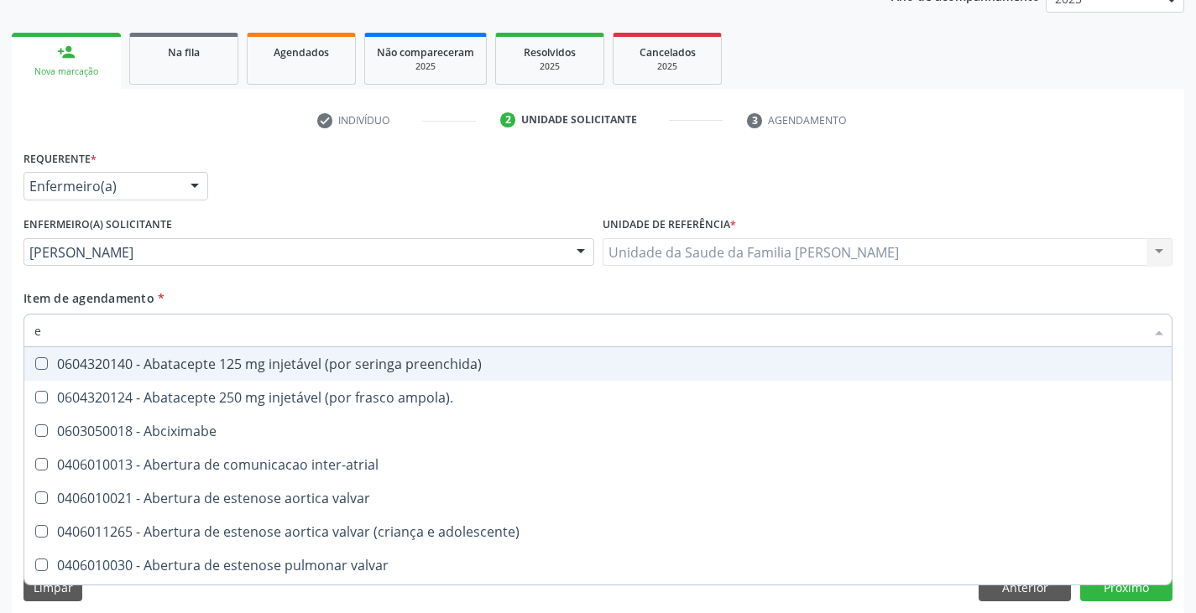
type input "es"
checkbox implantavel "true"
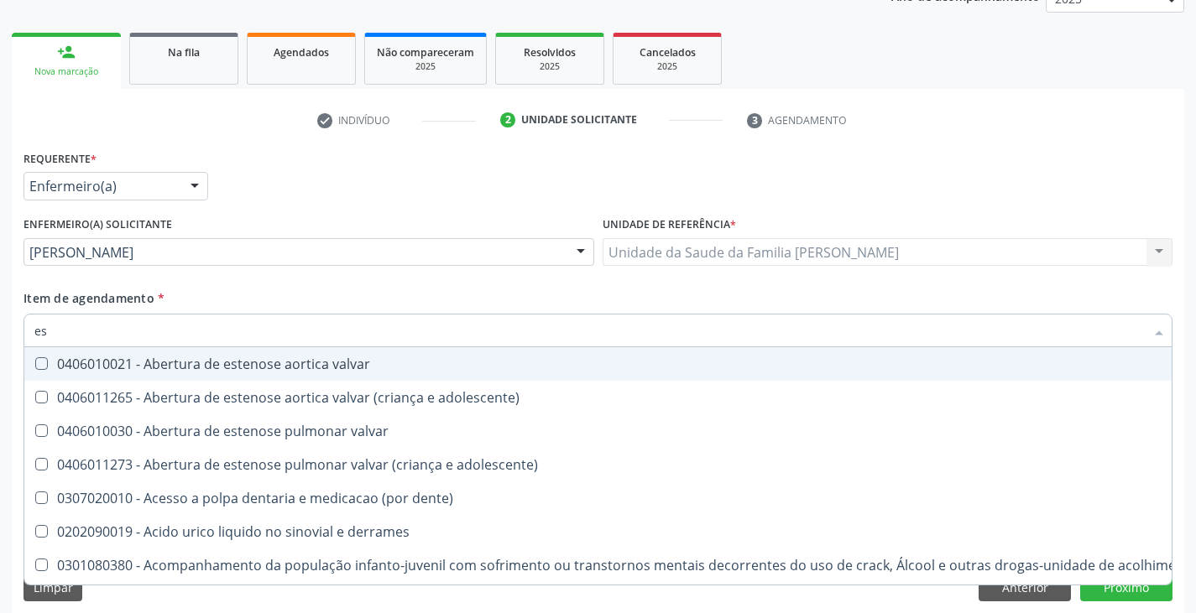
type input "est"
checkbox níveis "true"
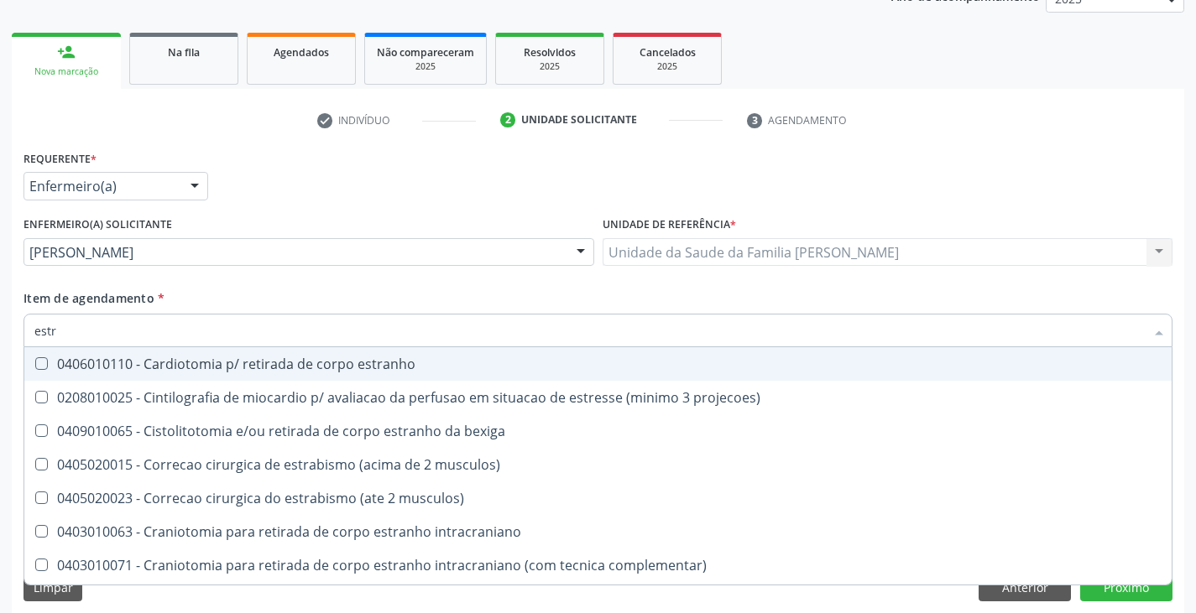
type input "estra"
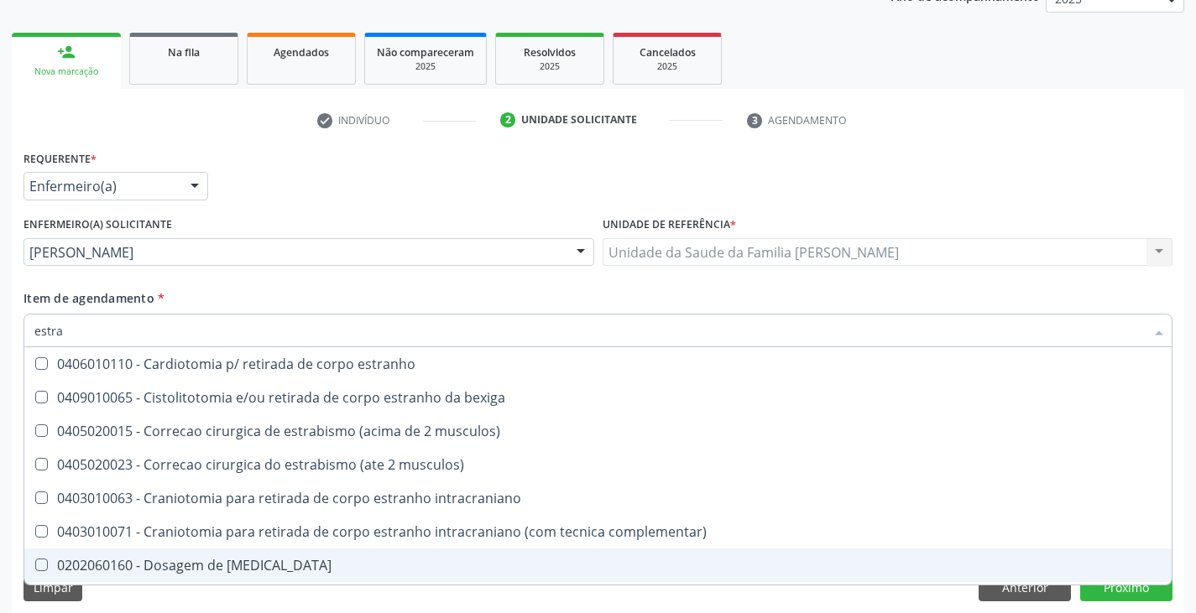
click at [266, 556] on span "0202060160 - Dosagem de estradiol" at bounding box center [597, 566] width 1147 height 34
checkbox estradiol "true"
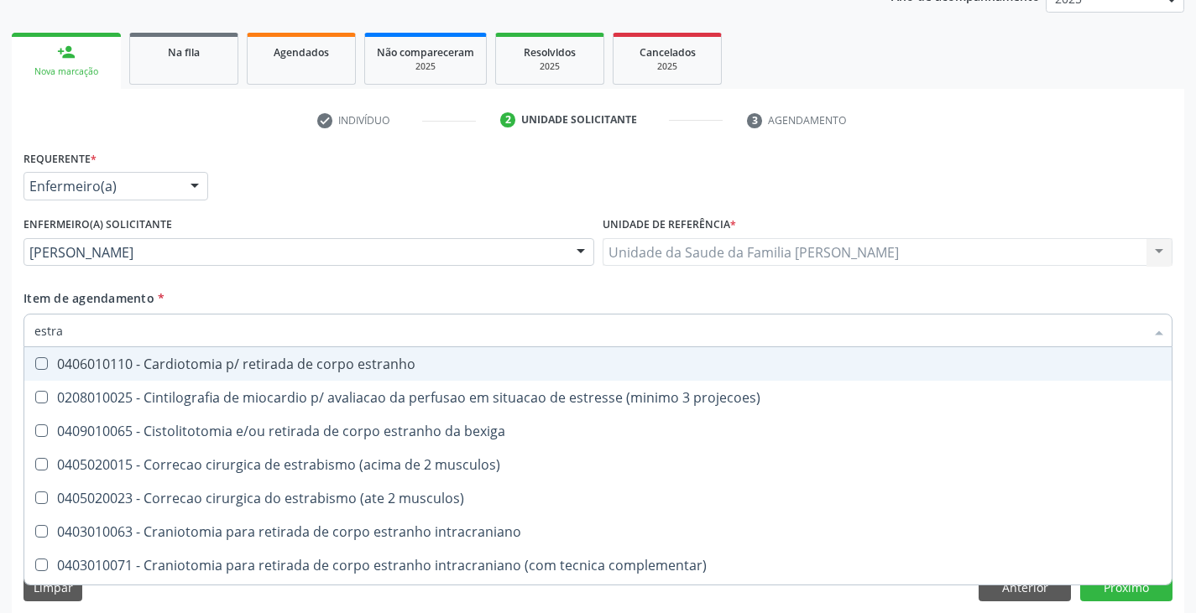
type input "estr"
checkbox complementar\) "false"
checkbox estradiol "true"
type input "est"
checkbox estradiol "false"
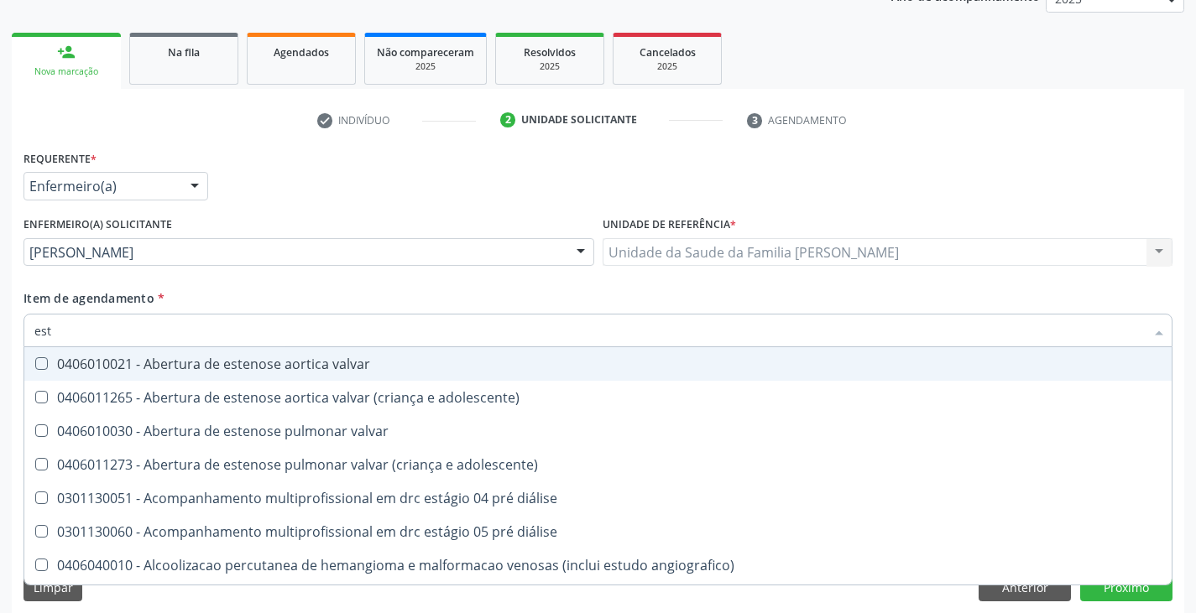
type input "es"
checkbox estradiol "false"
checkbox \(fsh\) "false"
type input "e"
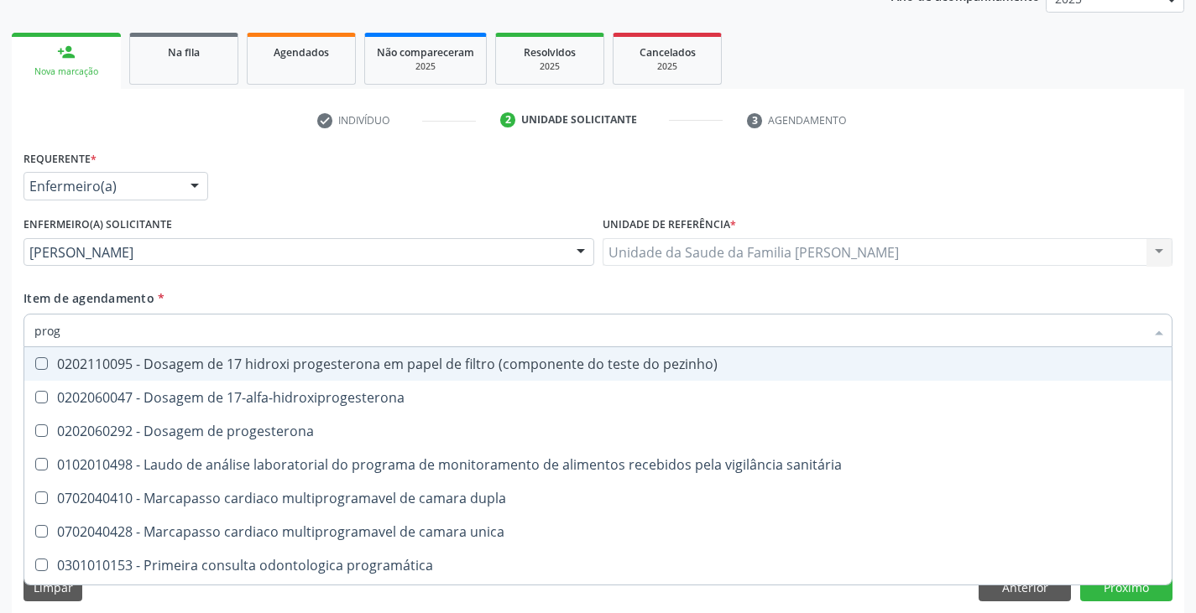
type input "proge"
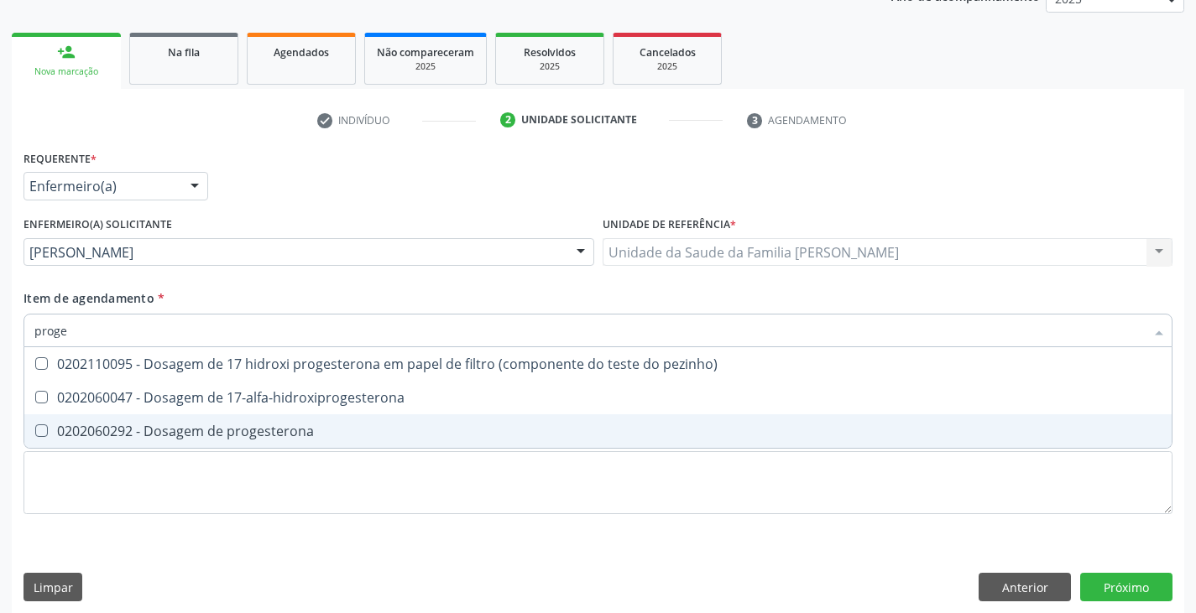
click at [270, 425] on div "0202060292 - Dosagem de progesterona" at bounding box center [597, 431] width 1127 height 13
checkbox progesterona "true"
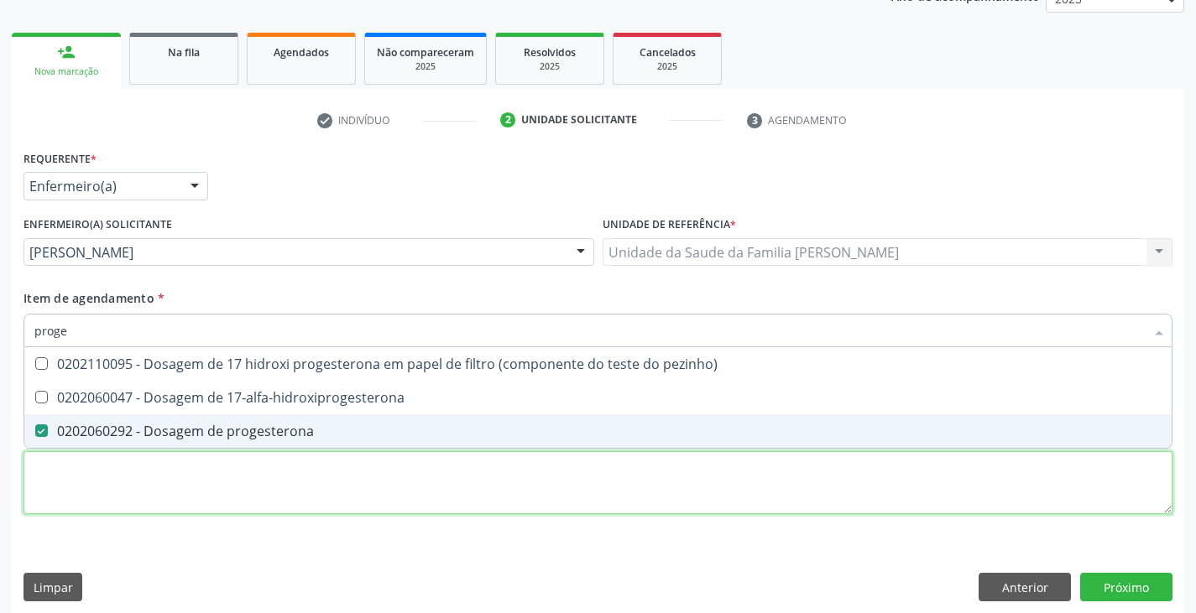
click at [245, 494] on div "Requerente * Enfermeiro(a) Médico(a) Enfermeiro(a) Paciente Nenhum resultado en…" at bounding box center [597, 342] width 1149 height 392
checkbox 17-alfa-hidroxiprogesterona "true"
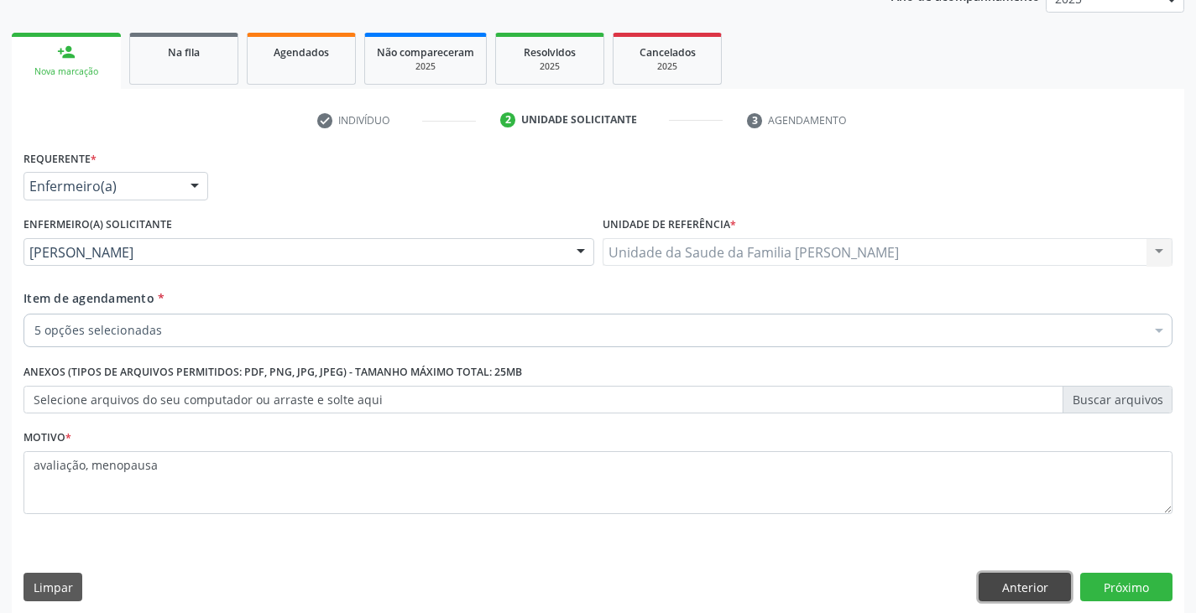
click at [1035, 580] on button "Anterior" at bounding box center [1025, 587] width 92 height 29
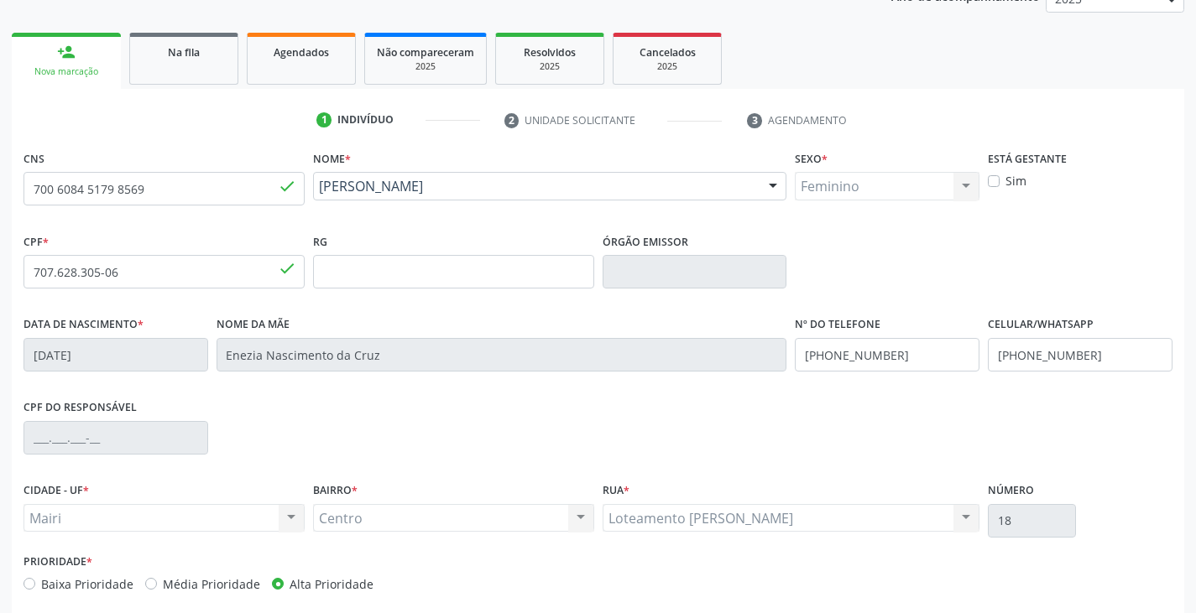
scroll to position [296, 0]
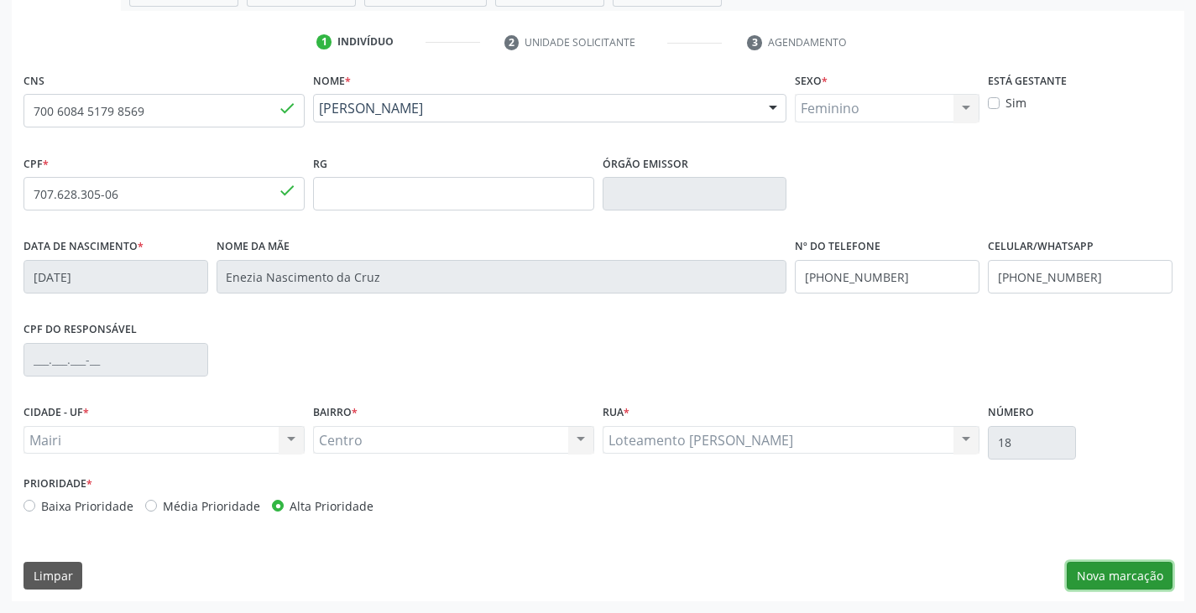
click at [1115, 581] on button "Nova marcação" at bounding box center [1120, 576] width 106 height 29
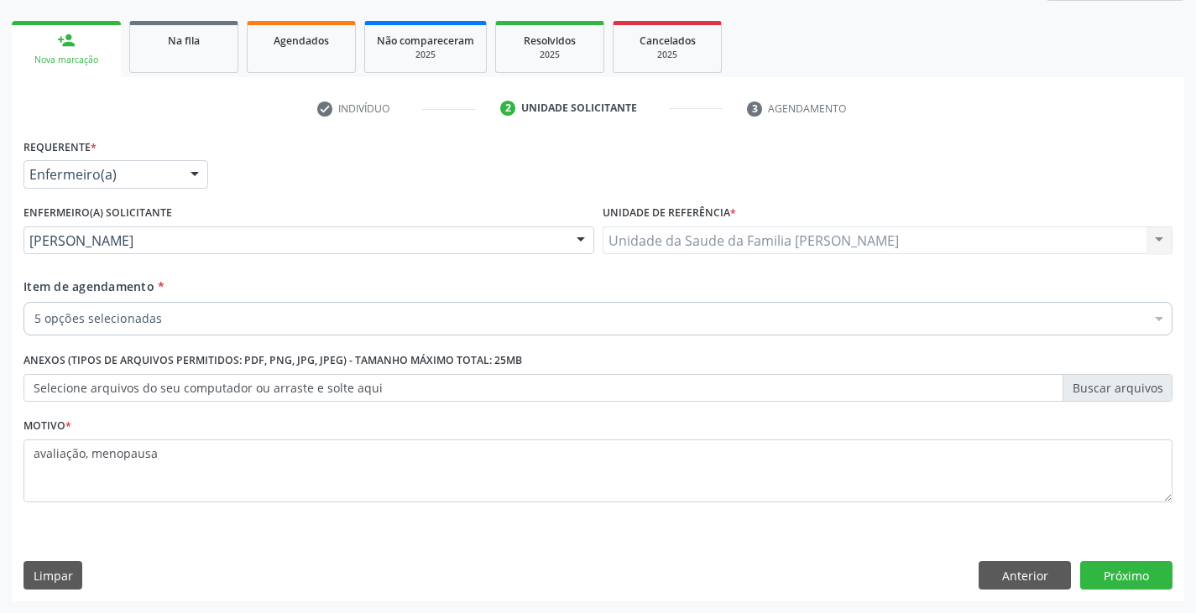
scroll to position [230, 0]
click at [1094, 578] on button "Próximo" at bounding box center [1126, 575] width 92 height 29
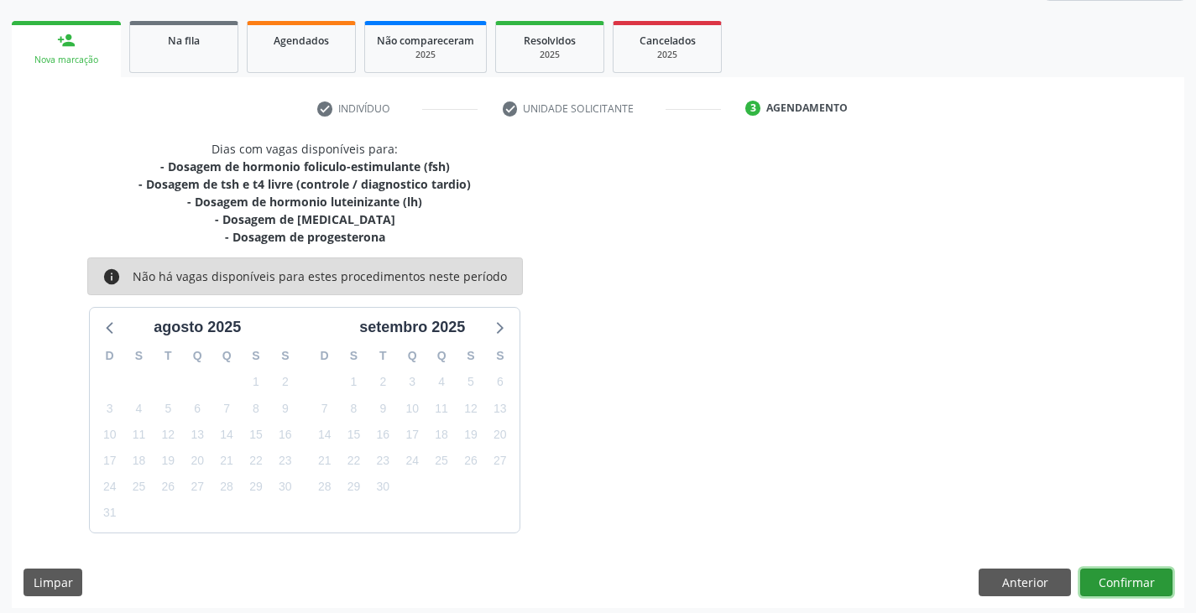
click at [1119, 588] on button "Confirmar" at bounding box center [1126, 583] width 92 height 29
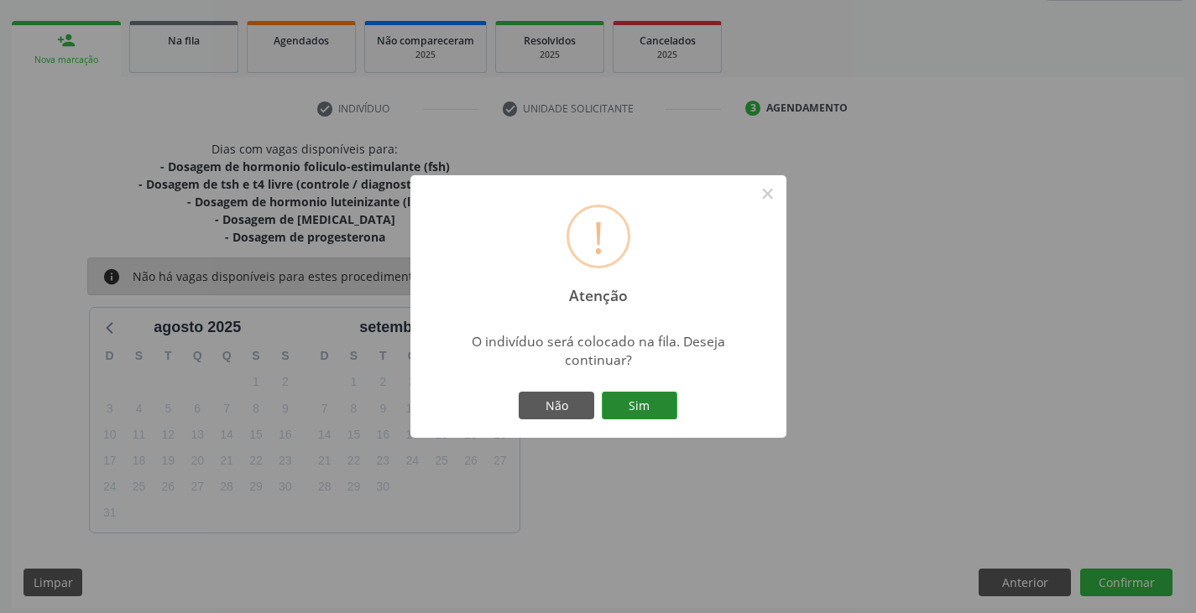
click at [651, 401] on button "Sim" at bounding box center [640, 406] width 76 height 29
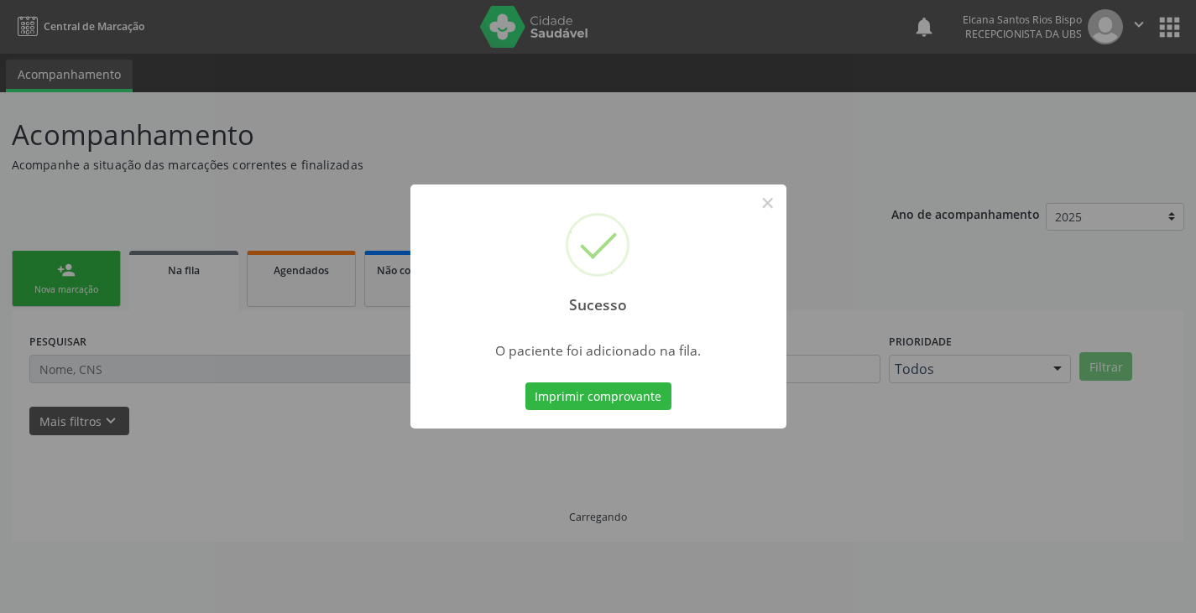
scroll to position [0, 0]
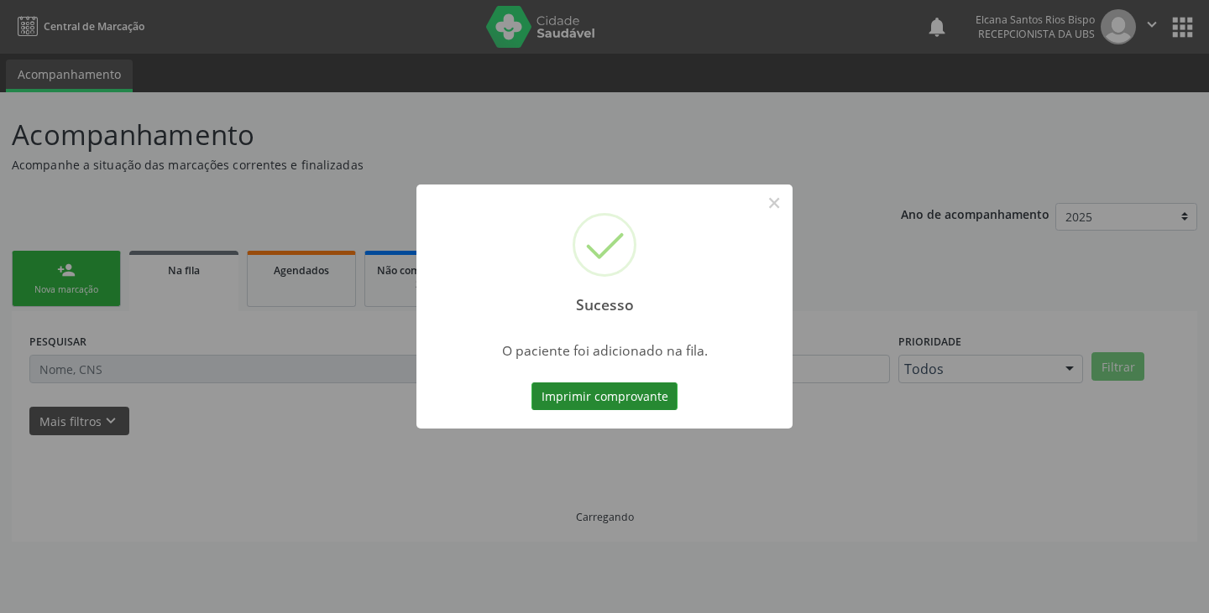
click at [651, 394] on button "Imprimir comprovante" at bounding box center [604, 397] width 146 height 29
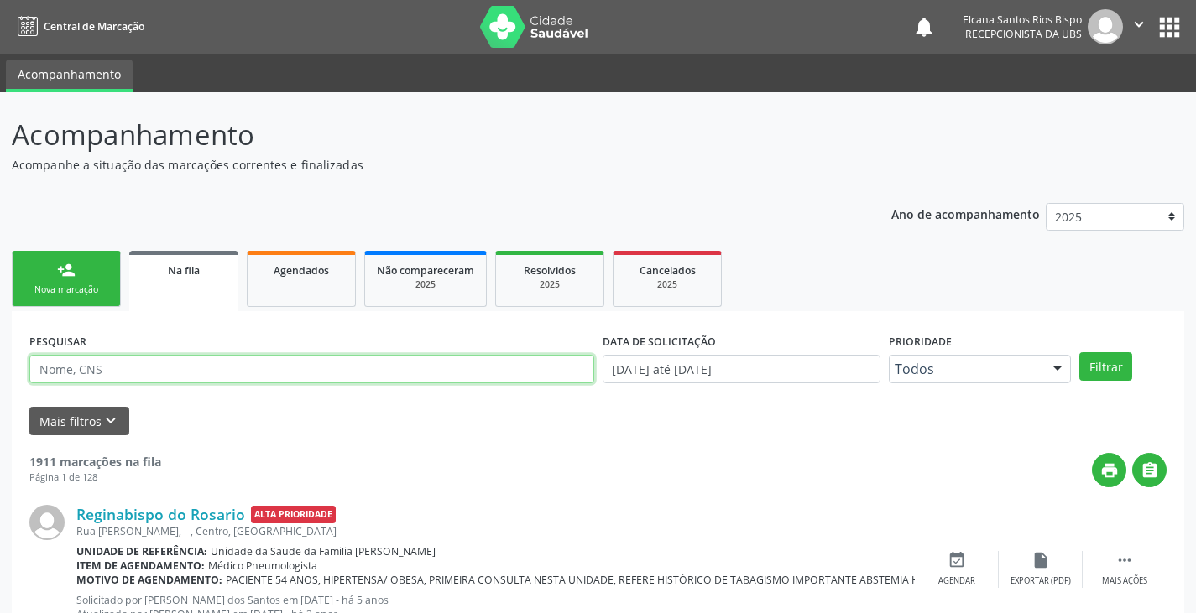
click at [295, 368] on input "text" at bounding box center [311, 369] width 565 height 29
paste input "700 6084 5179 8569"
click at [1079, 352] on button "Filtrar" at bounding box center [1105, 366] width 53 height 29
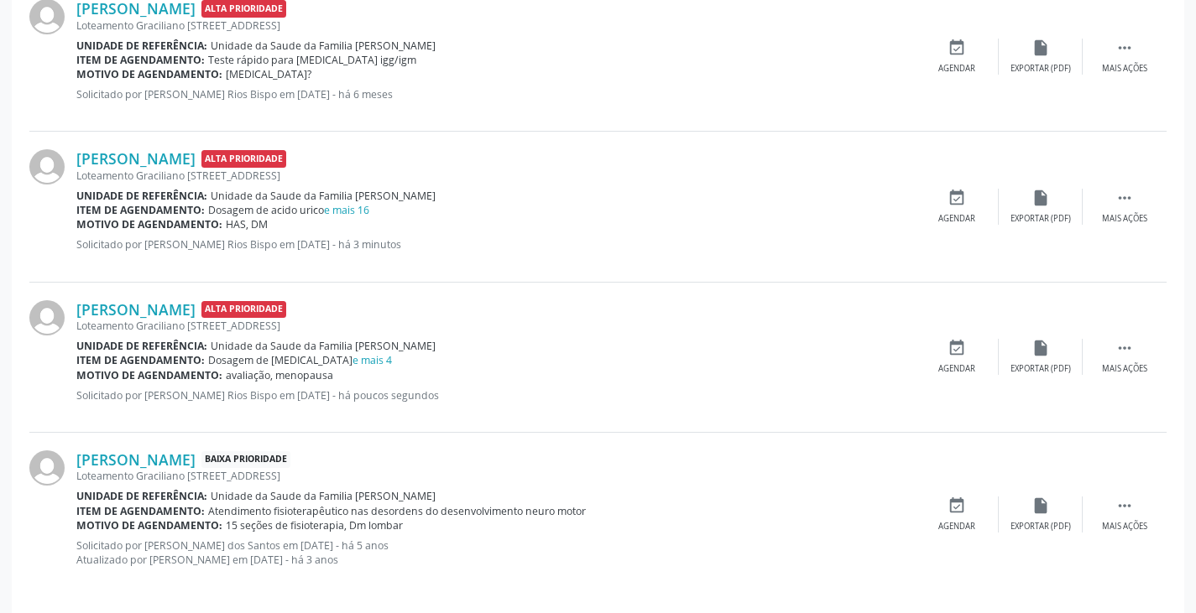
scroll to position [587, 0]
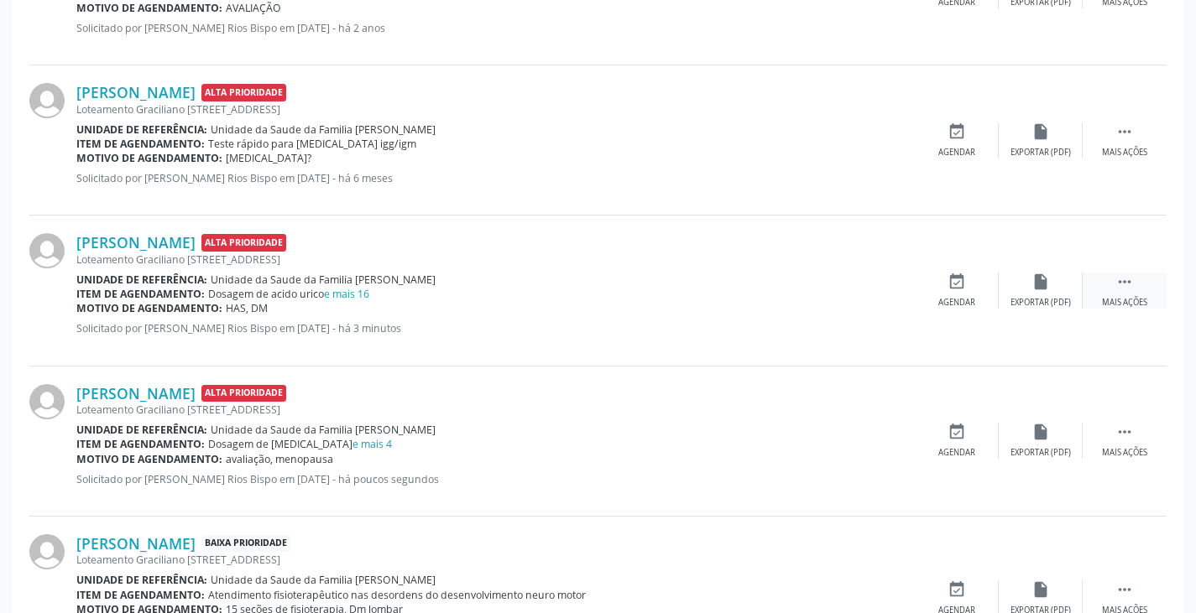
click at [1138, 284] on div " Mais ações" at bounding box center [1125, 291] width 84 height 36
click at [1053, 288] on div "edit Editar" at bounding box center [1041, 291] width 84 height 36
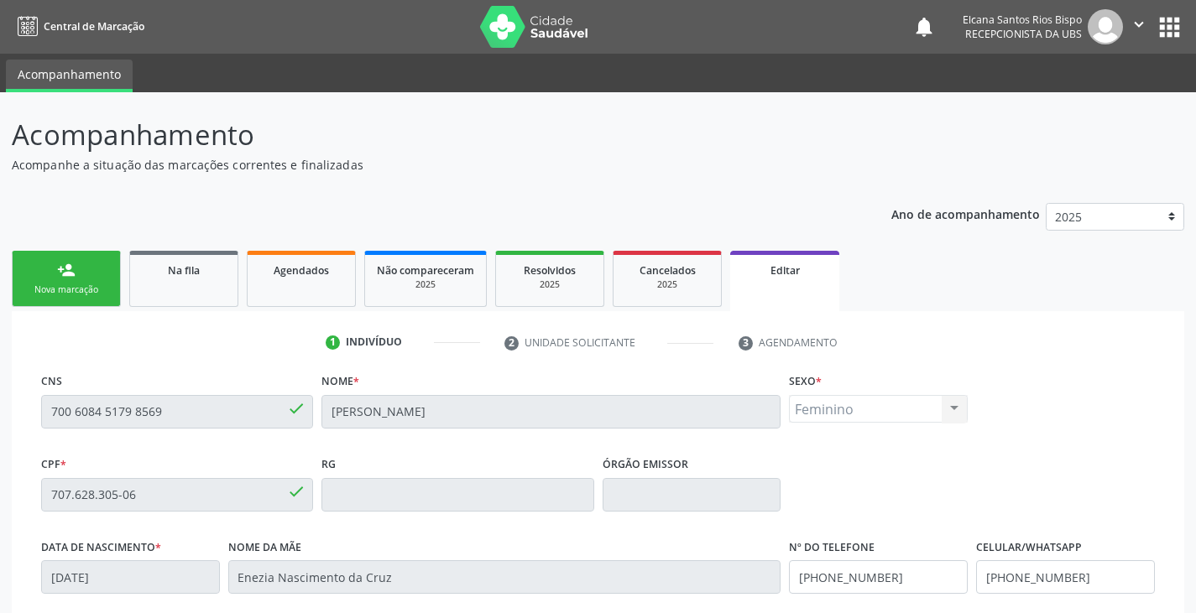
scroll to position [319, 0]
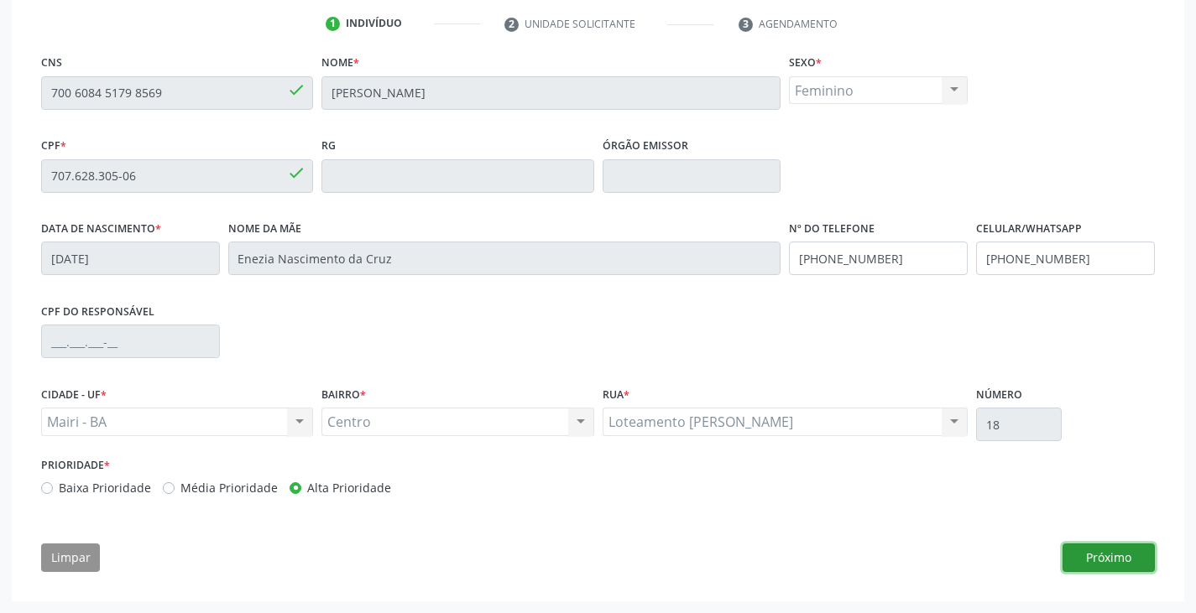
click at [1089, 554] on button "Próximo" at bounding box center [1108, 558] width 92 height 29
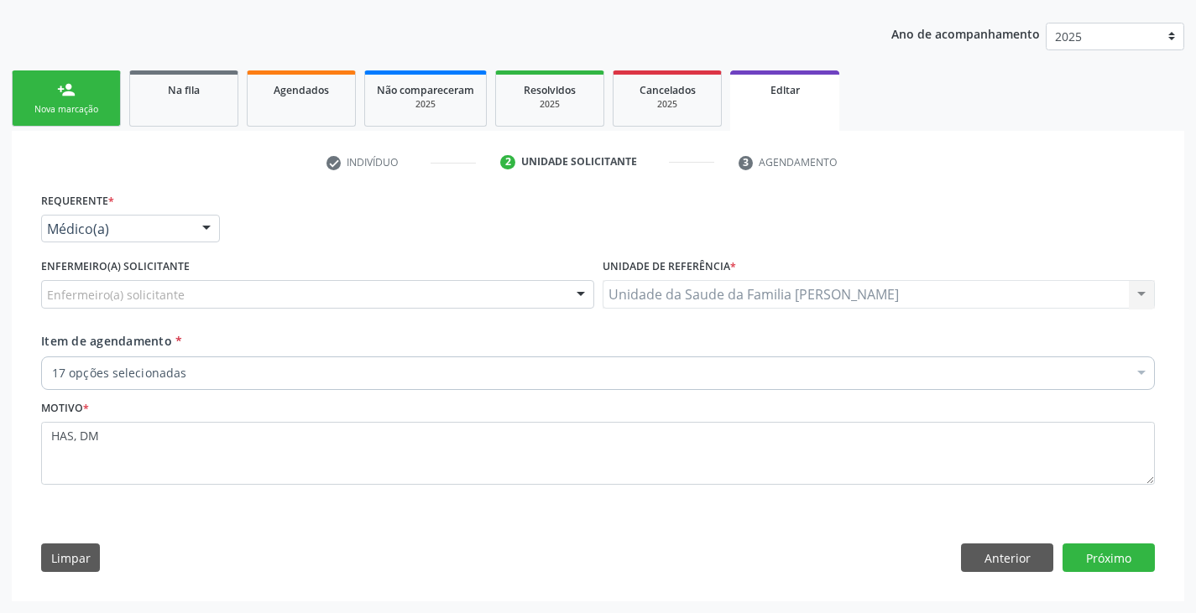
scroll to position [180, 0]
click at [1089, 554] on button "Próximo" at bounding box center [1108, 558] width 92 height 29
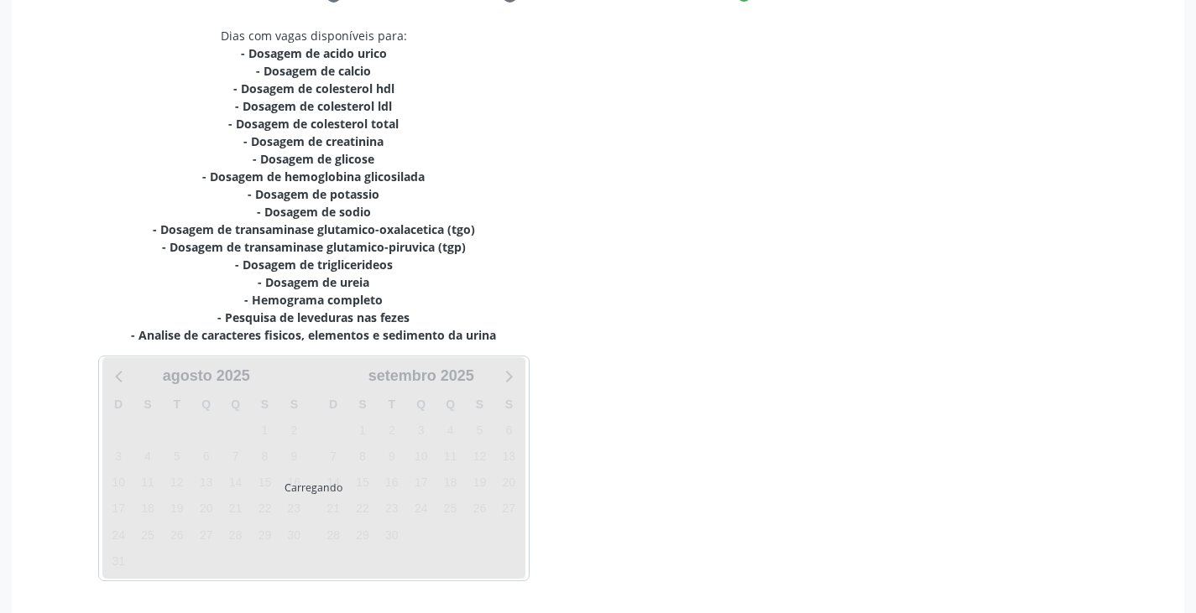
scroll to position [420, 0]
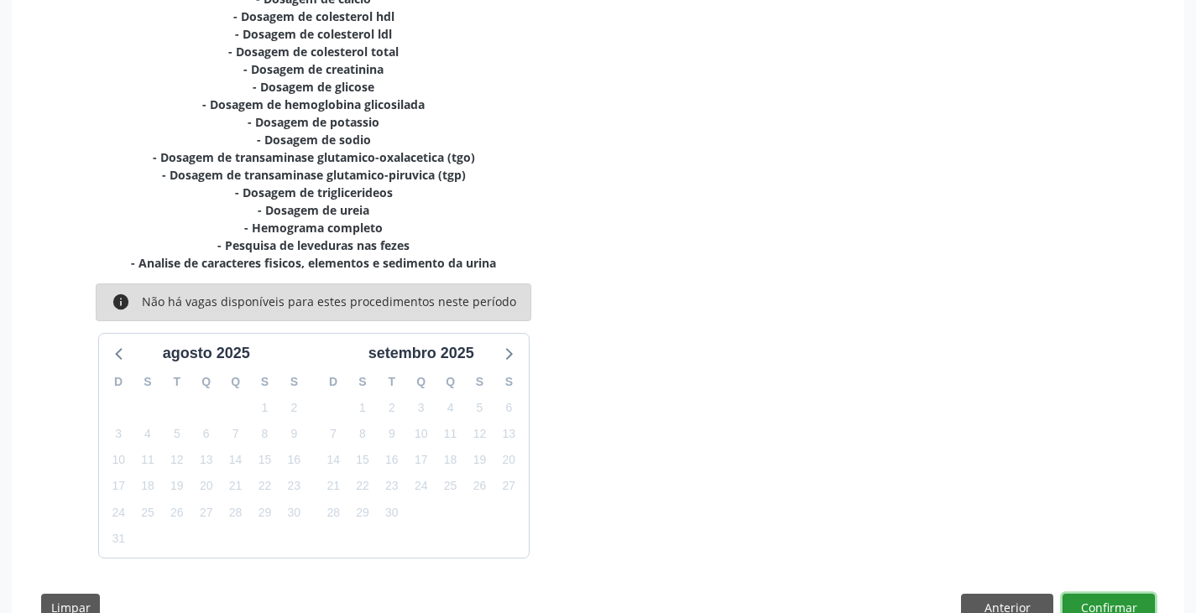
click at [1106, 605] on button "Confirmar" at bounding box center [1108, 608] width 92 height 29
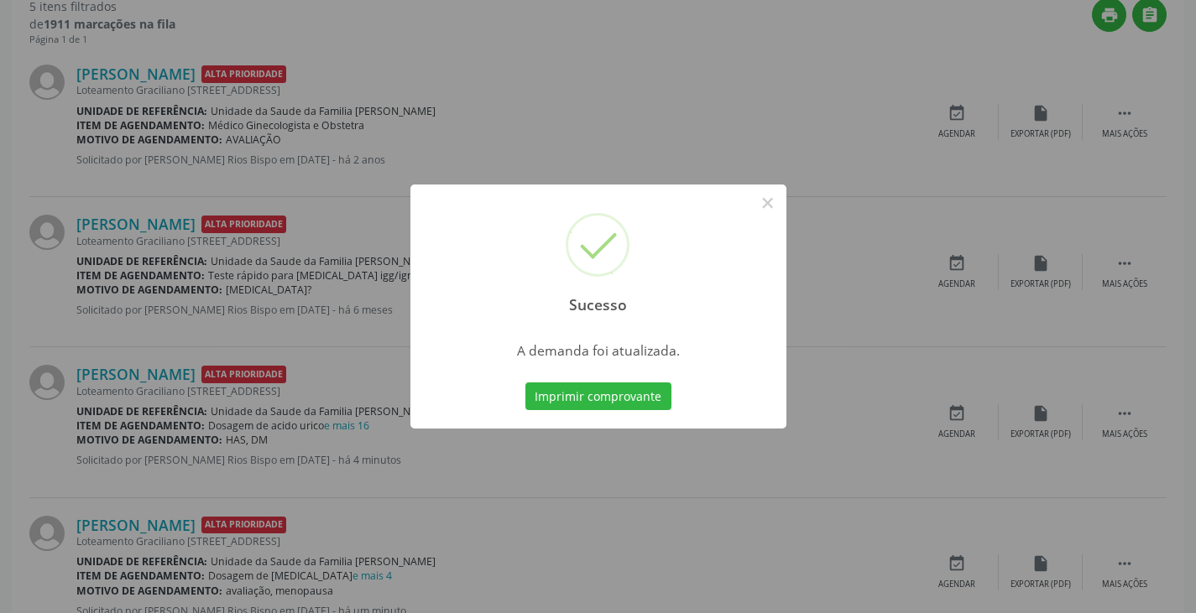
scroll to position [0, 0]
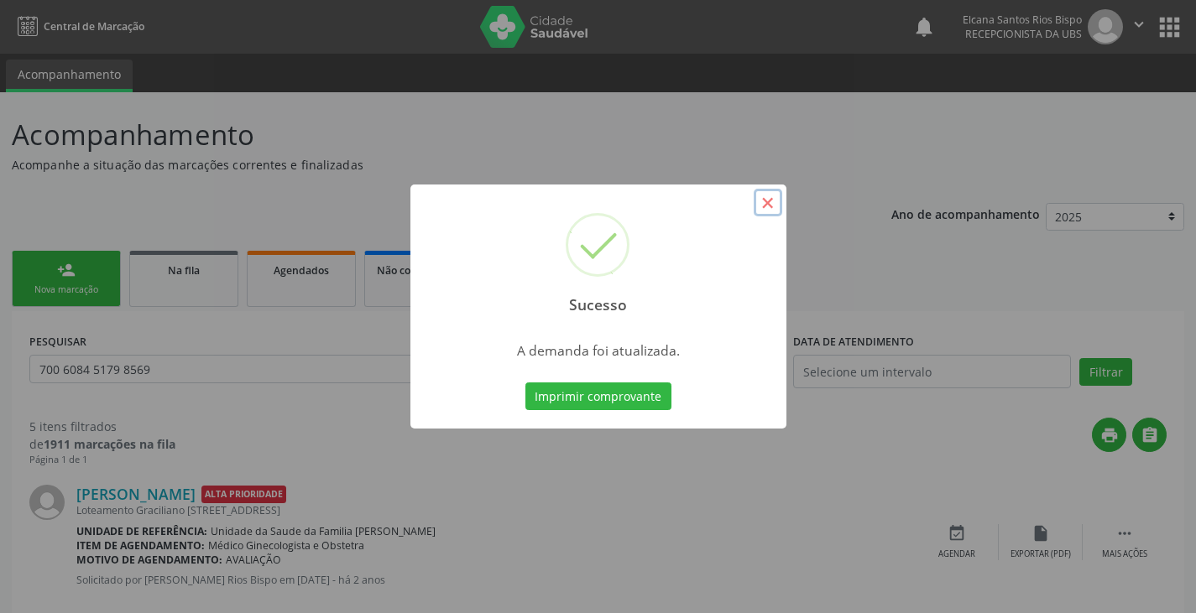
click at [764, 204] on button "×" at bounding box center [768, 203] width 29 height 29
